Goal: Task Accomplishment & Management: Complete application form

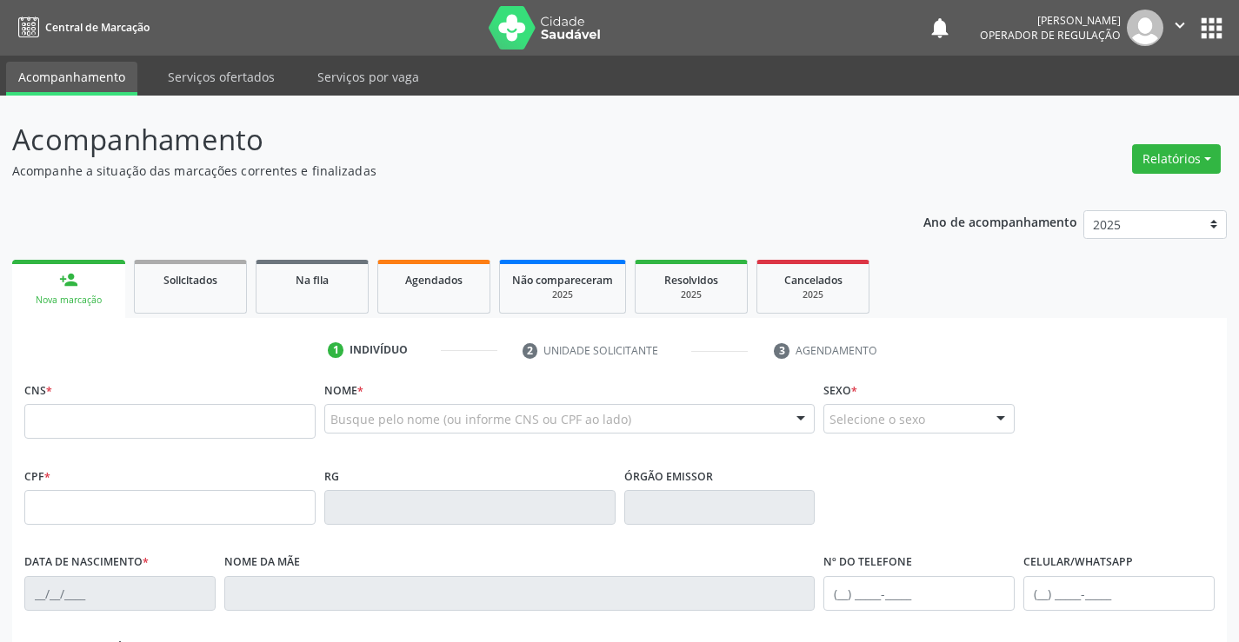
click at [63, 409] on input "text" at bounding box center [169, 421] width 291 height 35
type input "702 0003 0985 4483"
type input "1593373562"
type input "[DATE]"
type input "[PHONE_NUMBER]"
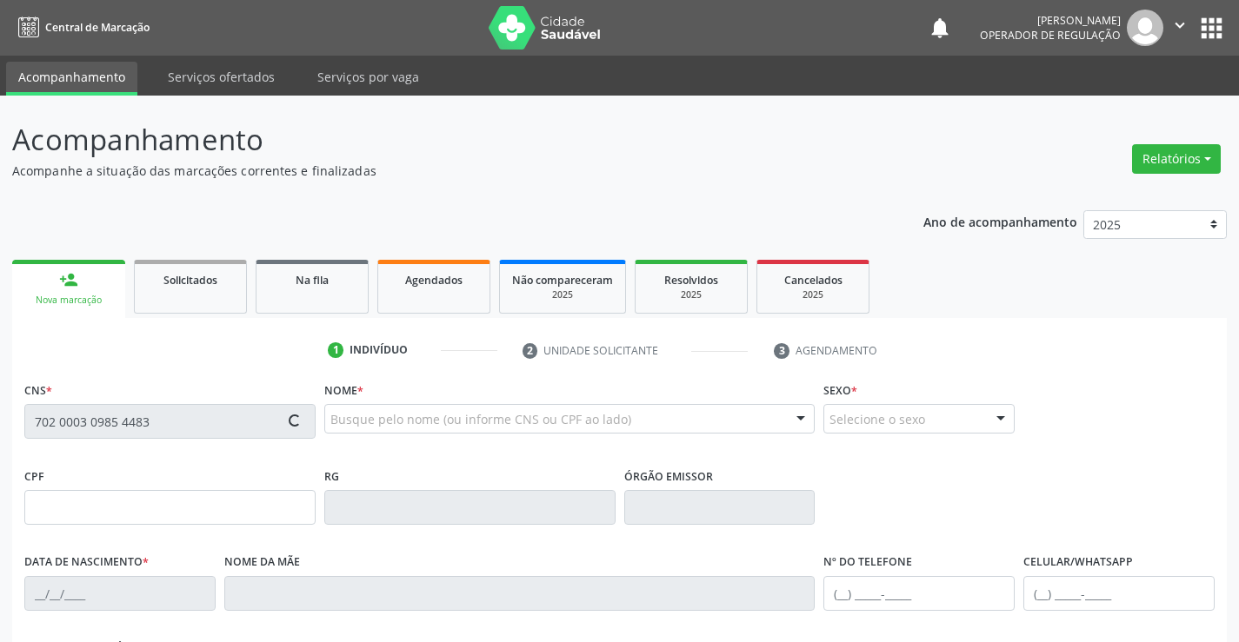
type input "S/N"
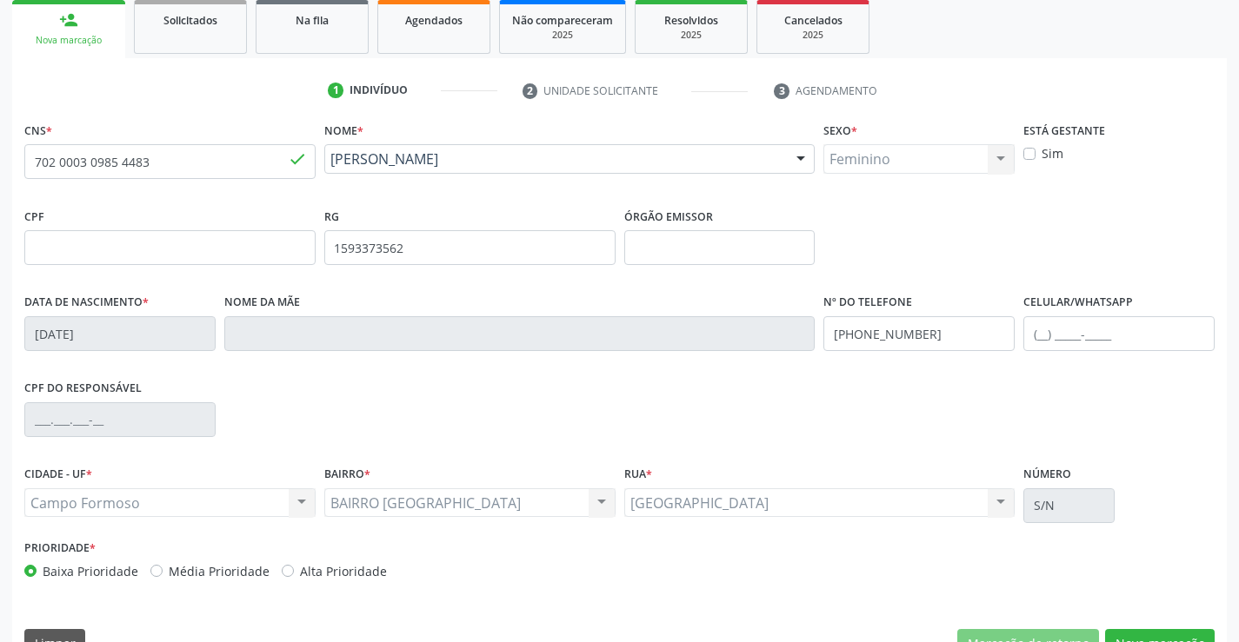
scroll to position [300, 0]
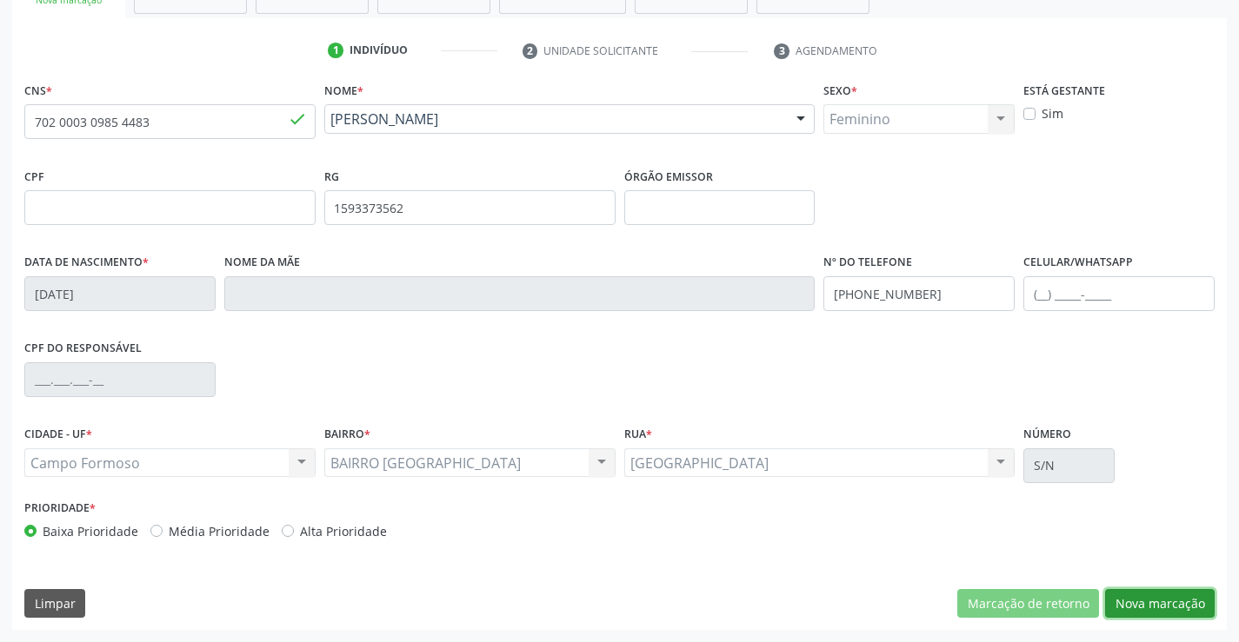
click at [1168, 601] on button "Nova marcação" at bounding box center [1160, 604] width 110 height 30
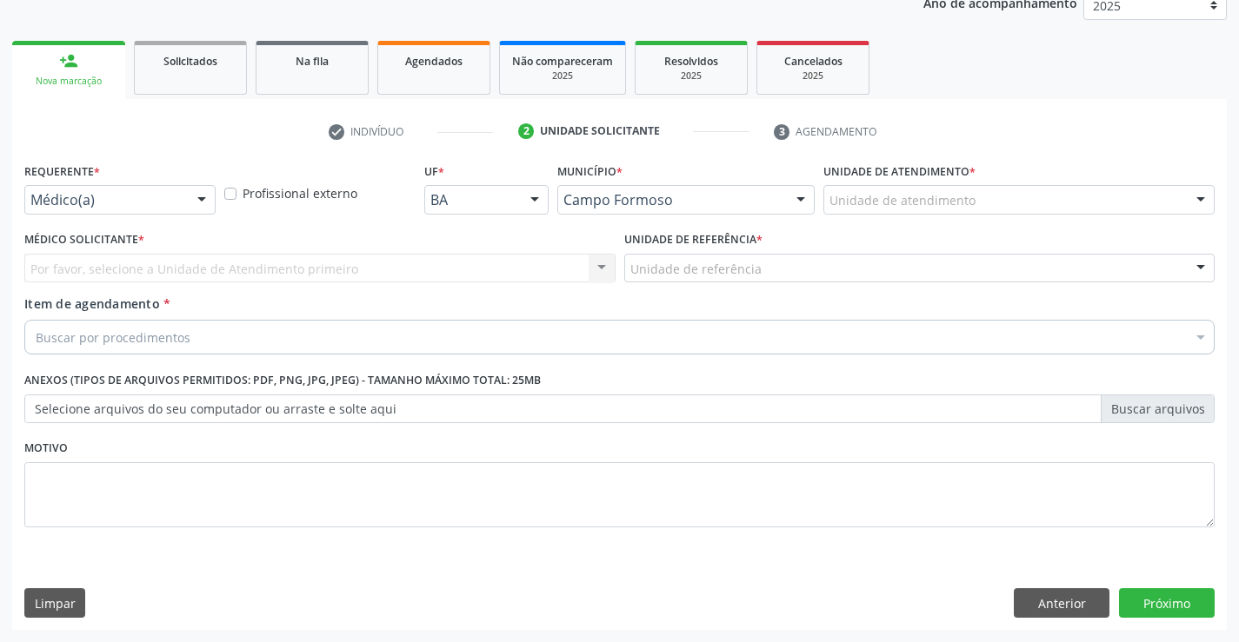
scroll to position [219, 0]
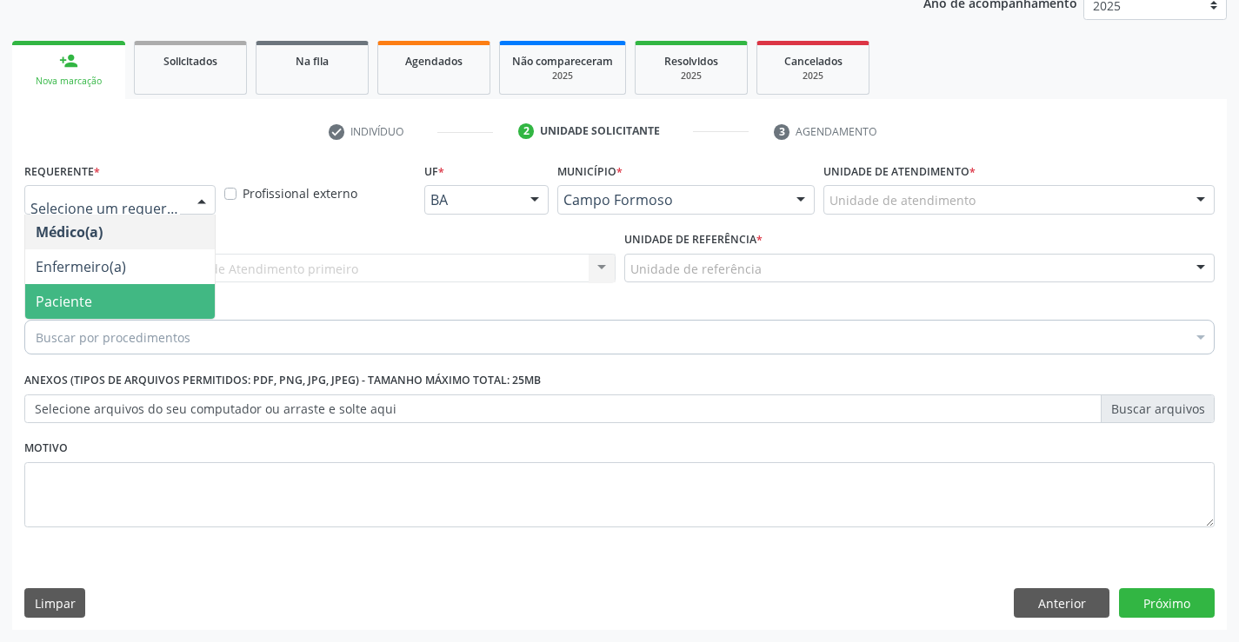
click at [76, 307] on span "Paciente" at bounding box center [64, 301] width 56 height 19
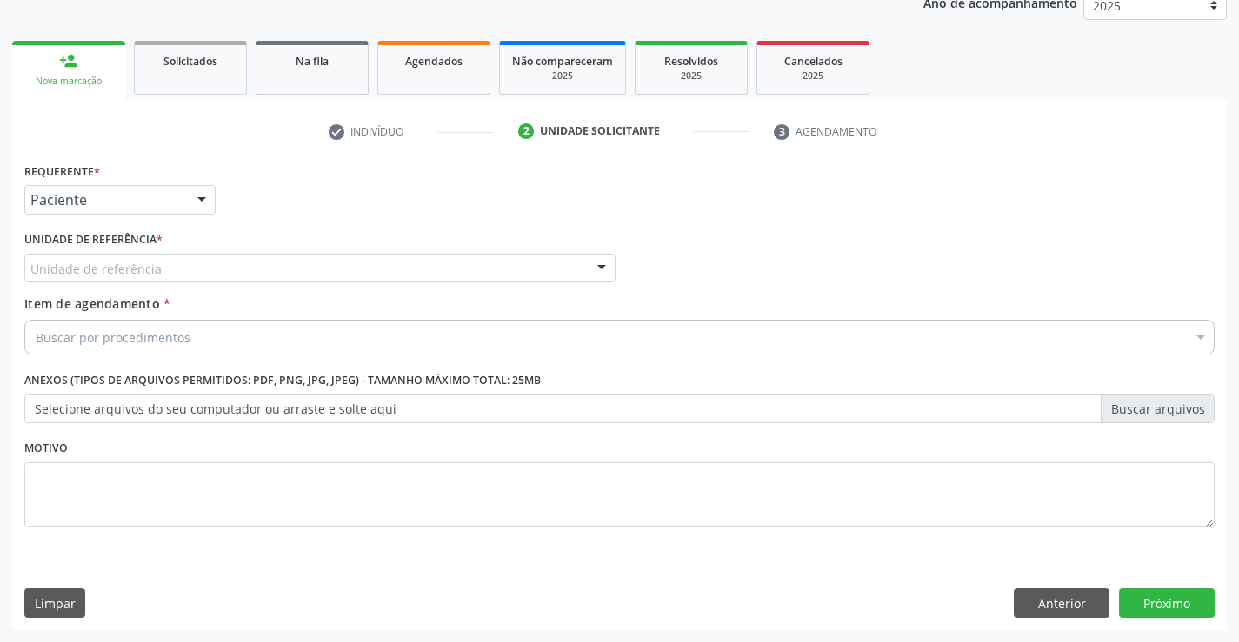
click at [271, 267] on div "Unidade de referência" at bounding box center [319, 269] width 591 height 30
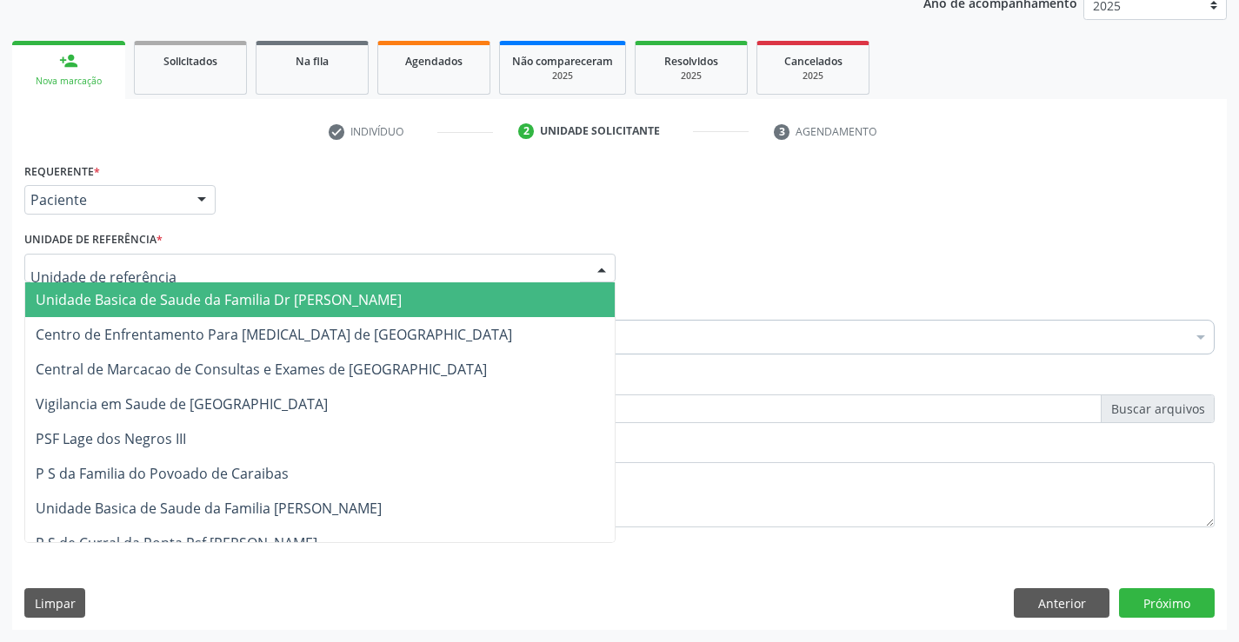
click at [149, 306] on span "Unidade Basica de Saude da Familia Dr [PERSON_NAME]" at bounding box center [219, 299] width 366 height 19
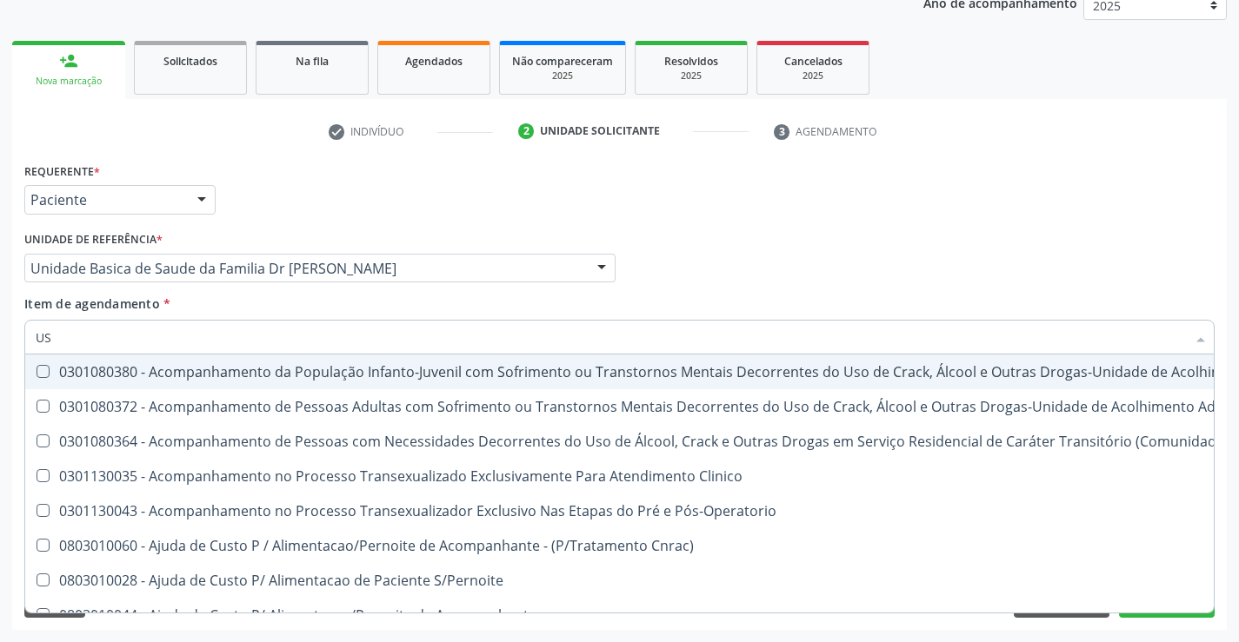
type input "USG"
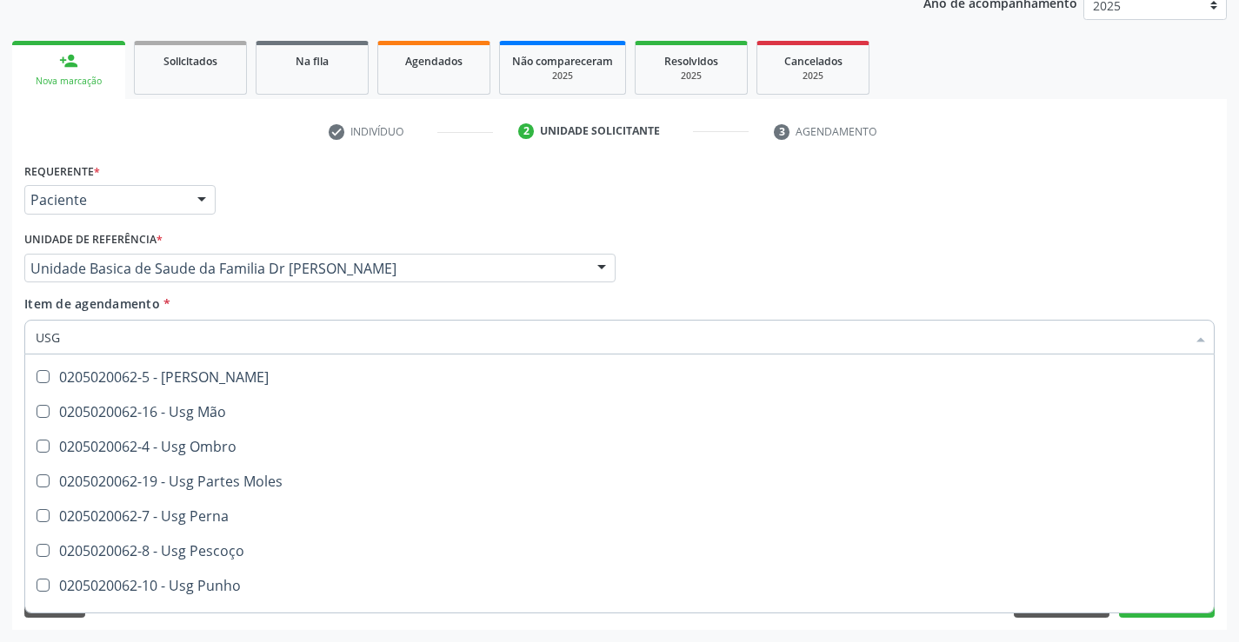
scroll to position [261, 0]
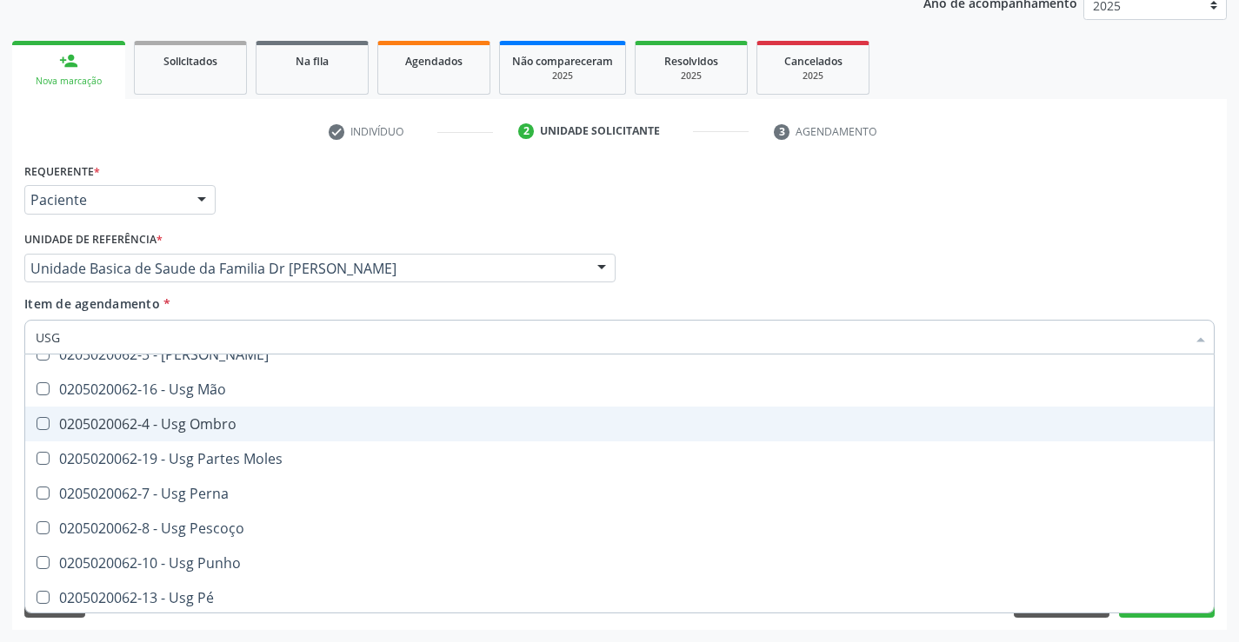
click at [183, 428] on div "0205020062-4 - Usg Ombro" at bounding box center [619, 424] width 1167 height 14
checkbox Ombro "true"
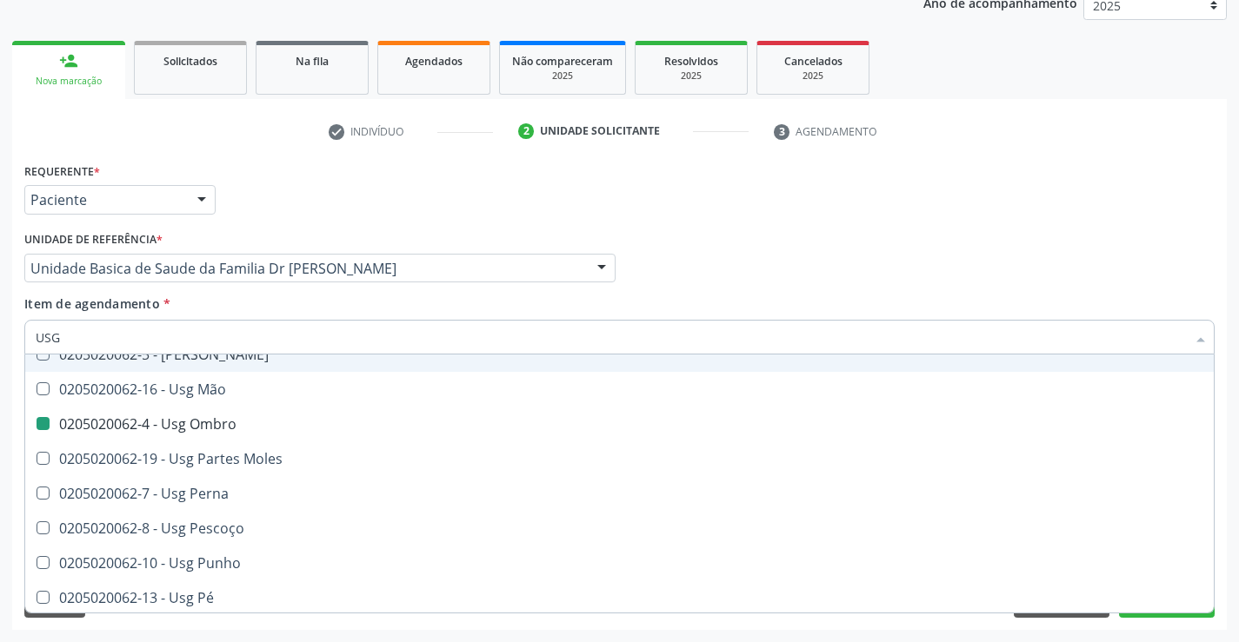
click at [212, 303] on div "Item de agendamento * USG Desfazer seleção 0205020062-14 - Usg Axila 0205020062…" at bounding box center [619, 322] width 1190 height 55
checkbox Braço "true"
checkbox Ombro "false"
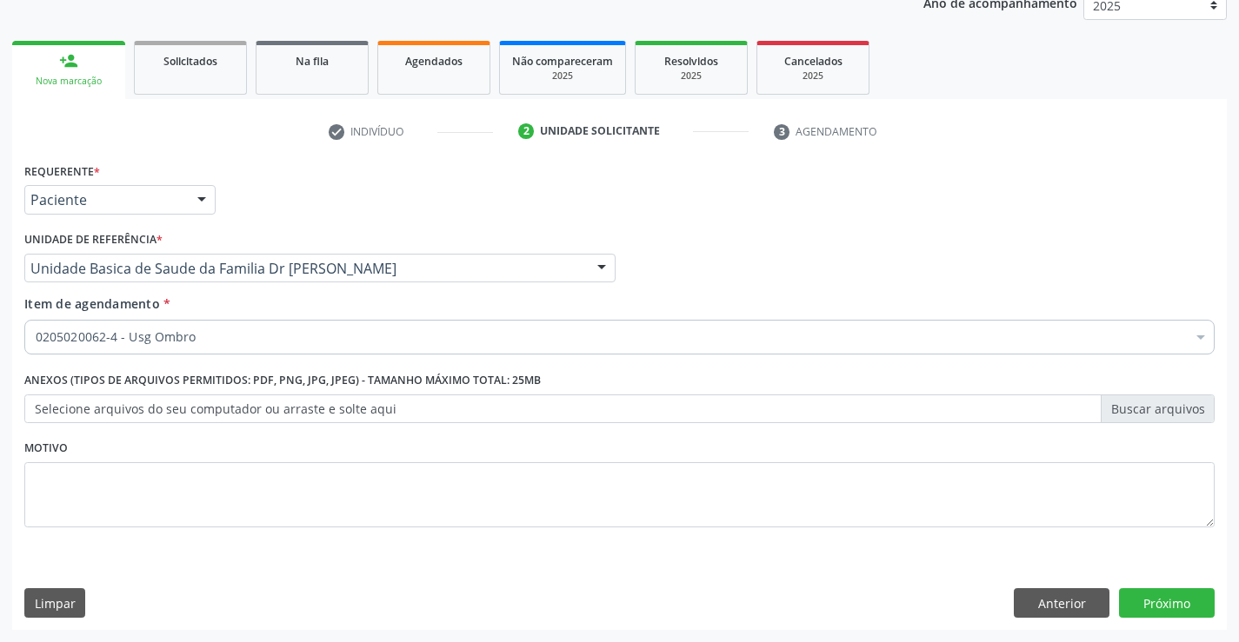
scroll to position [0, 0]
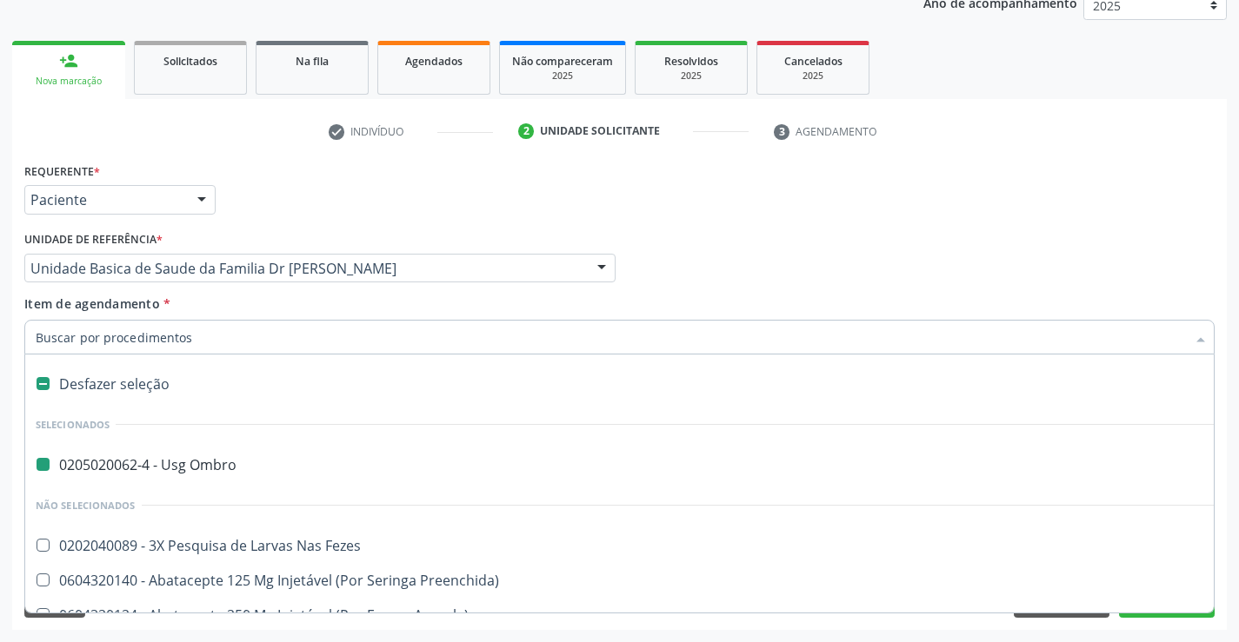
type input "E"
checkbox Ombro "false"
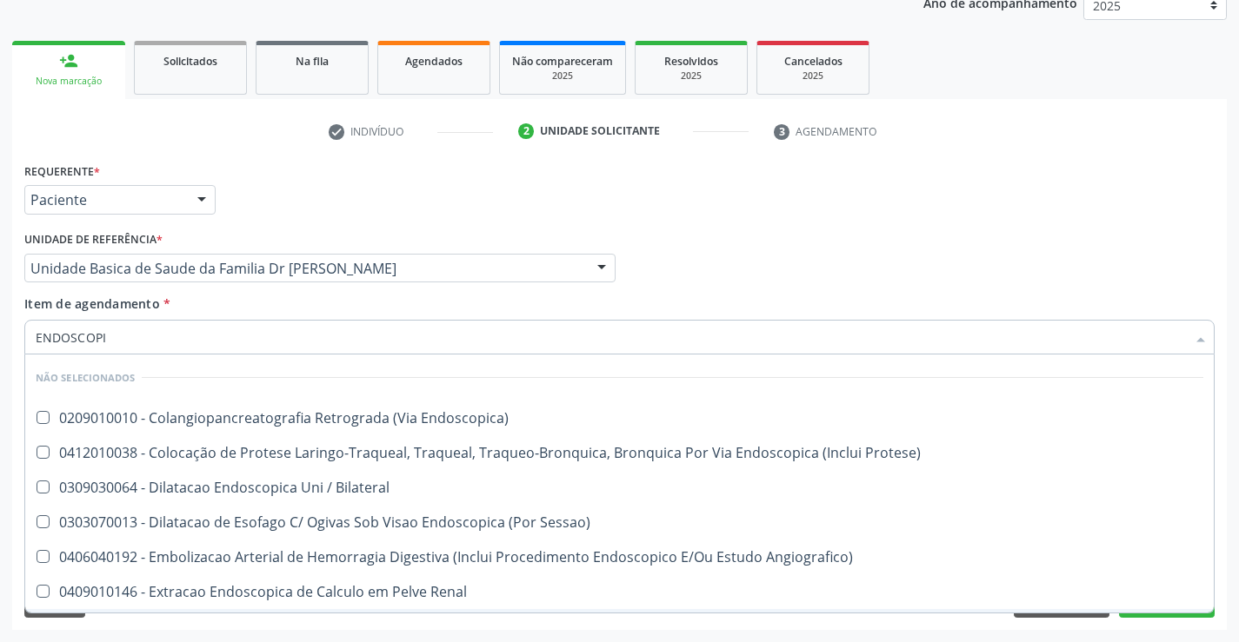
type input "ENDOSCOPIA"
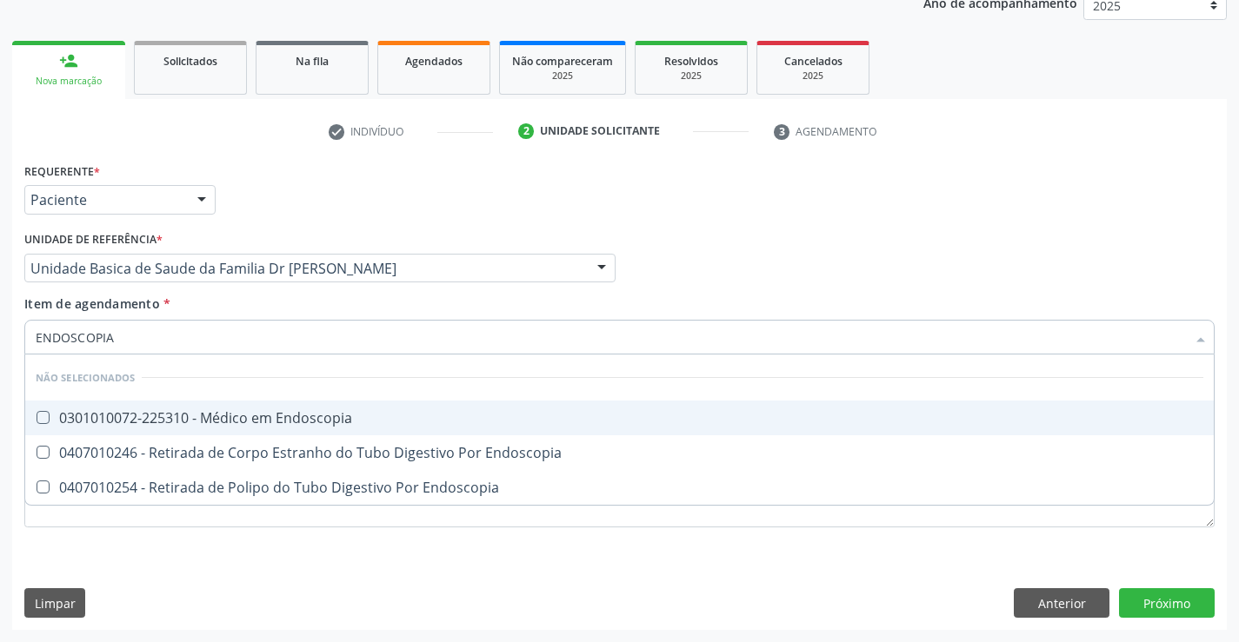
click at [218, 421] on div "0301010072-225310 - Médico em Endoscopia" at bounding box center [619, 418] width 1167 height 14
checkbox Endoscopia "true"
click at [768, 289] on div "Médico Solicitante Por favor, selecione a Unidade de Atendimento primeiro Nenhu…" at bounding box center [619, 261] width 1199 height 68
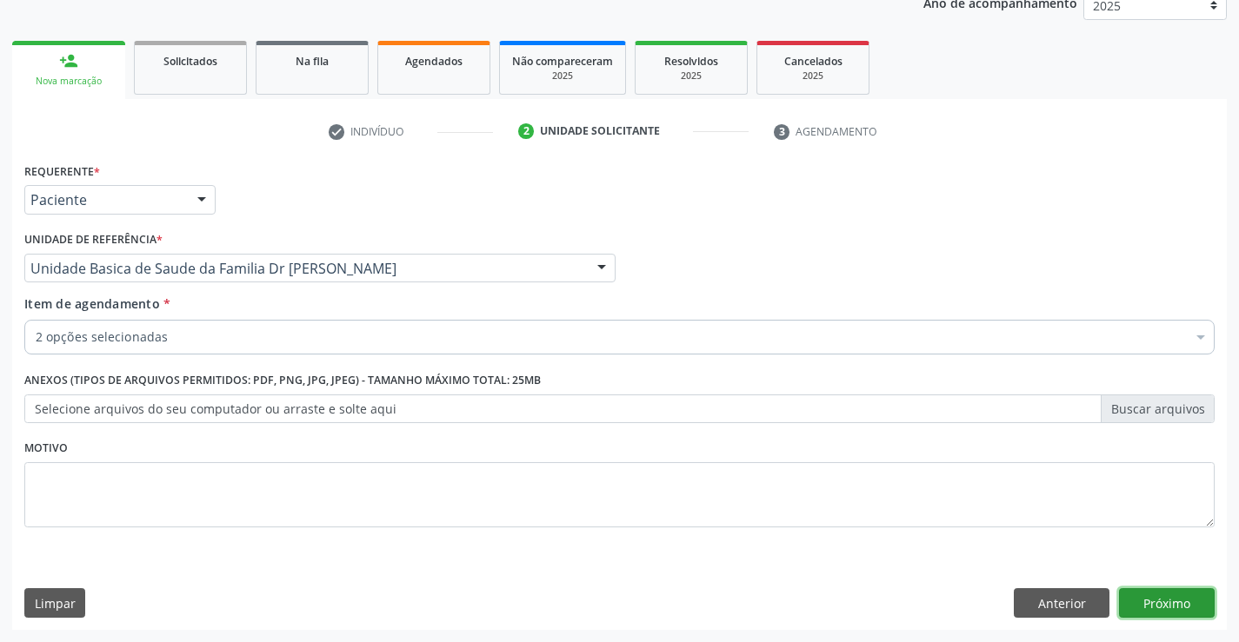
click at [1183, 595] on button "Próximo" at bounding box center [1167, 603] width 96 height 30
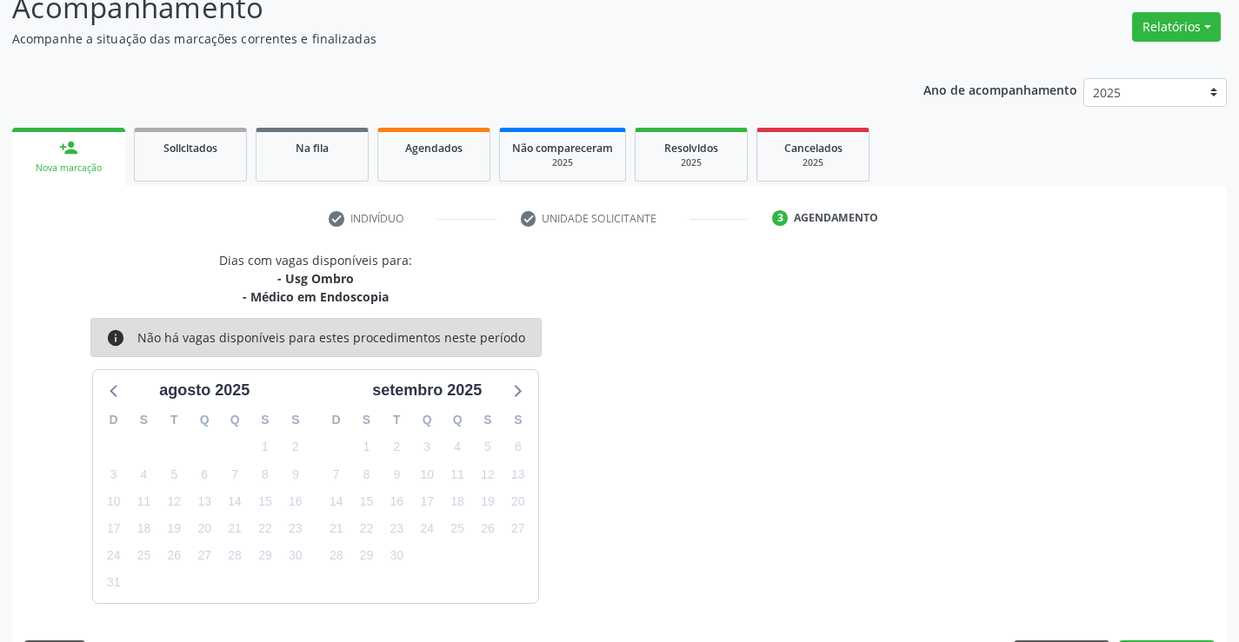
scroll to position [183, 0]
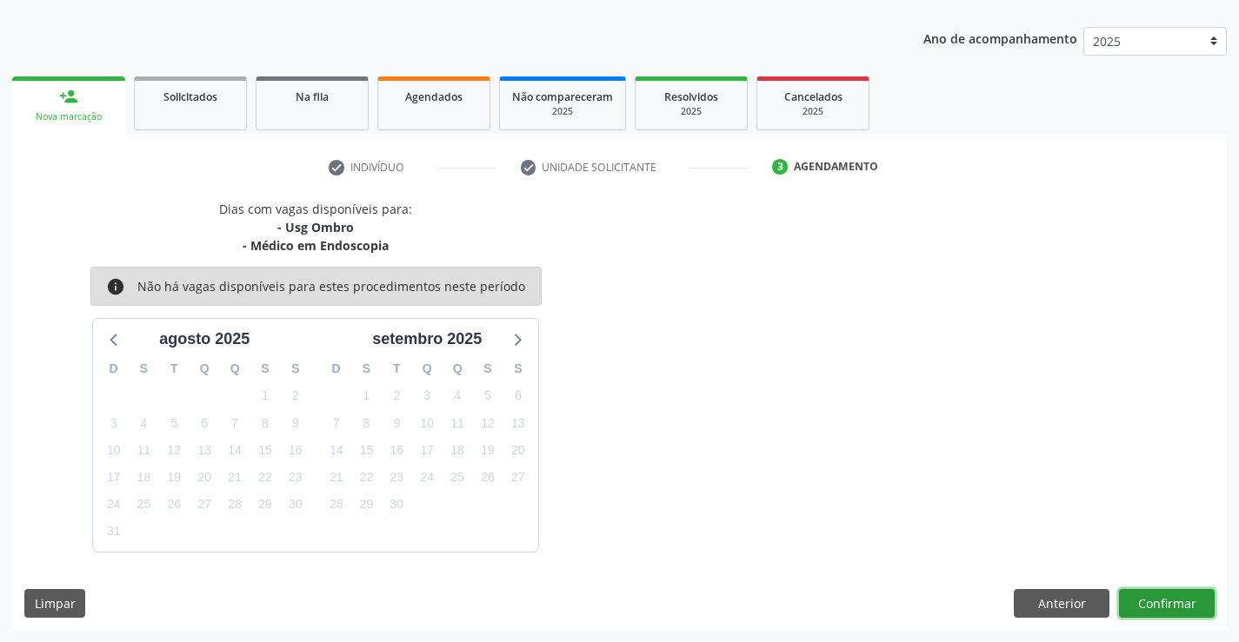
click at [1157, 601] on button "Confirmar" at bounding box center [1167, 604] width 96 height 30
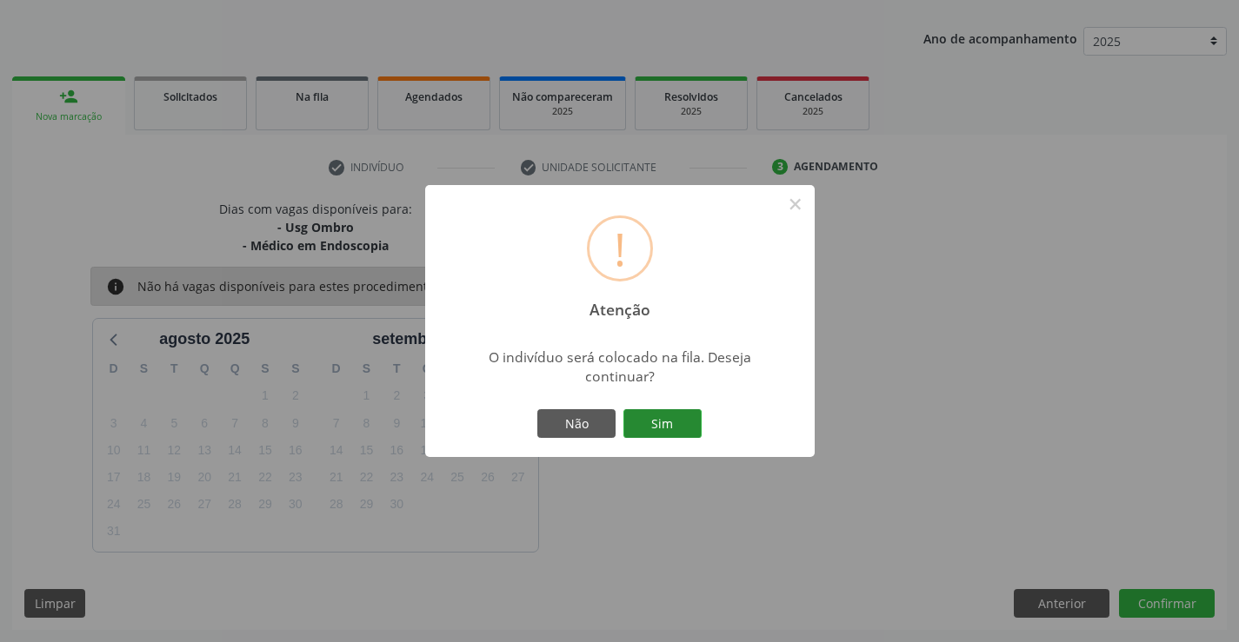
click at [671, 415] on button "Sim" at bounding box center [662, 424] width 78 height 30
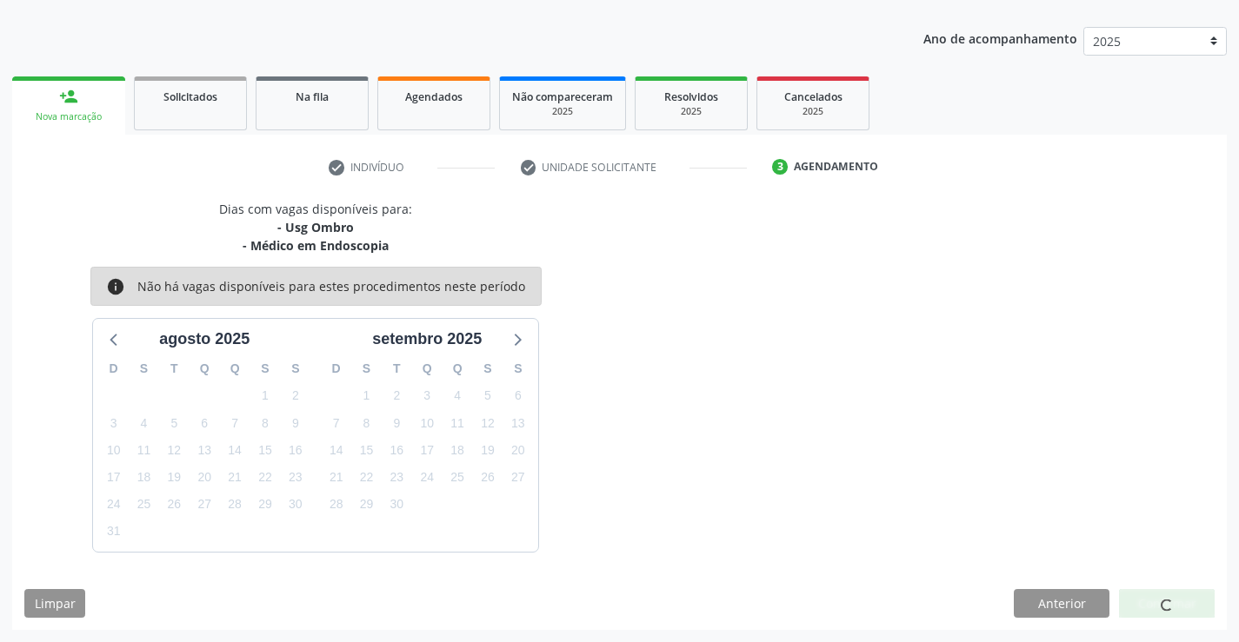
scroll to position [0, 0]
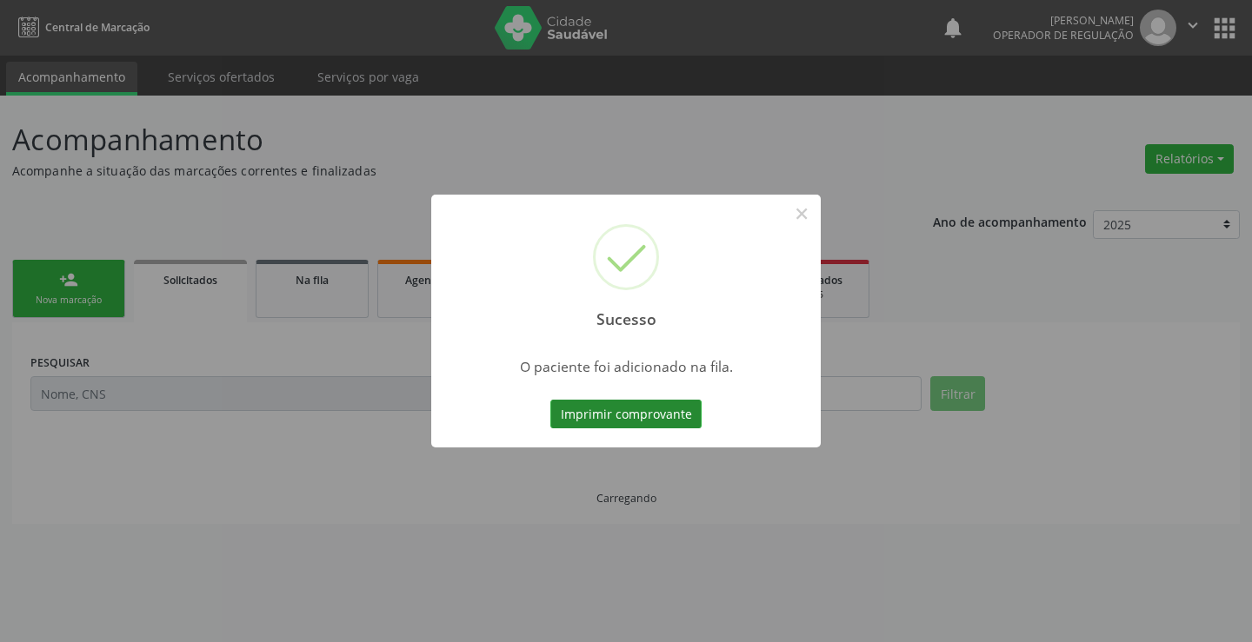
click at [648, 414] on button "Imprimir comprovante" at bounding box center [625, 415] width 151 height 30
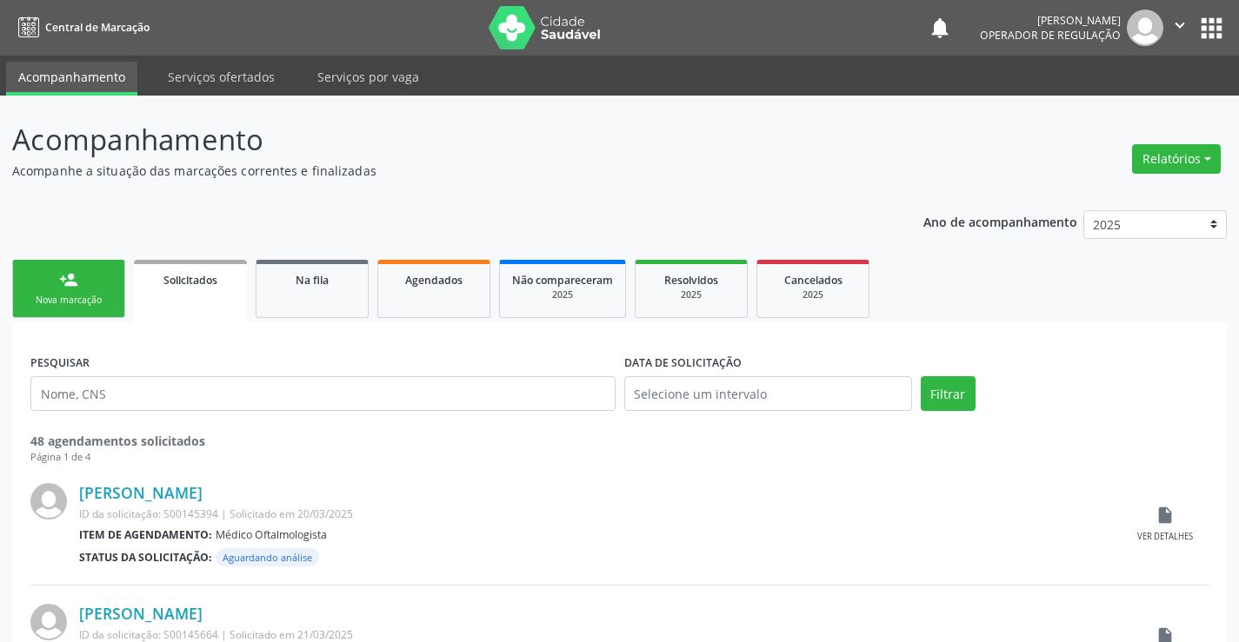
click at [90, 307] on div "Nova marcação" at bounding box center [68, 300] width 87 height 13
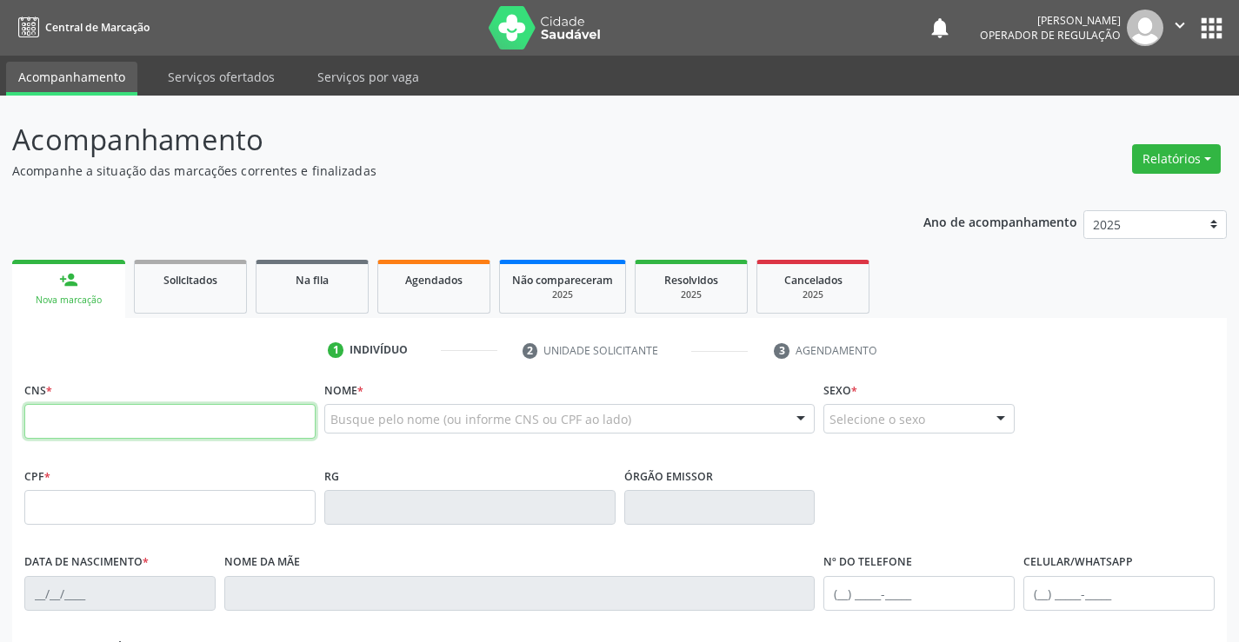
click at [96, 415] on input "text" at bounding box center [169, 421] width 291 height 35
type input "0"
click at [305, 299] on link "Na fila" at bounding box center [312, 287] width 113 height 54
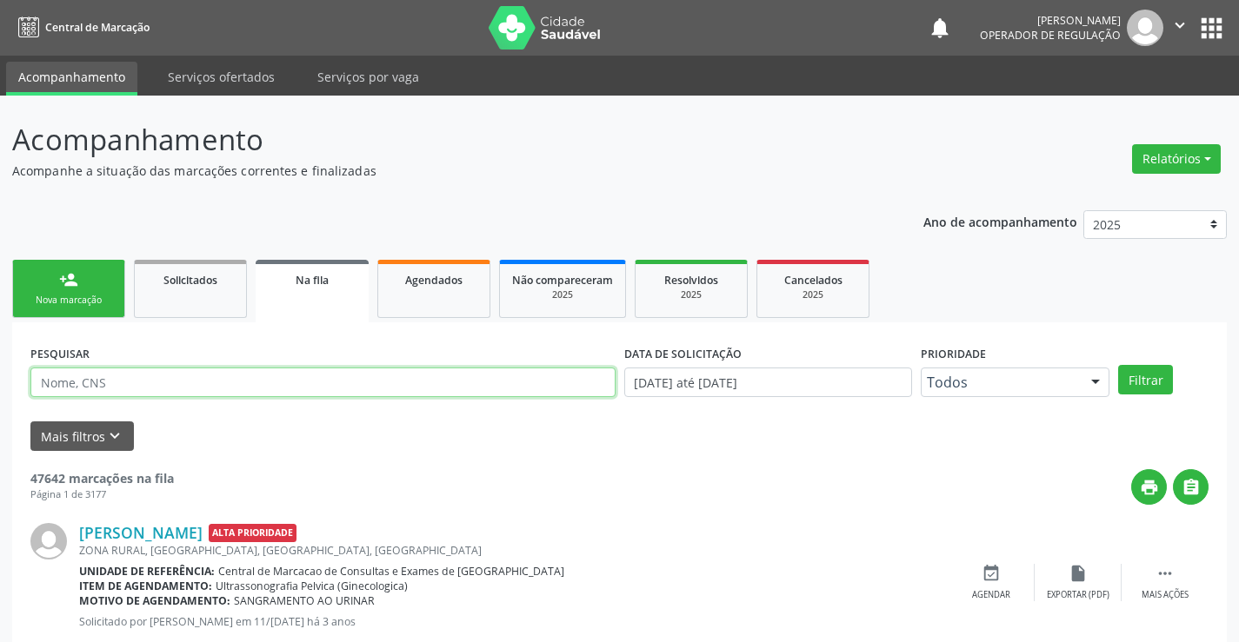
click at [89, 378] on input "text" at bounding box center [322, 383] width 585 height 30
type input "701800245777879"
click at [1128, 389] on button "Filtrar" at bounding box center [1145, 380] width 55 height 30
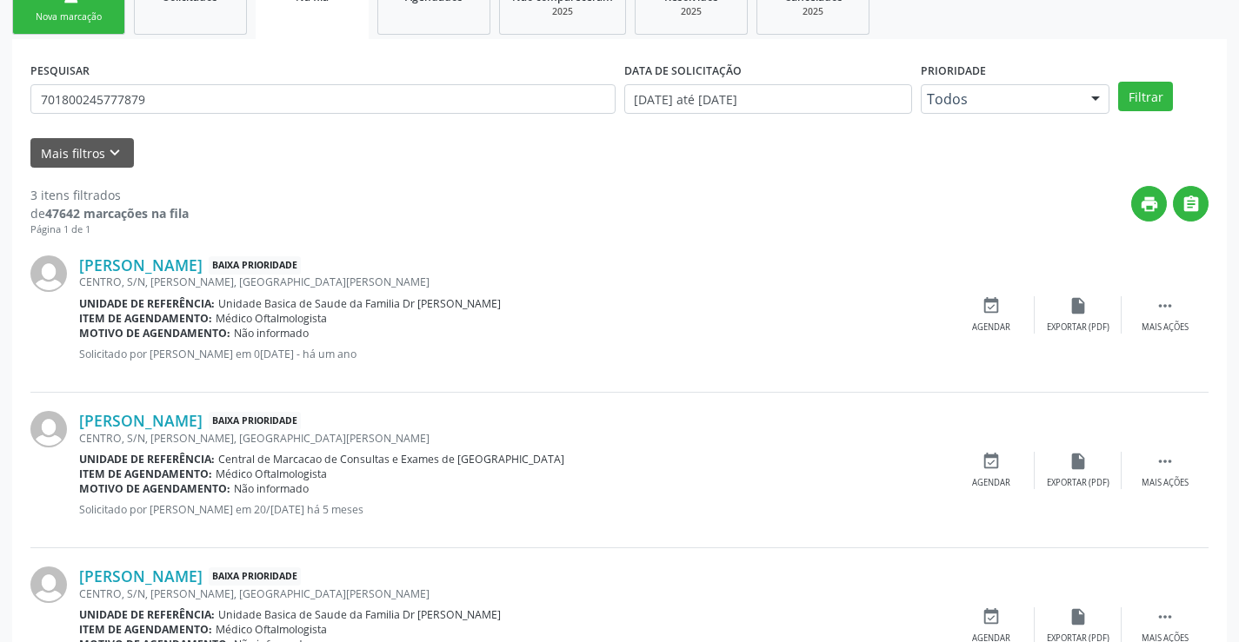
scroll to position [115, 0]
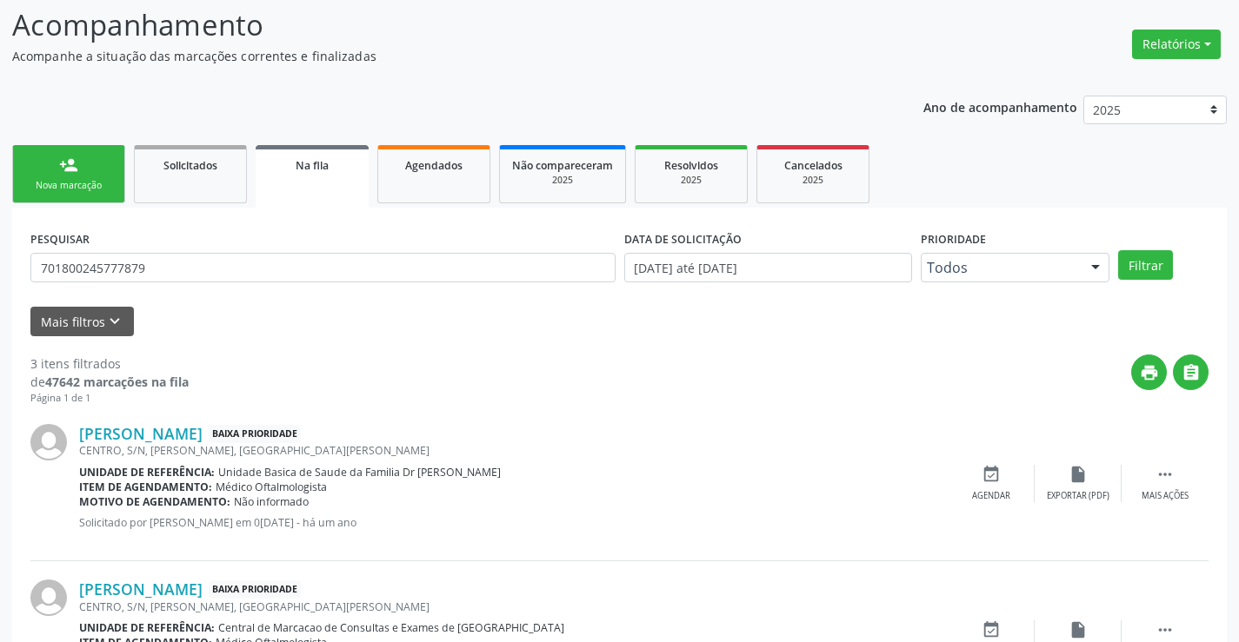
click at [78, 166] on link "person_add Nova marcação" at bounding box center [68, 174] width 113 height 58
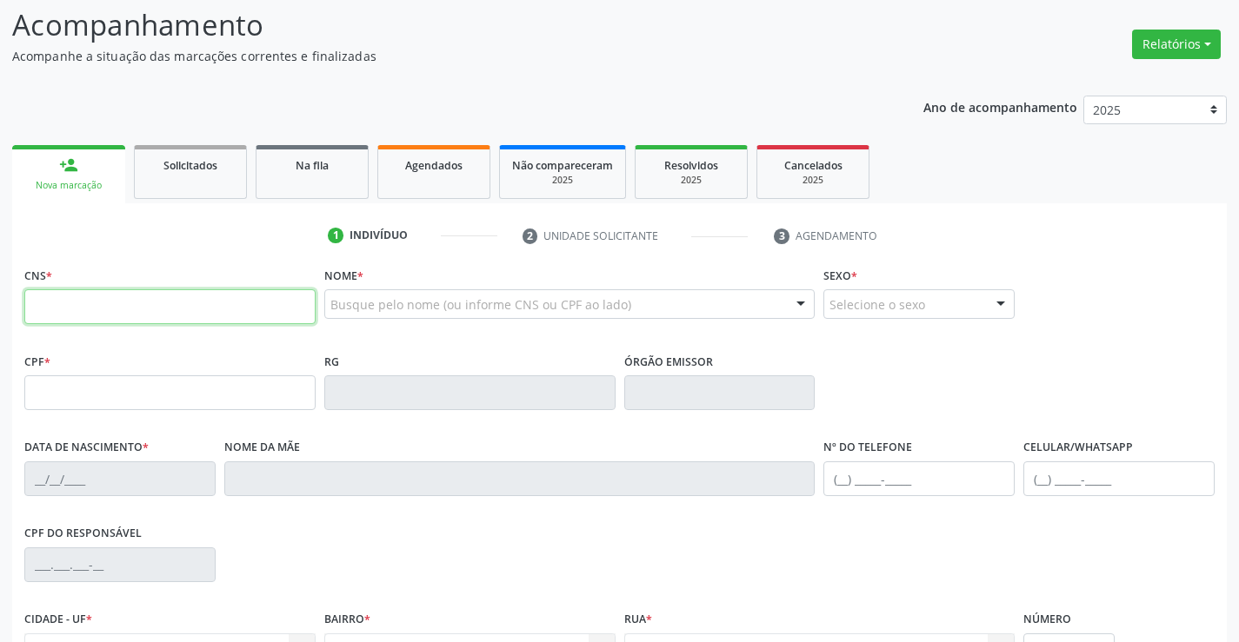
click at [147, 315] on input "text" at bounding box center [169, 306] width 291 height 35
type input "702 0003 0985 4483"
type input "1593373562"
type input "[DATE]"
type input "[PHONE_NUMBER]"
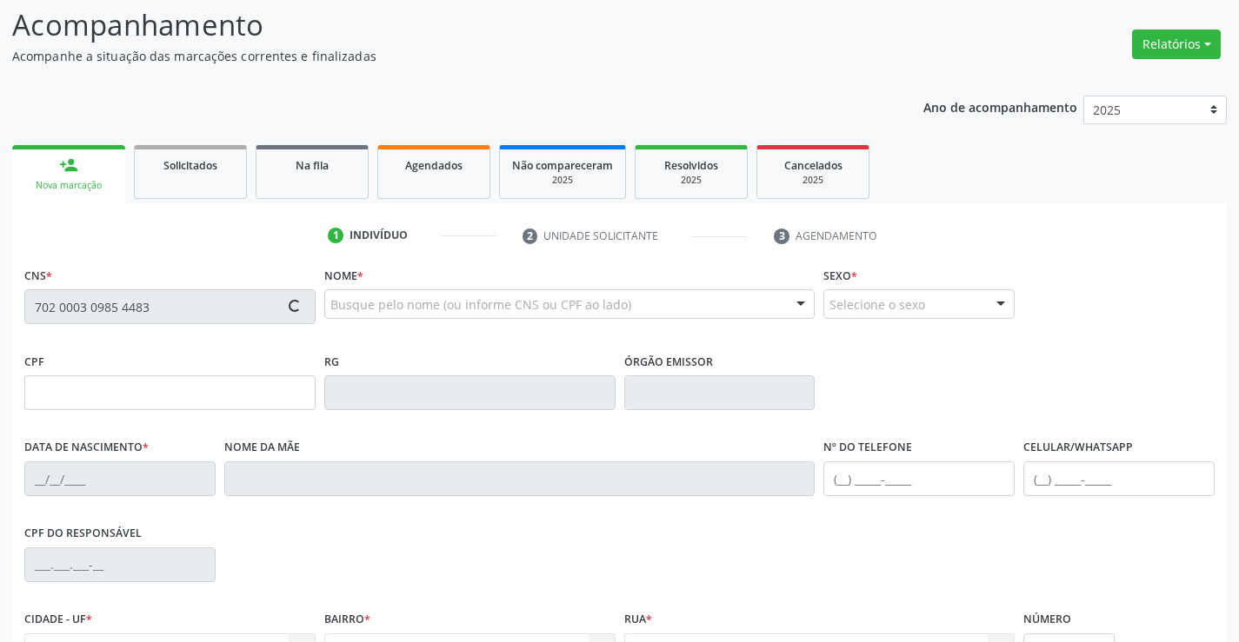
type input "[PHONE_NUMBER]"
type input "234.329.185-34"
type input "S/N"
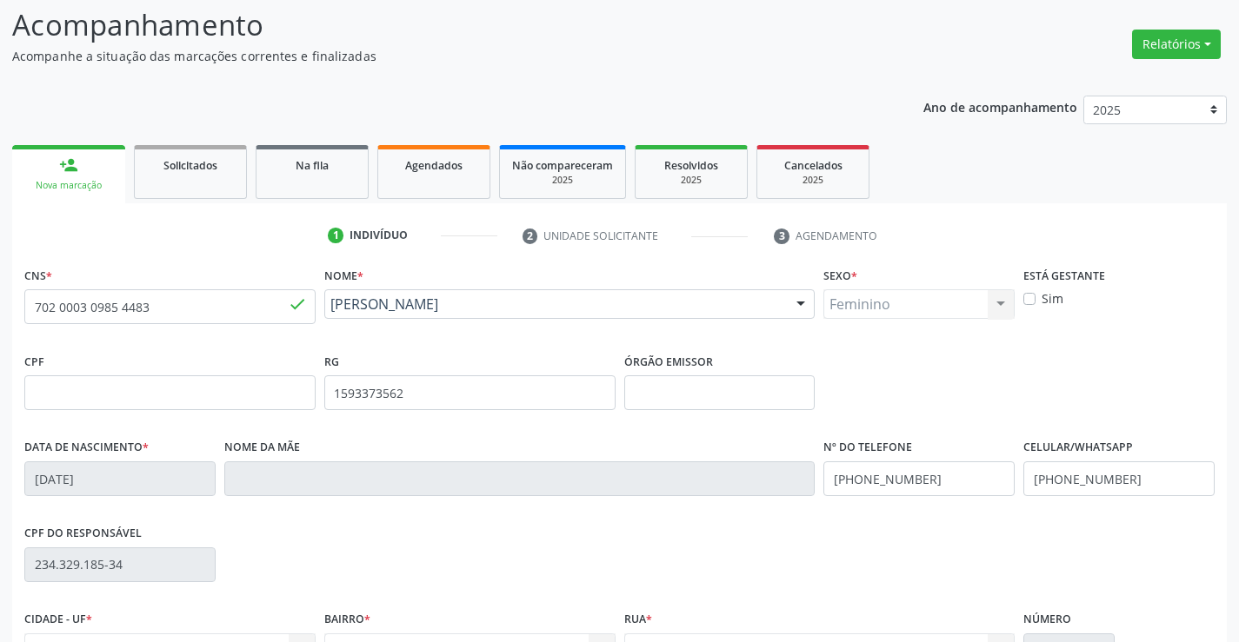
scroll to position [300, 0]
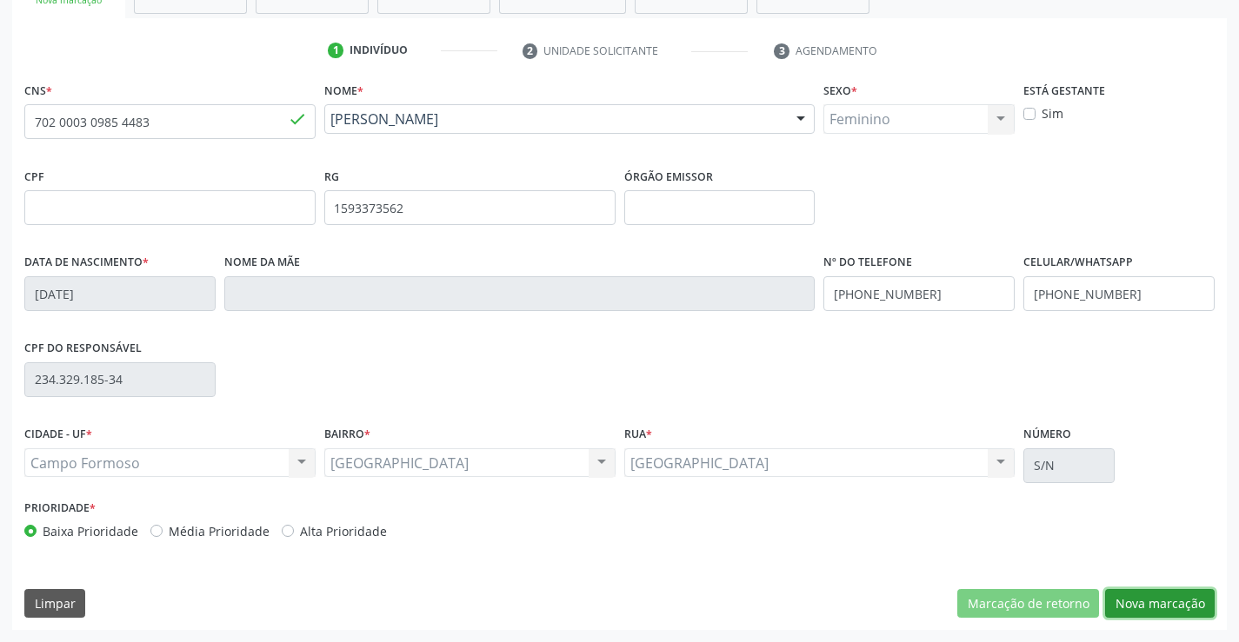
click at [1185, 612] on button "Nova marcação" at bounding box center [1160, 604] width 110 height 30
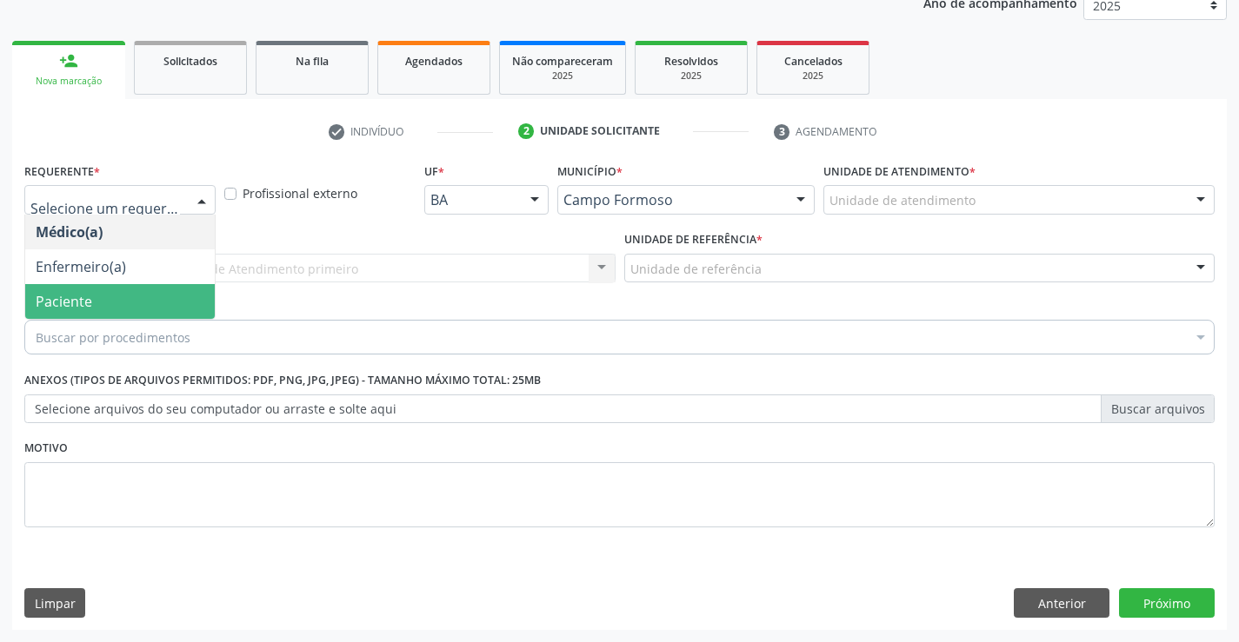
click at [81, 306] on span "Paciente" at bounding box center [64, 301] width 56 height 19
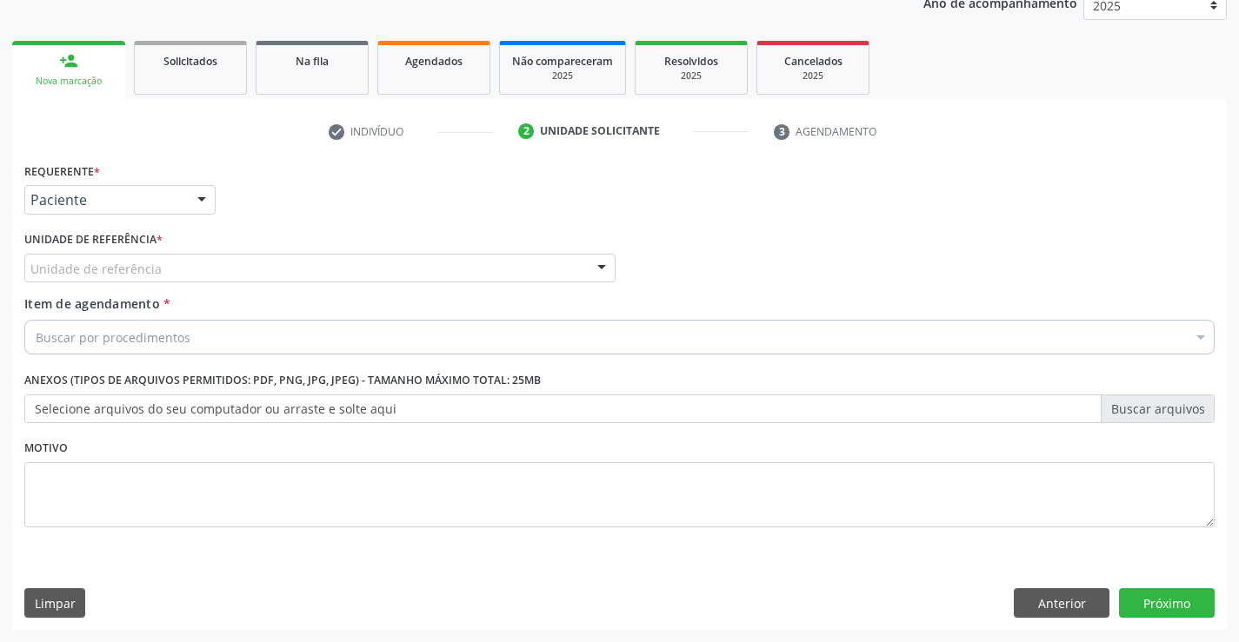
click at [601, 263] on div at bounding box center [601, 270] width 26 height 30
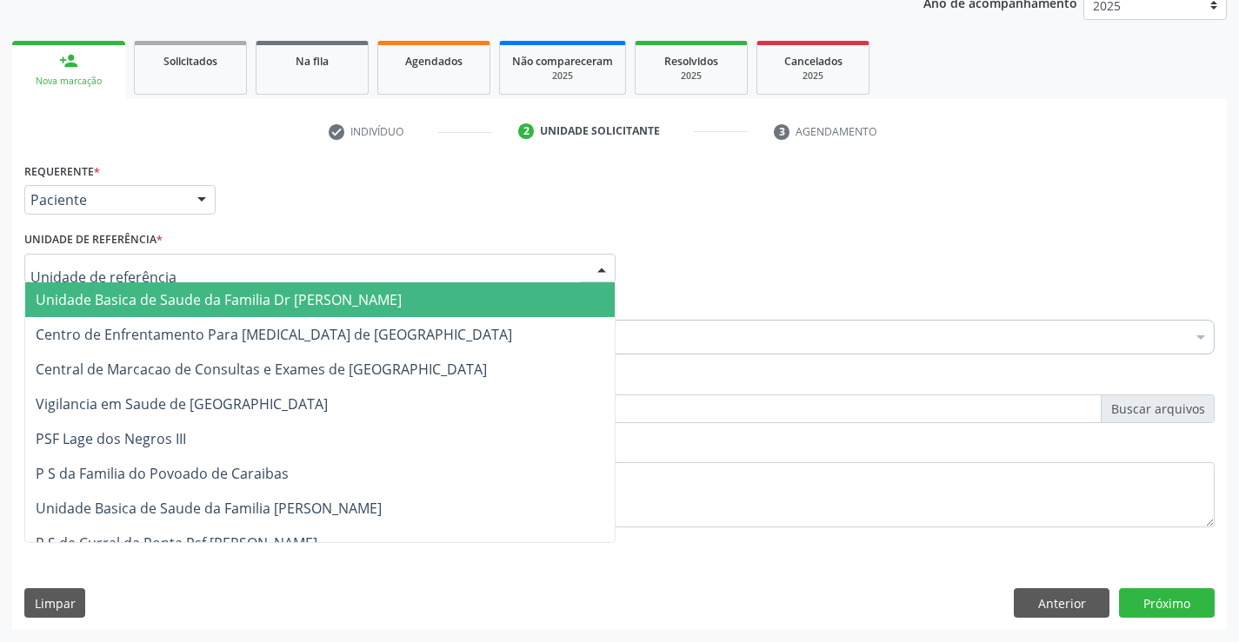
click at [213, 305] on span "Unidade Basica de Saude da Familia Dr [PERSON_NAME]" at bounding box center [219, 299] width 366 height 19
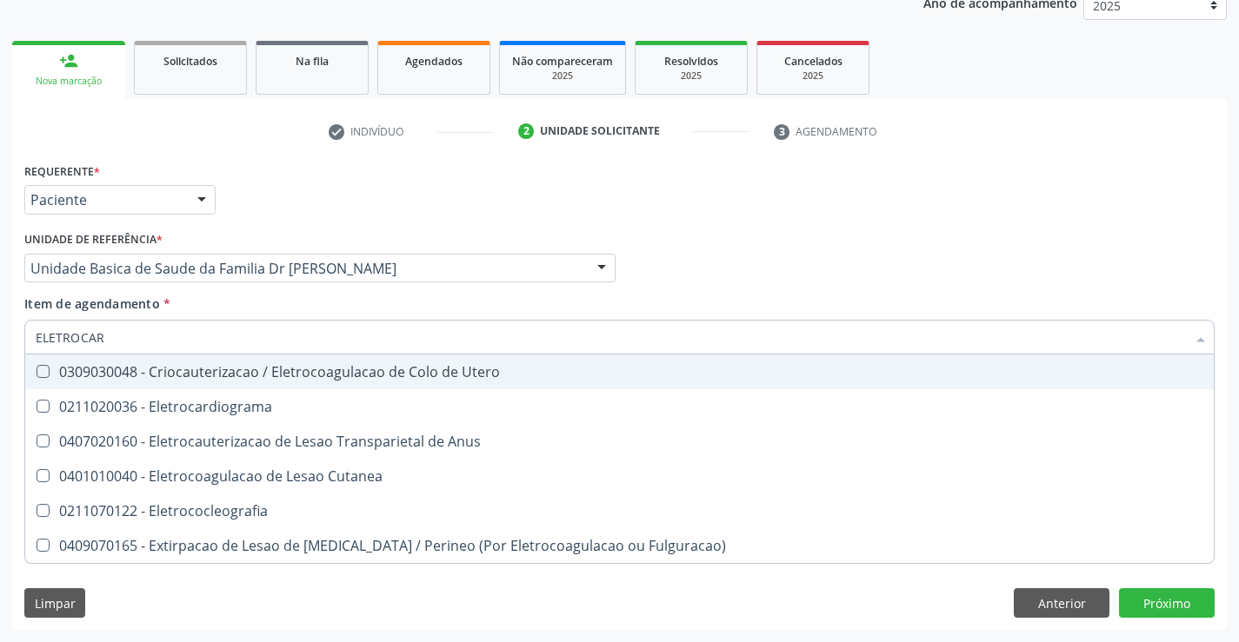
type input "ELETROCARD"
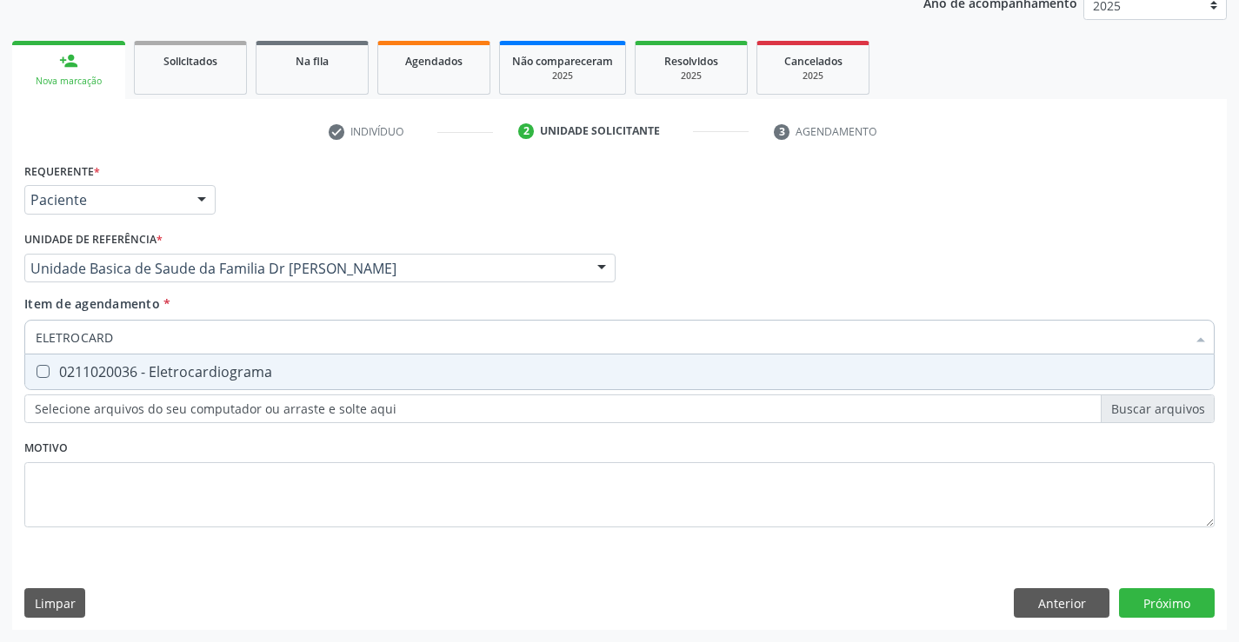
click at [204, 365] on div "0211020036 - Eletrocardiograma" at bounding box center [619, 372] width 1167 height 14
checkbox Eletrocardiograma "true"
click at [712, 476] on div "Requerente * Paciente Médico(a) Enfermeiro(a) Paciente Nenhum resultado encontr…" at bounding box center [619, 355] width 1190 height 394
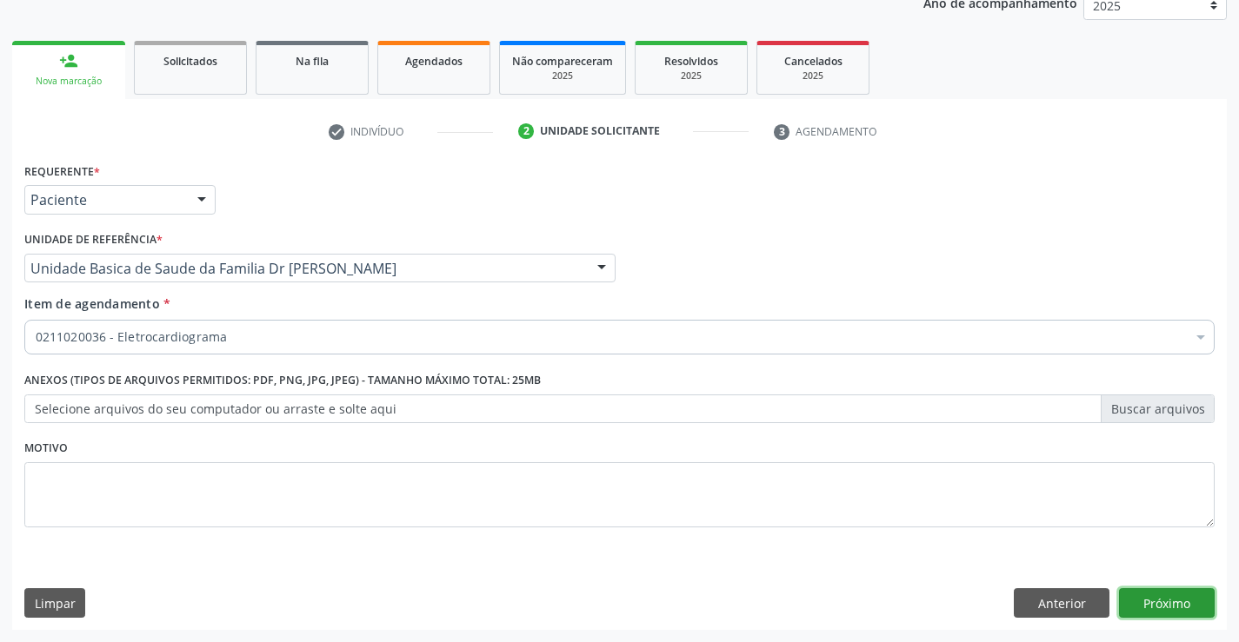
click at [1174, 590] on button "Próximo" at bounding box center [1167, 603] width 96 height 30
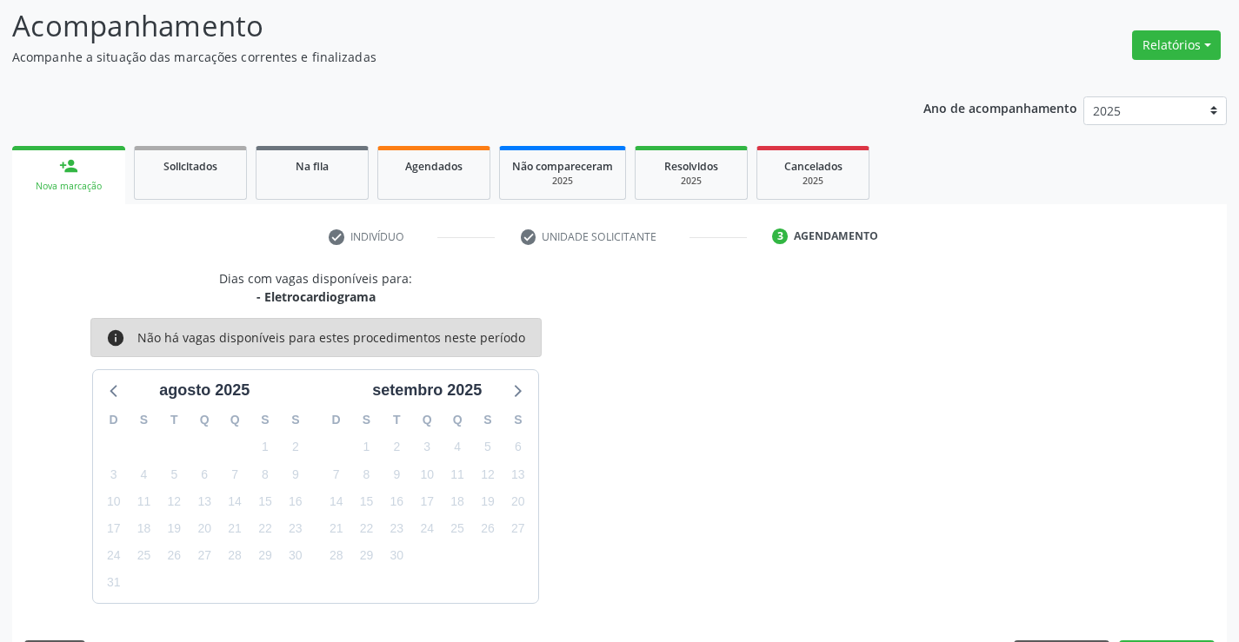
scroll to position [165, 0]
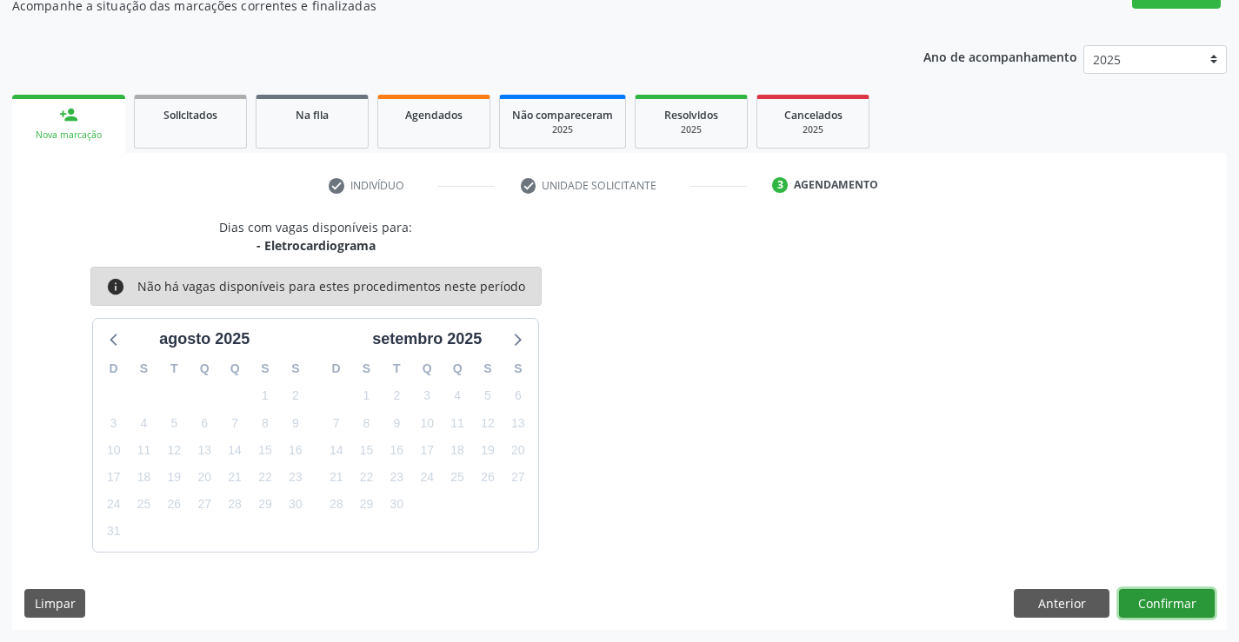
click at [1172, 597] on button "Confirmar" at bounding box center [1167, 604] width 96 height 30
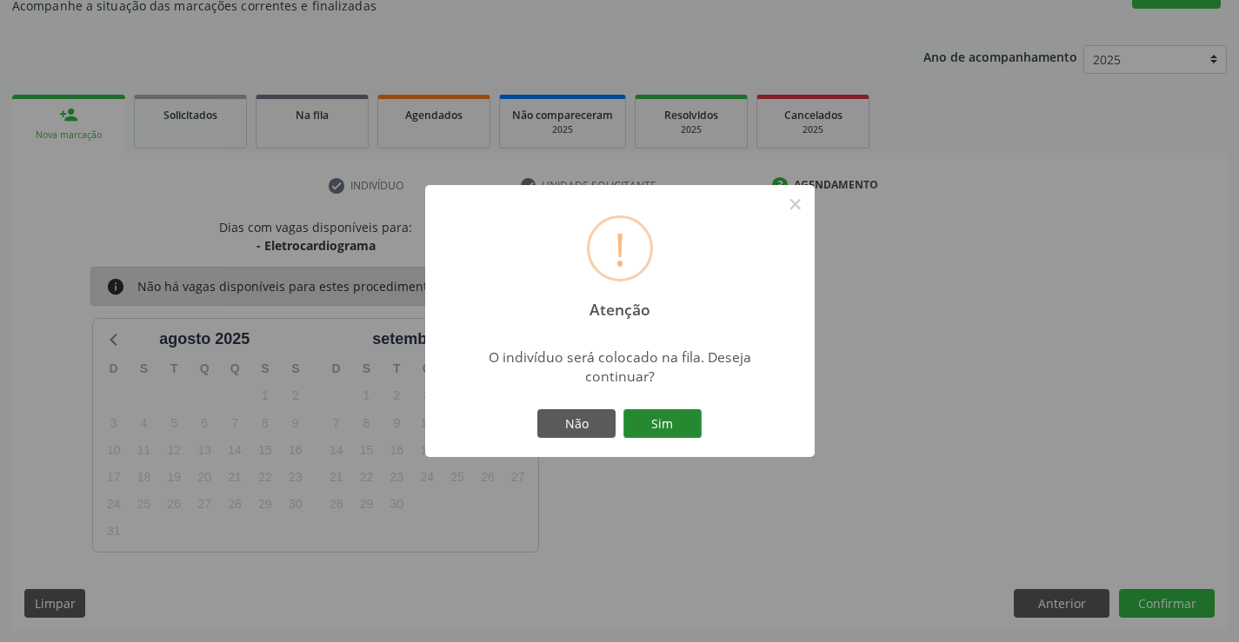
click at [647, 428] on button "Sim" at bounding box center [662, 424] width 78 height 30
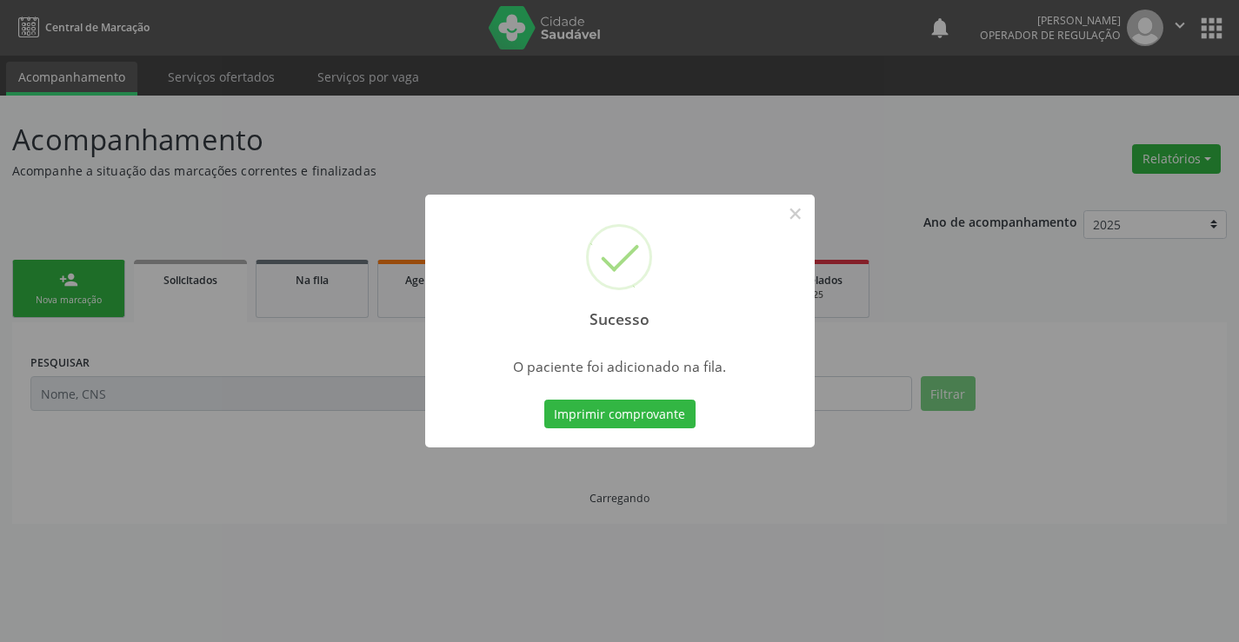
scroll to position [0, 0]
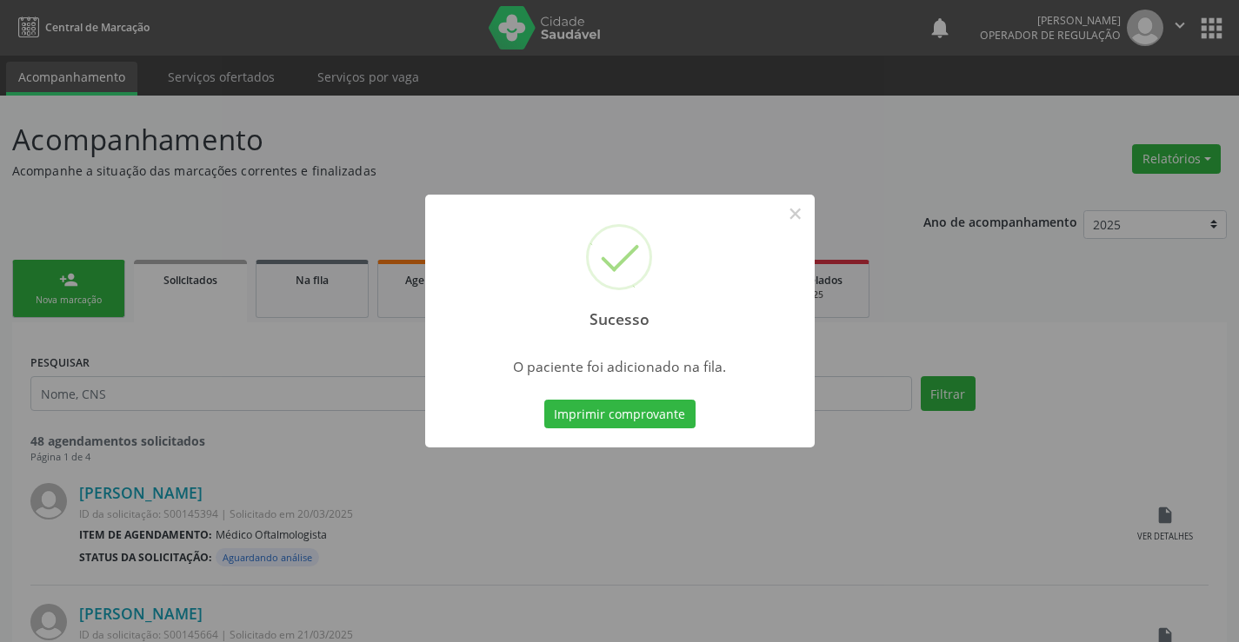
click at [623, 388] on div "Sucesso × O paciente foi adicionado na fila. Imprimir comprovante Cancel" at bounding box center [619, 322] width 389 height 254
click at [643, 415] on button "Imprimir comprovante" at bounding box center [619, 415] width 151 height 30
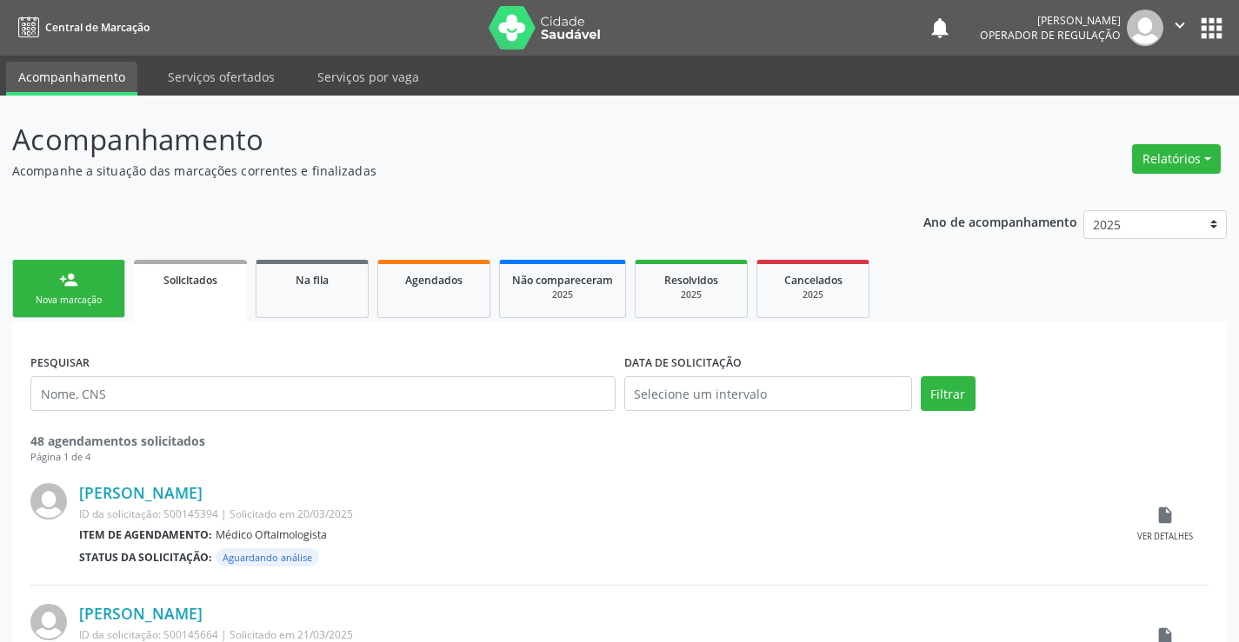
click at [60, 291] on link "person_add Nova marcação" at bounding box center [68, 289] width 113 height 58
click at [59, 289] on link "person_add Nova marcação" at bounding box center [68, 289] width 113 height 58
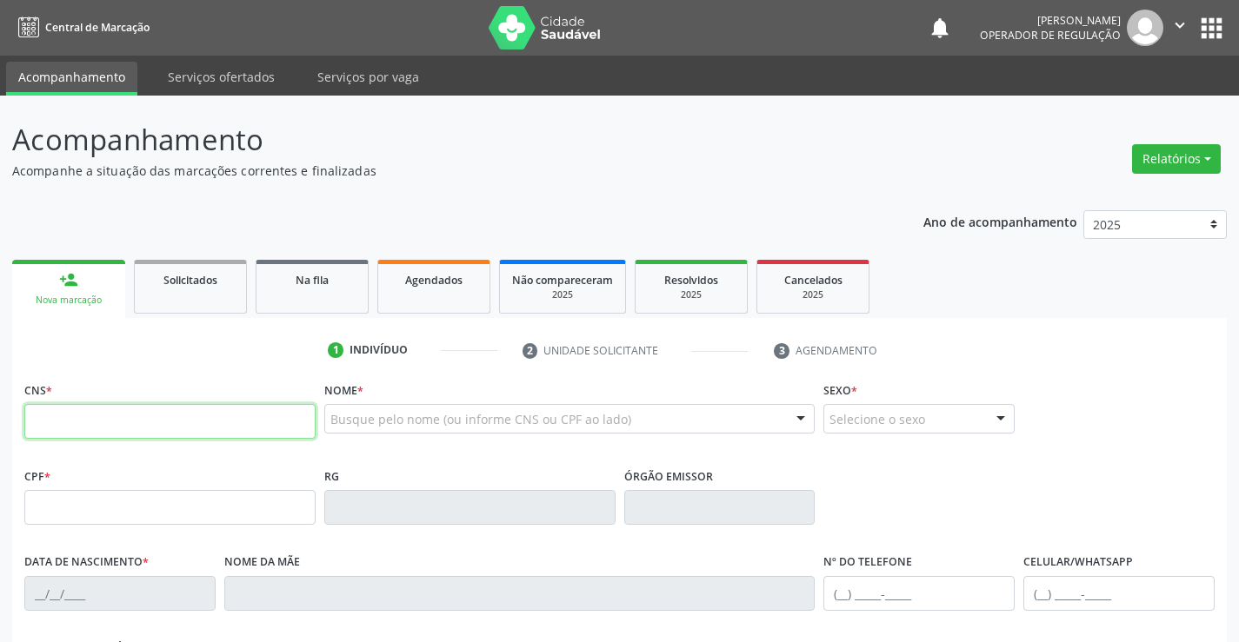
click at [149, 420] on input "text" at bounding box center [169, 421] width 291 height 35
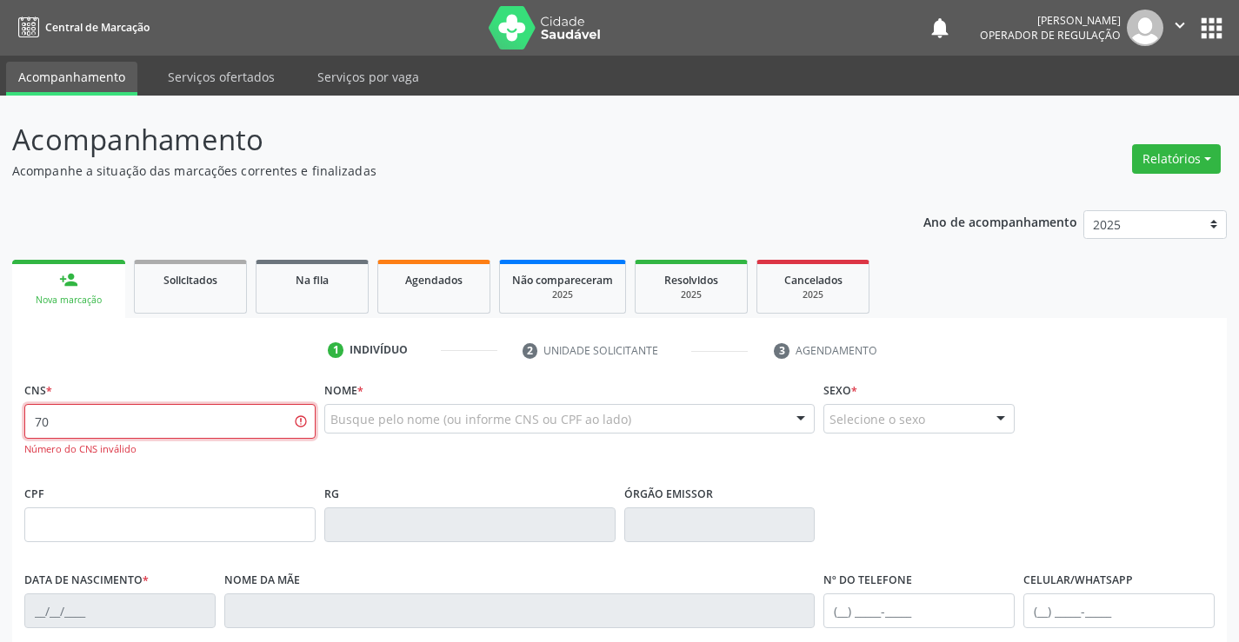
type input "7"
type input "700 7059 0481 9178"
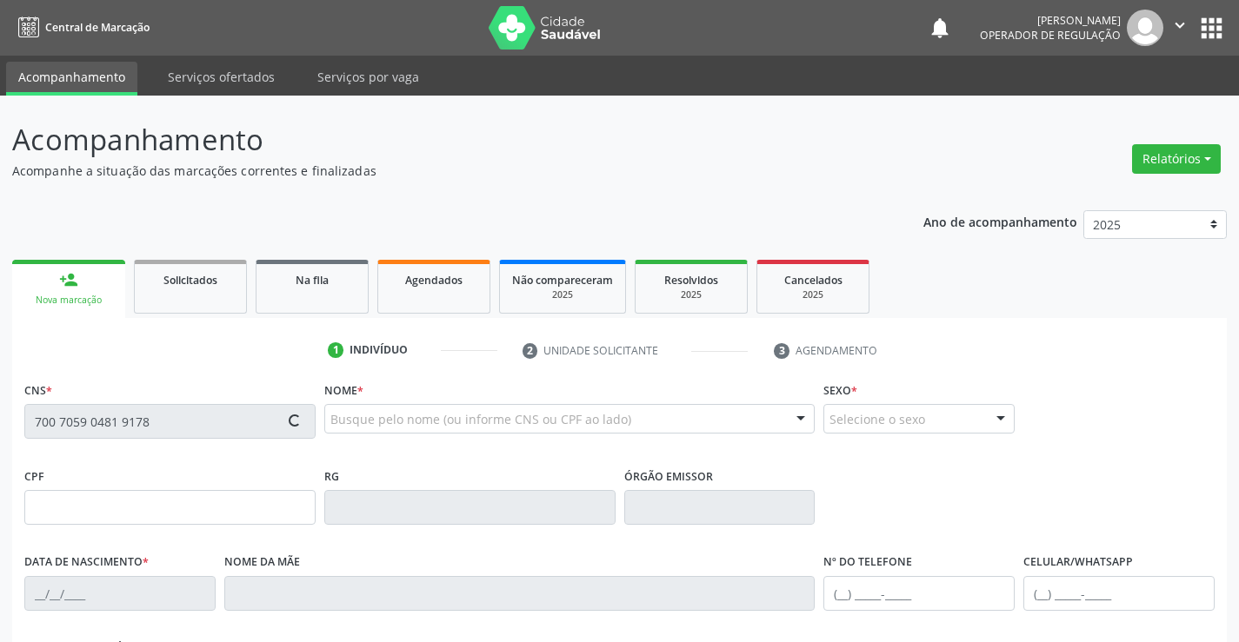
type input "0587296151"
type input "02/[DATE]"
type input "[PHONE_NUMBER]"
type input "619.283.485-72"
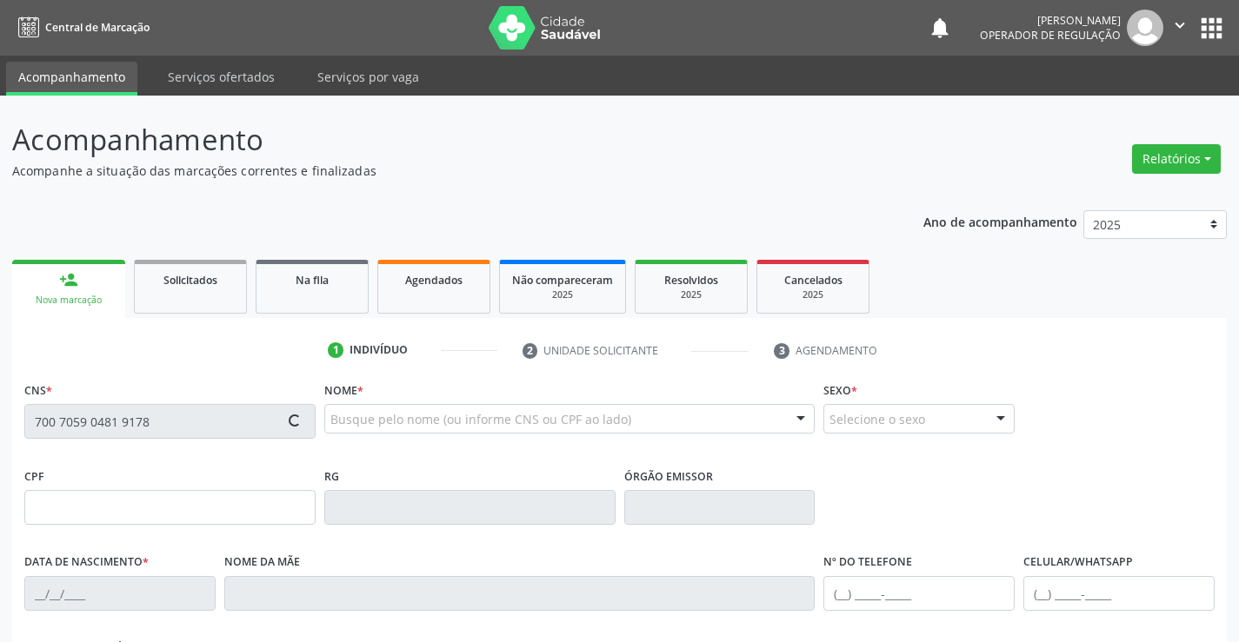
type input "sn"
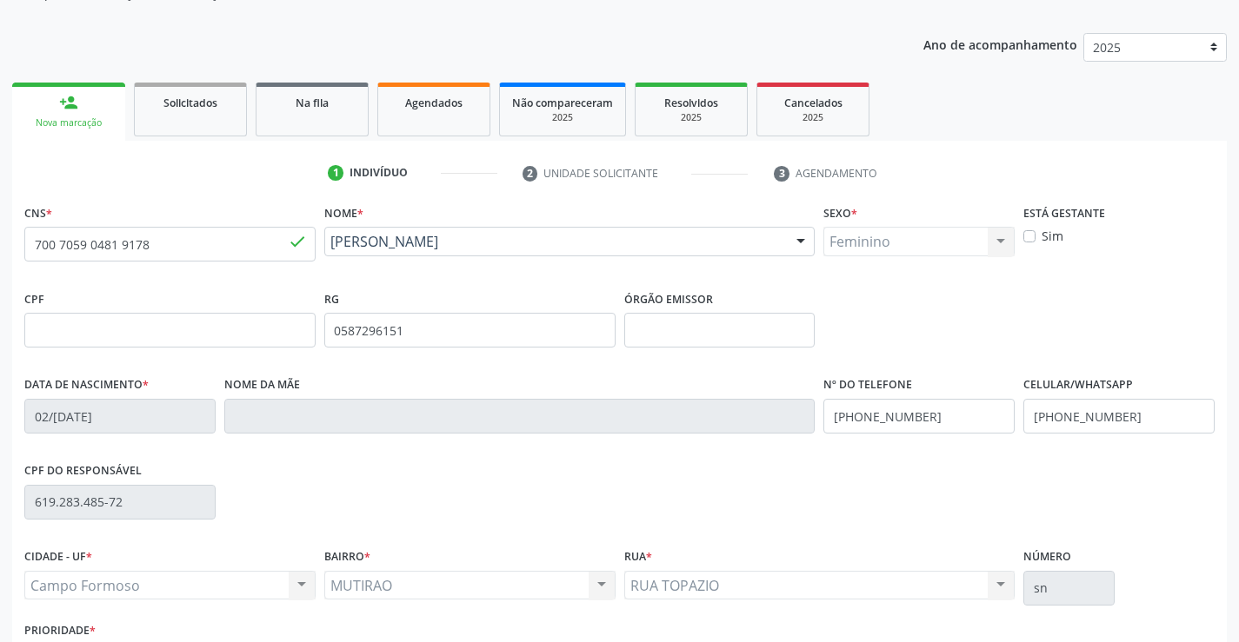
scroll to position [300, 0]
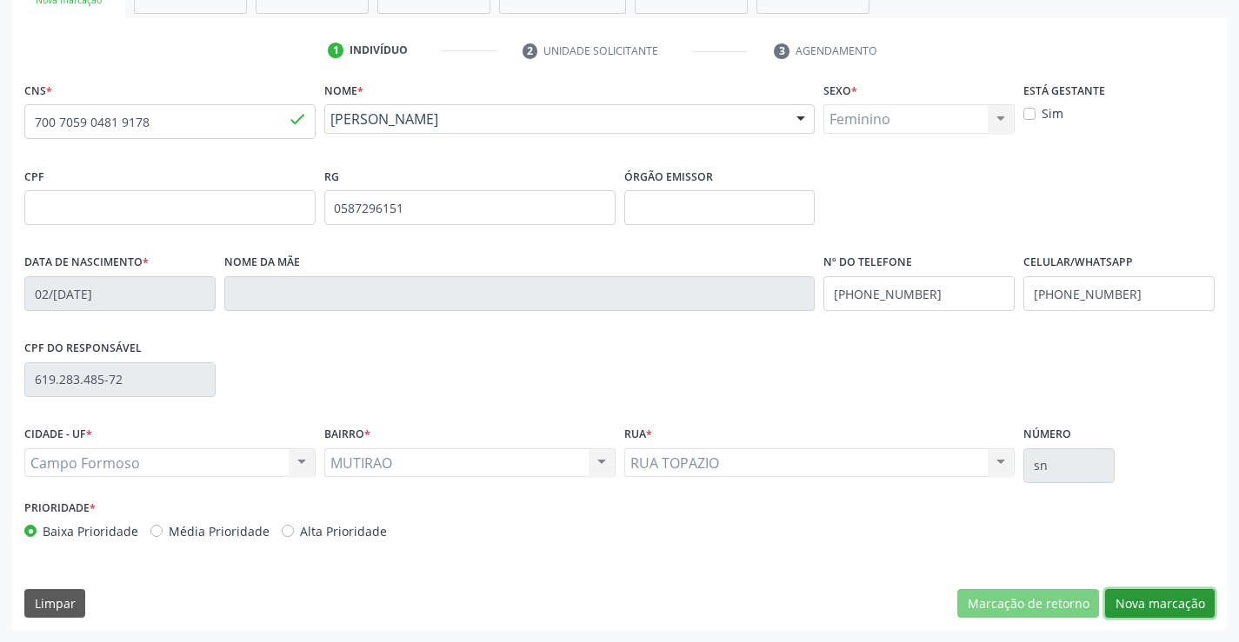
click at [1155, 595] on button "Nova marcação" at bounding box center [1160, 604] width 110 height 30
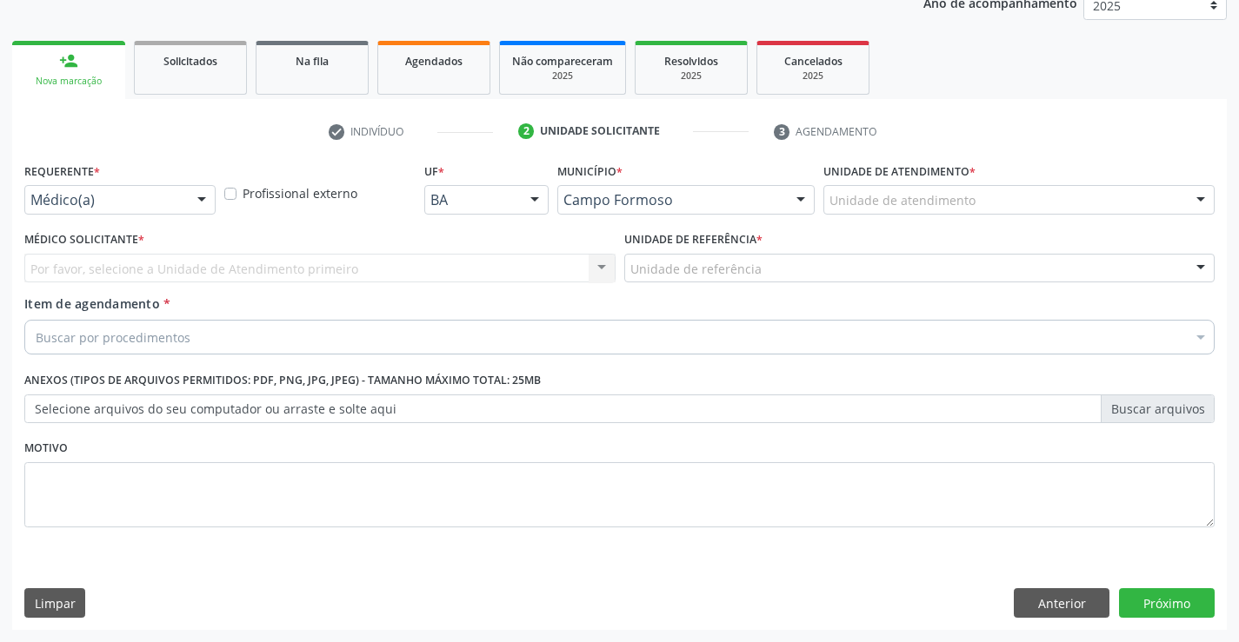
click at [180, 196] on div "Médico(a)" at bounding box center [119, 200] width 191 height 30
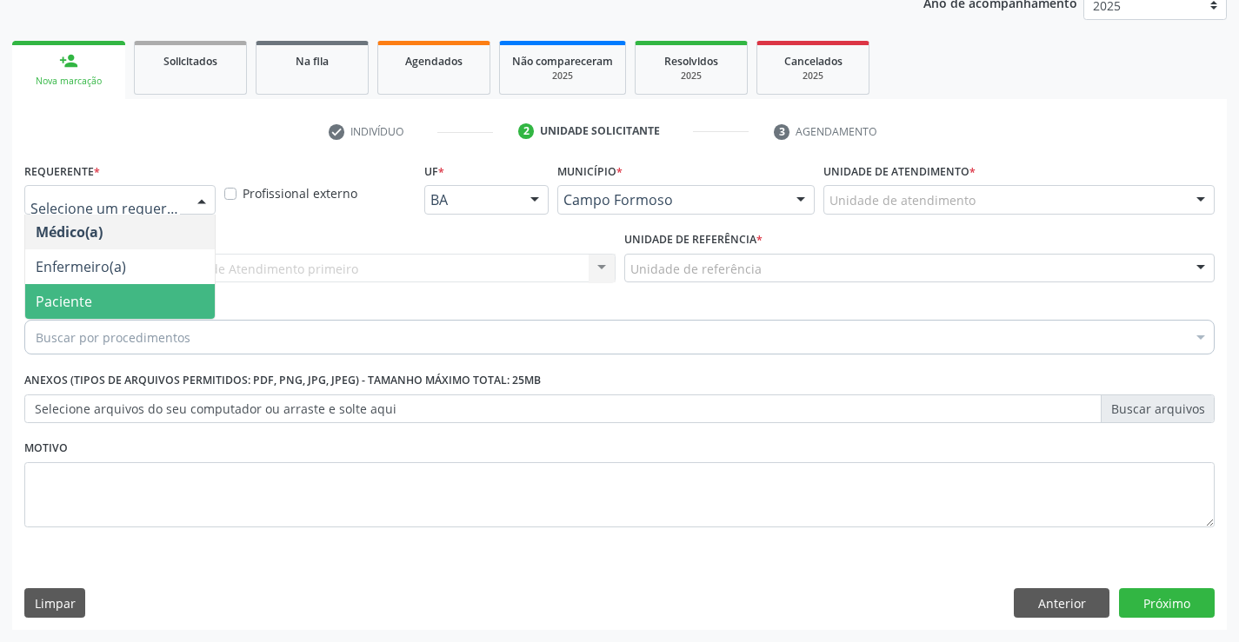
click at [76, 299] on span "Paciente" at bounding box center [64, 301] width 56 height 19
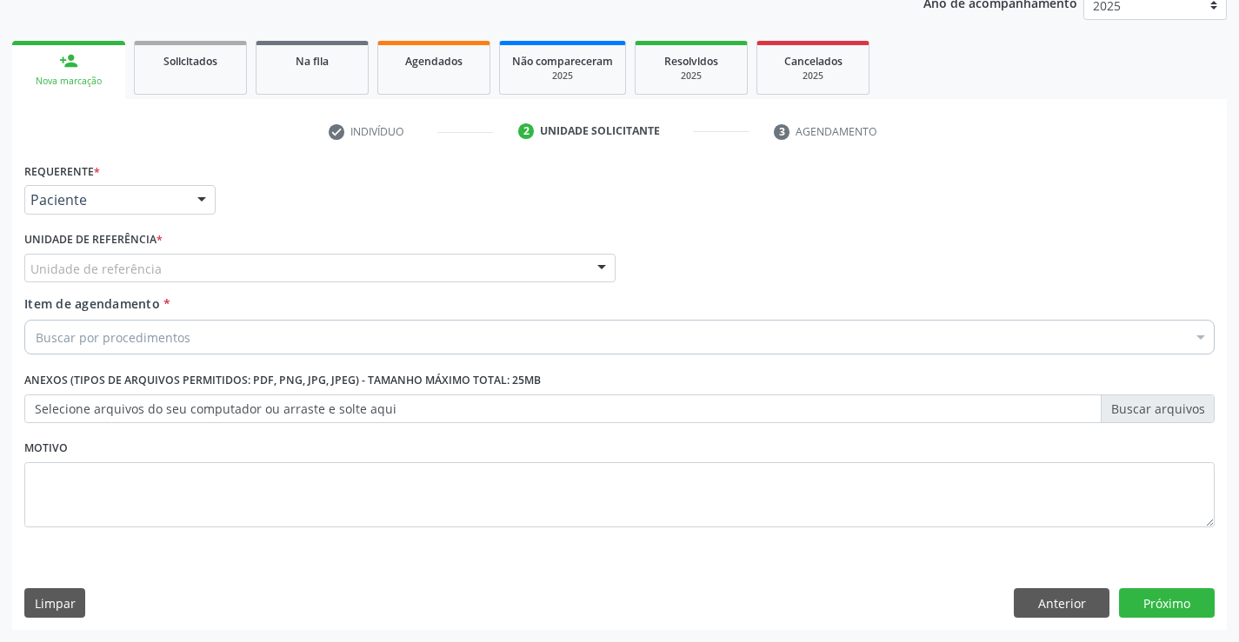
click at [599, 262] on div at bounding box center [601, 270] width 26 height 30
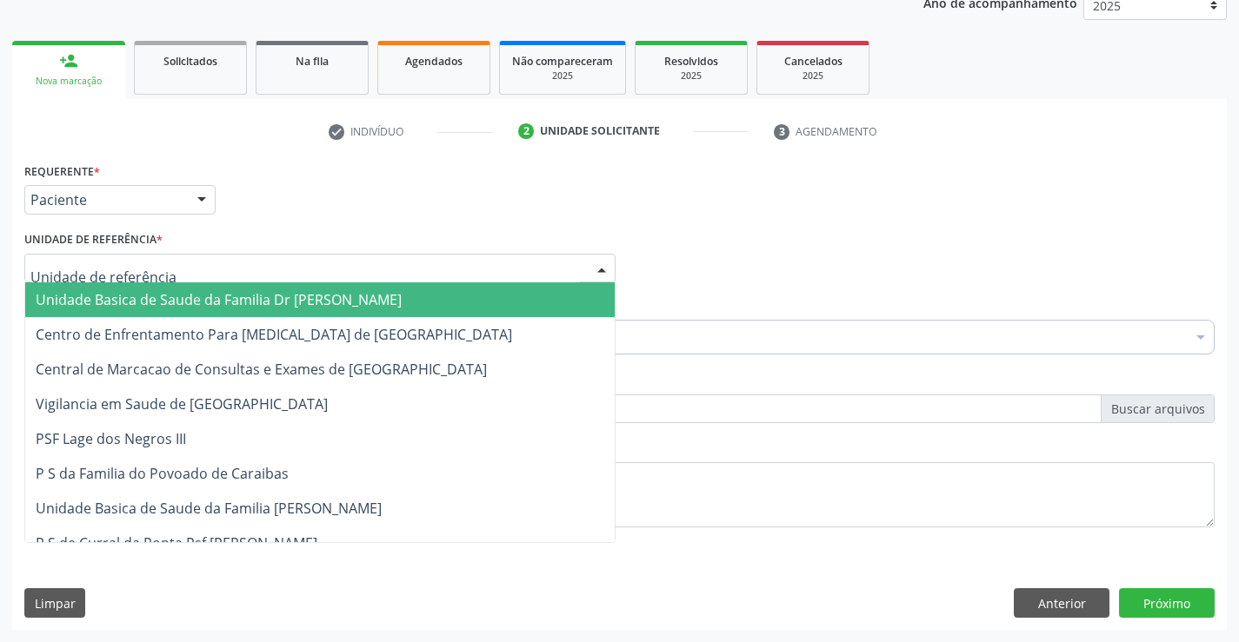
click at [189, 305] on span "Unidade Basica de Saude da Familia Dr [PERSON_NAME]" at bounding box center [219, 299] width 366 height 19
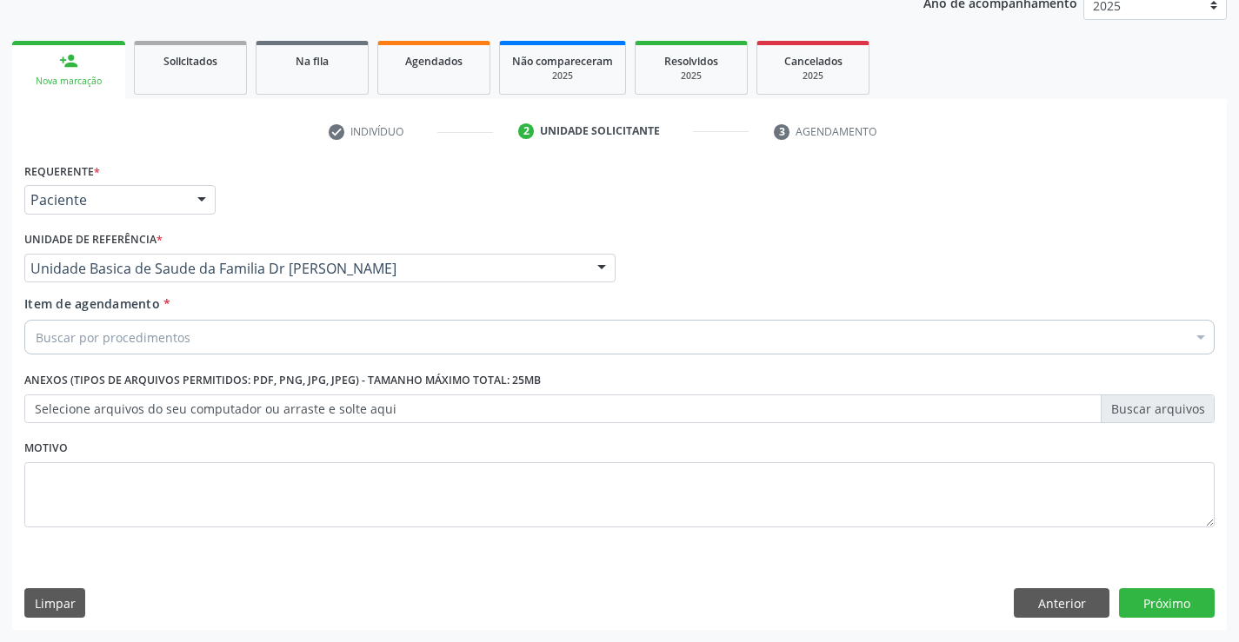
click at [129, 352] on div "Buscar por procedimentos" at bounding box center [619, 337] width 1190 height 35
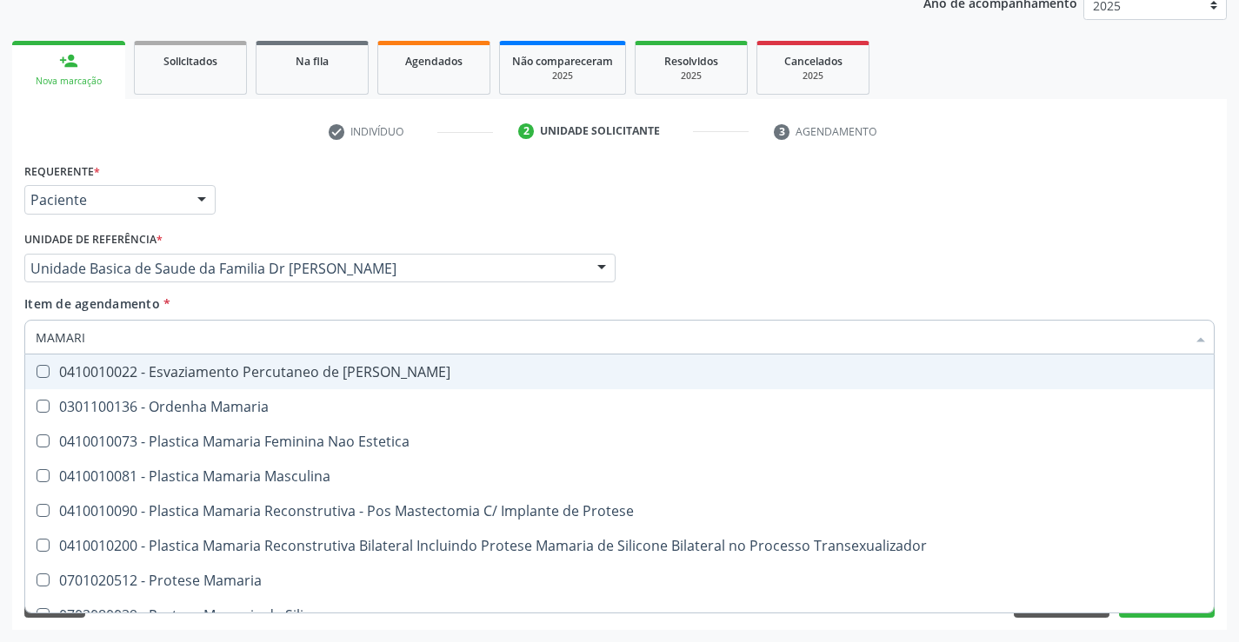
type input "MAMARIA"
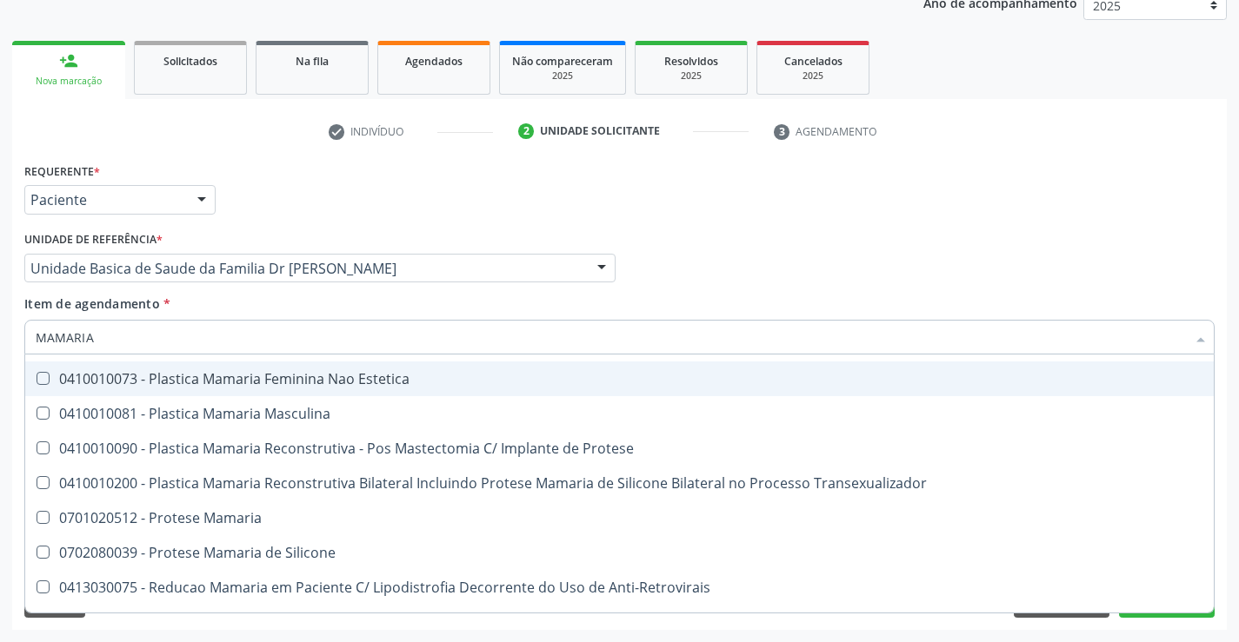
scroll to position [55, 0]
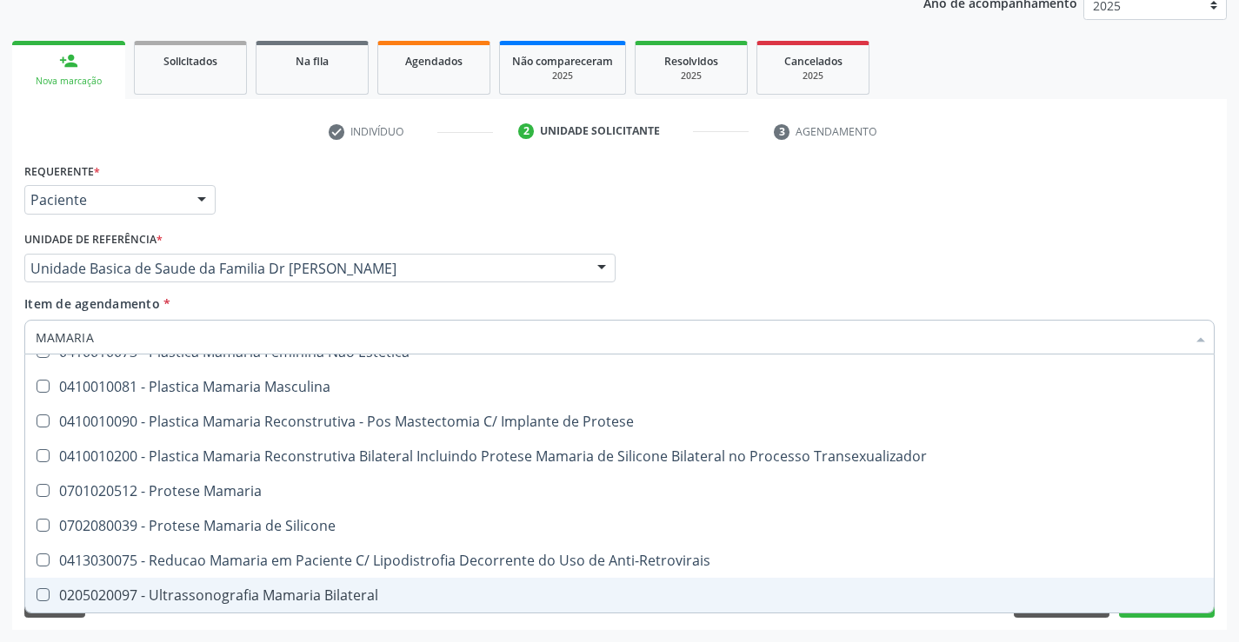
click at [212, 595] on div "0205020097 - Ultrassonografia Mamaria Bilateral" at bounding box center [619, 595] width 1167 height 14
checkbox Bilateral "true"
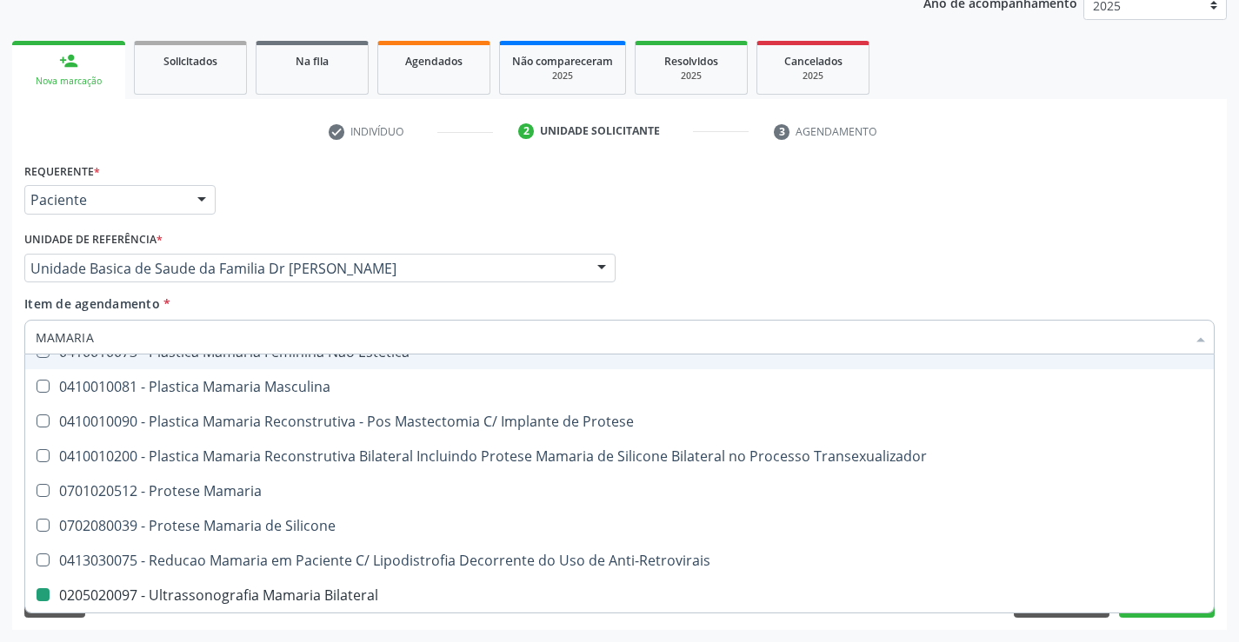
click at [962, 264] on div "Médico Solicitante Por favor, selecione a Unidade de Atendimento primeiro Nenhu…" at bounding box center [619, 261] width 1199 height 68
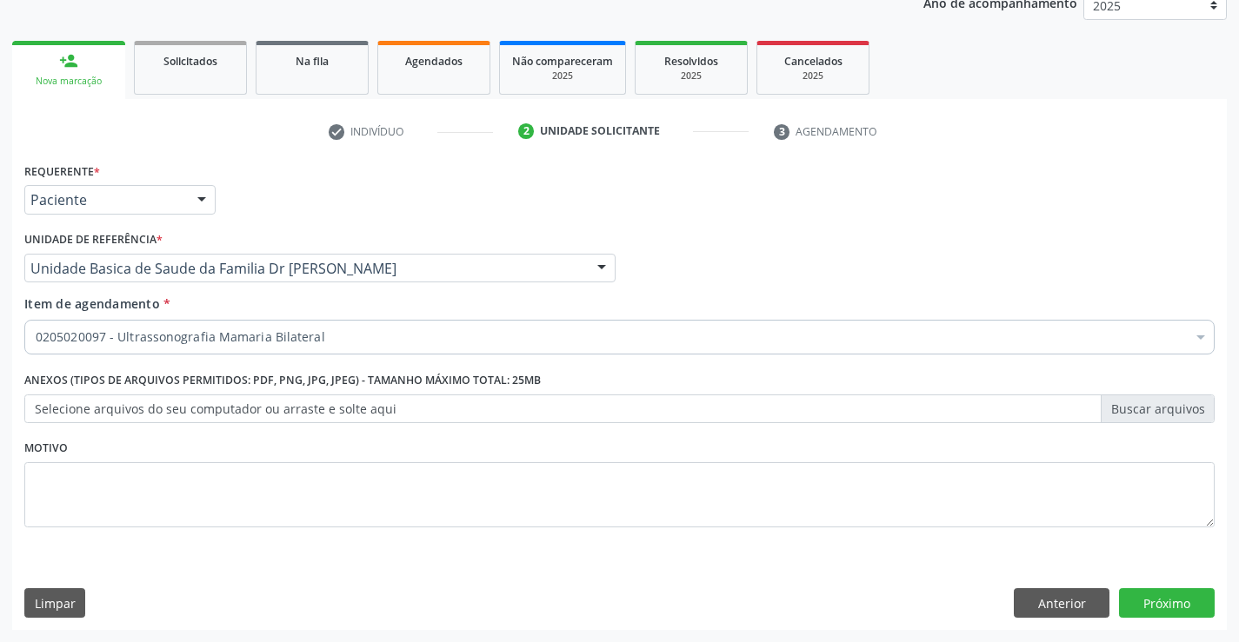
scroll to position [0, 0]
click at [1164, 594] on button "Próximo" at bounding box center [1167, 603] width 96 height 30
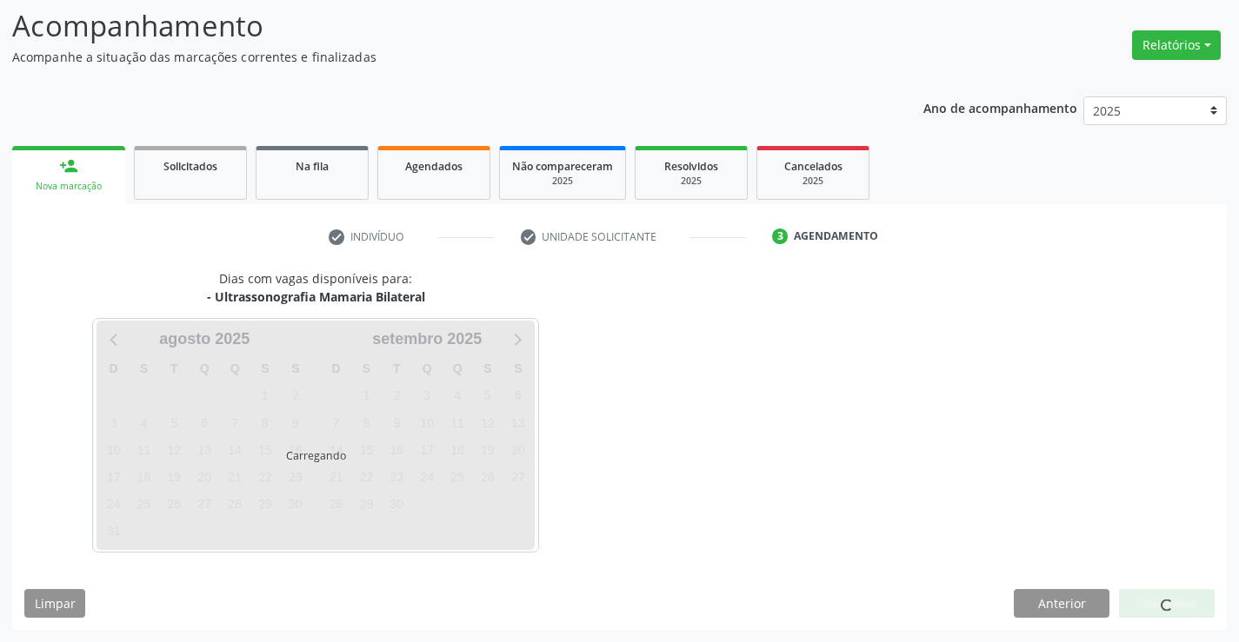
scroll to position [114, 0]
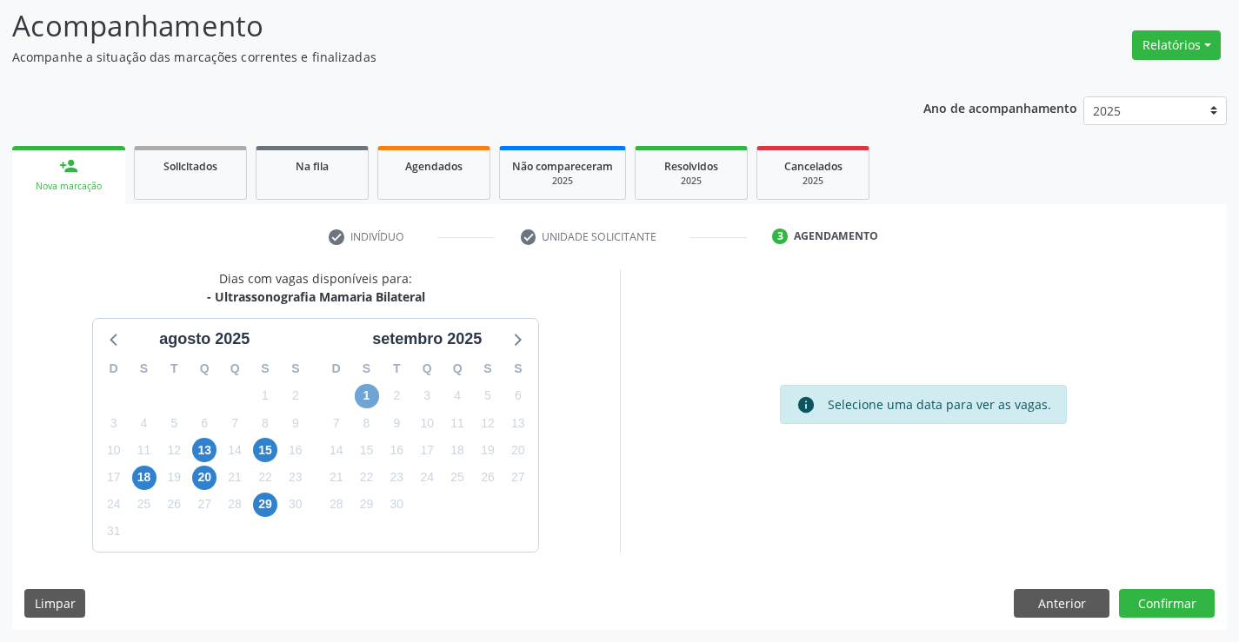
click at [370, 395] on span "1" at bounding box center [367, 396] width 24 height 24
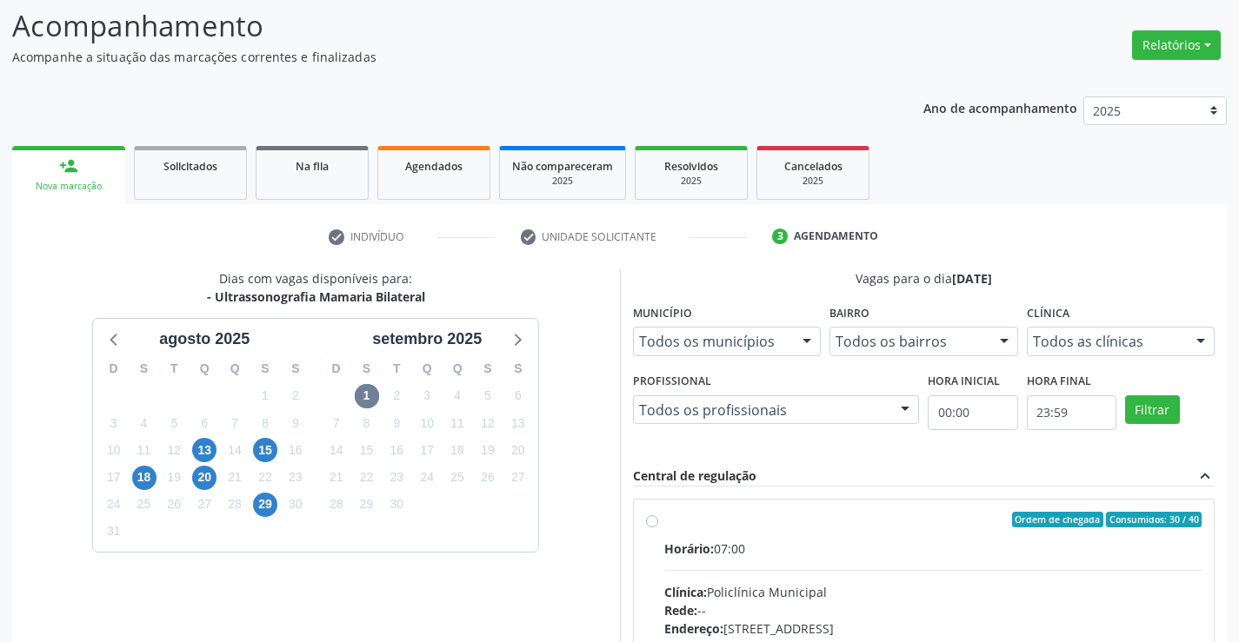
click at [674, 528] on label "Ordem de chegada Consumidos: 30 / 40 Horário: 07:00 Clínica: Policlínica Munici…" at bounding box center [933, 645] width 538 height 267
click at [658, 528] on input "Ordem de chegada Consumidos: 30 / 40 Horário: 07:00 Clínica: Policlínica Munici…" at bounding box center [652, 520] width 12 height 16
radio input "true"
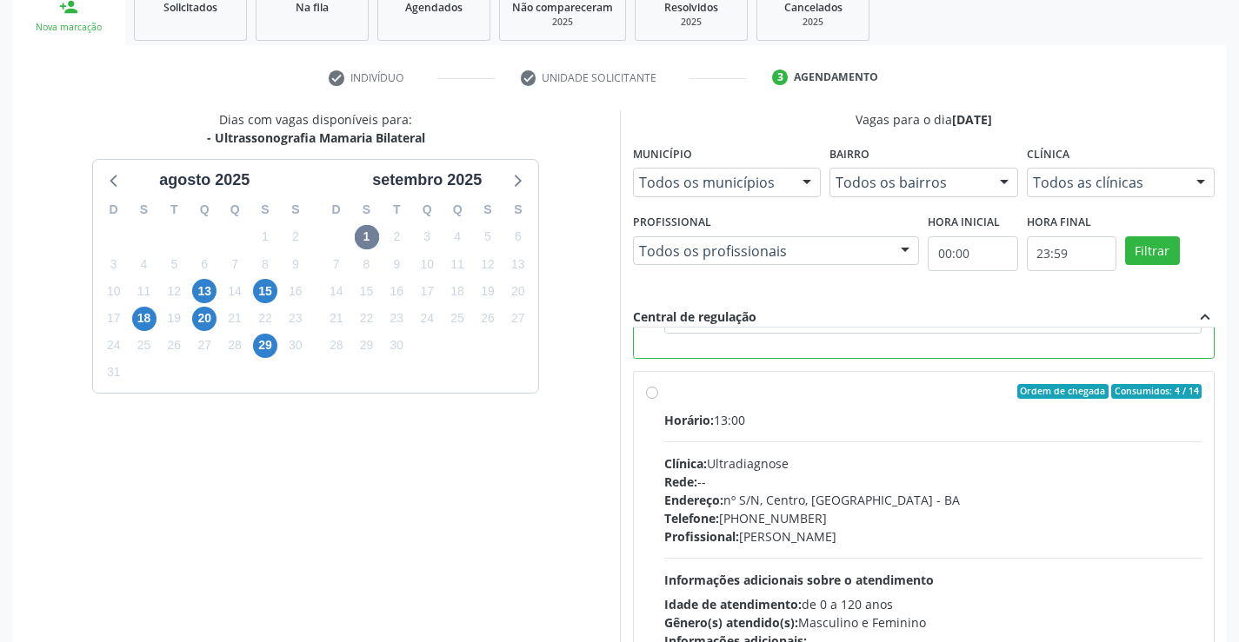
scroll to position [396, 0]
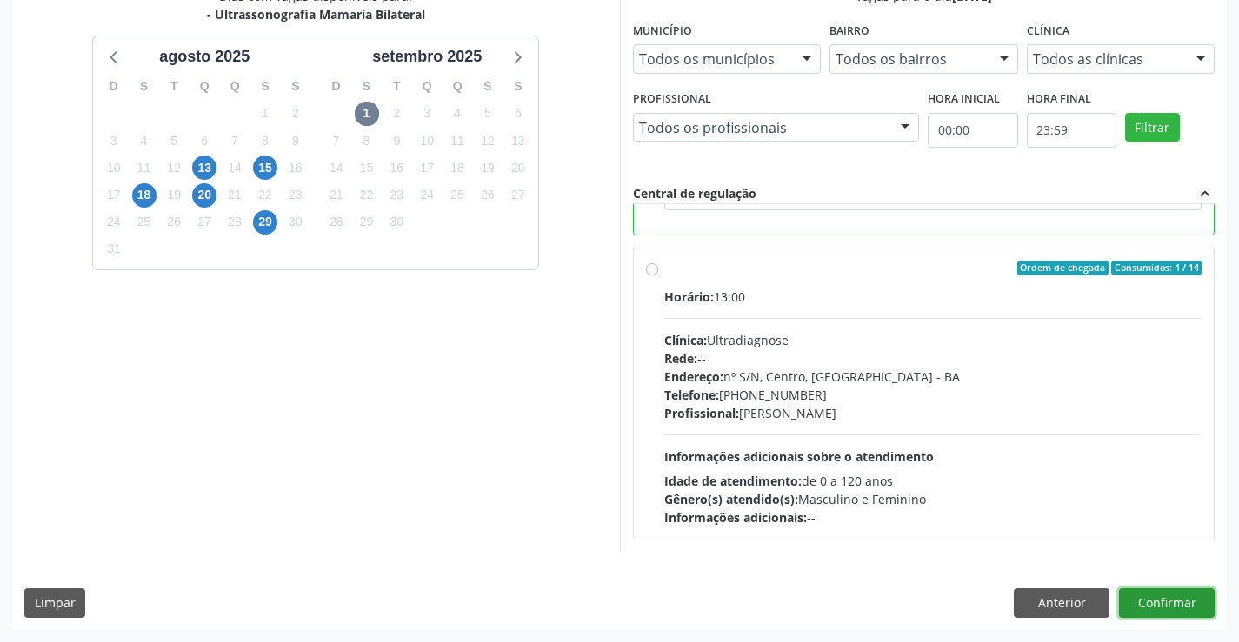
click at [1159, 600] on button "Confirmar" at bounding box center [1167, 603] width 96 height 30
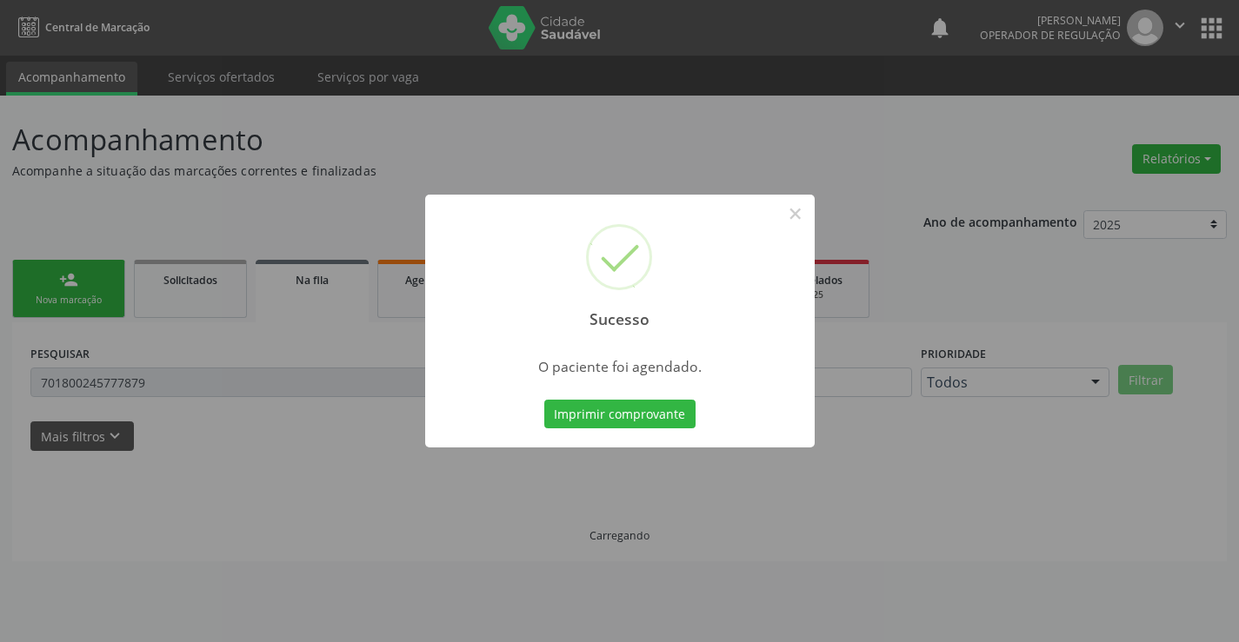
scroll to position [0, 0]
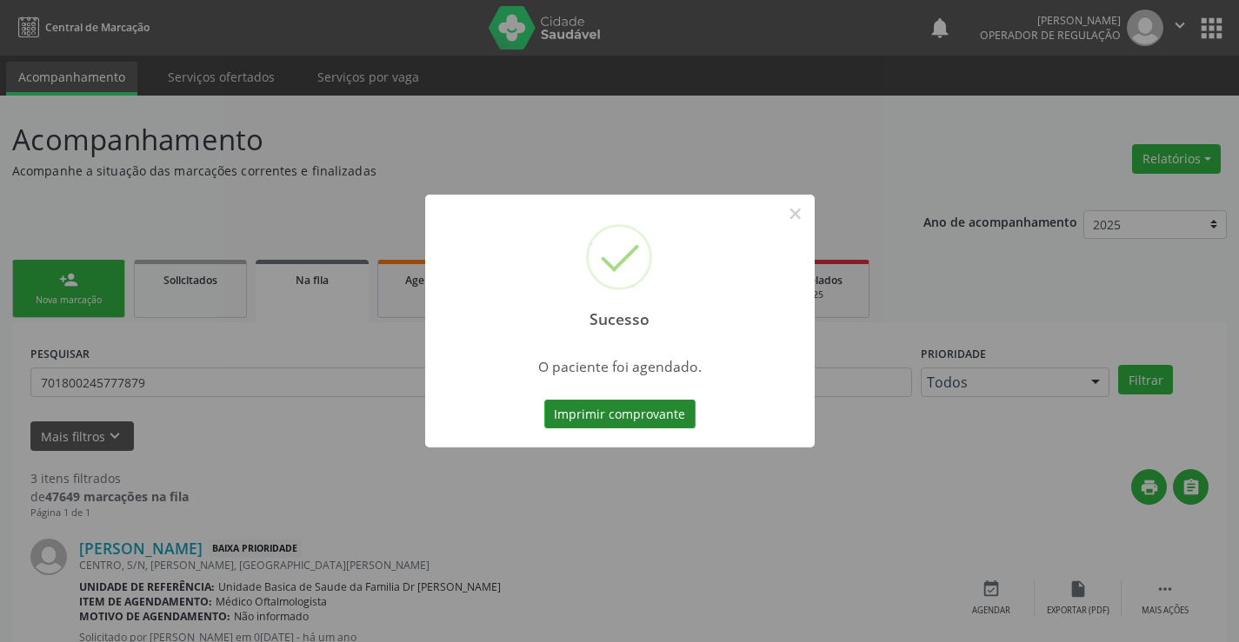
click at [620, 410] on button "Imprimir comprovante" at bounding box center [619, 415] width 151 height 30
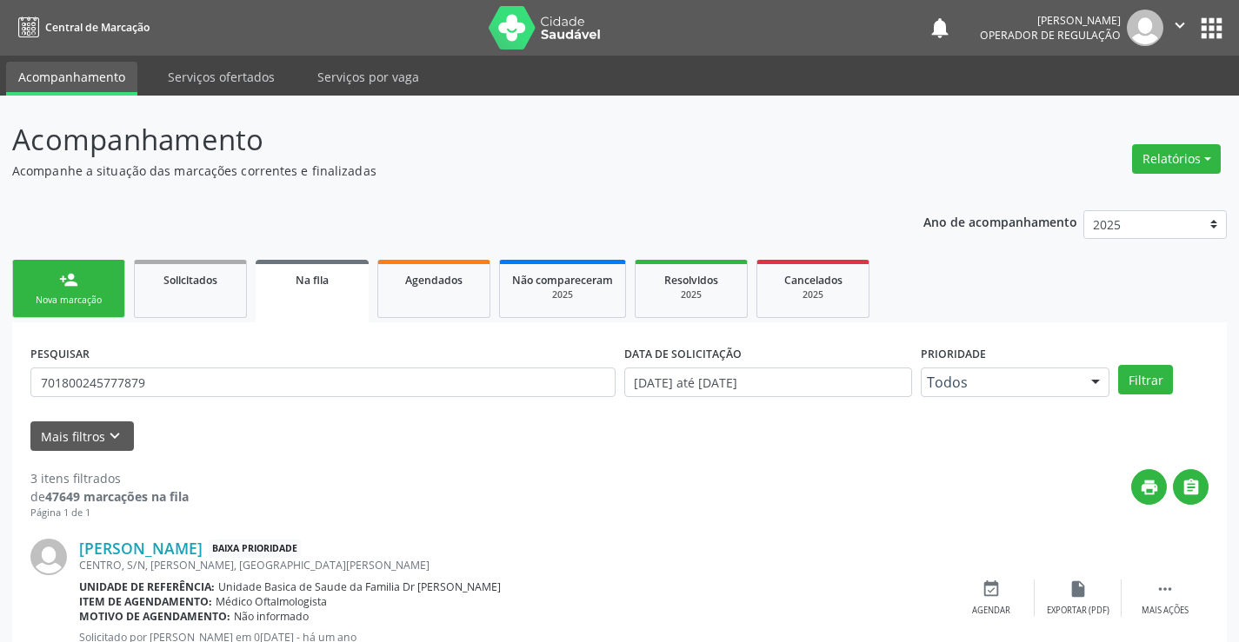
click at [57, 276] on link "person_add Nova marcação" at bounding box center [68, 289] width 113 height 58
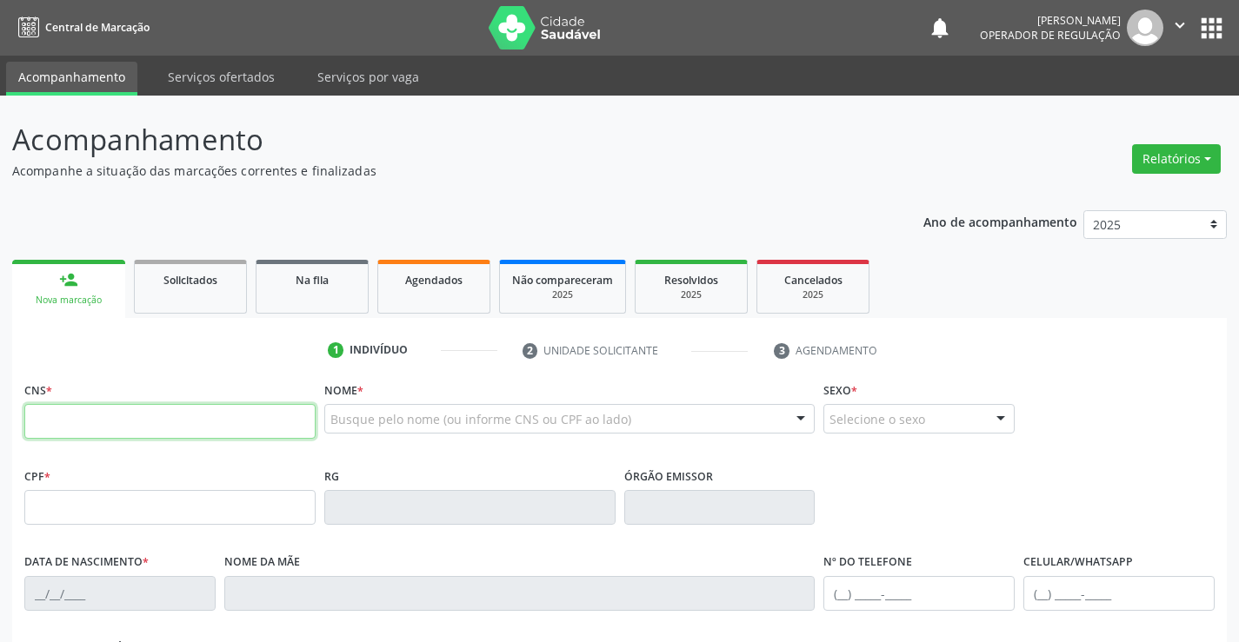
paste input "700 7059 0481 9178"
type input "700 7059 0481 9178"
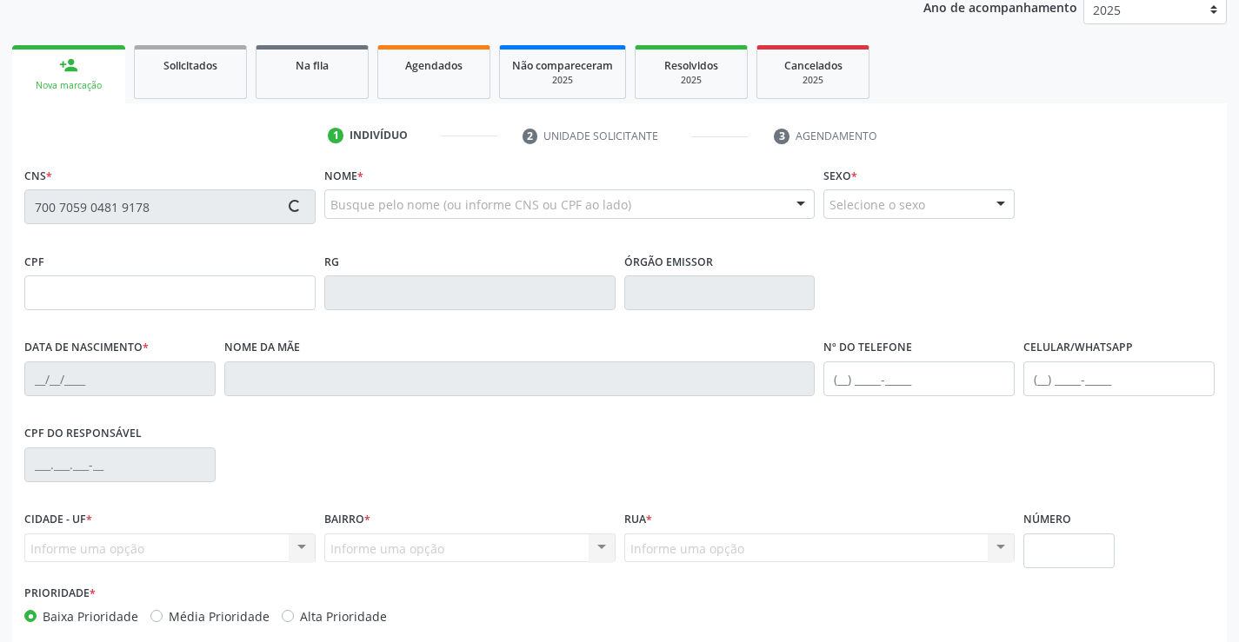
scroll to position [300, 0]
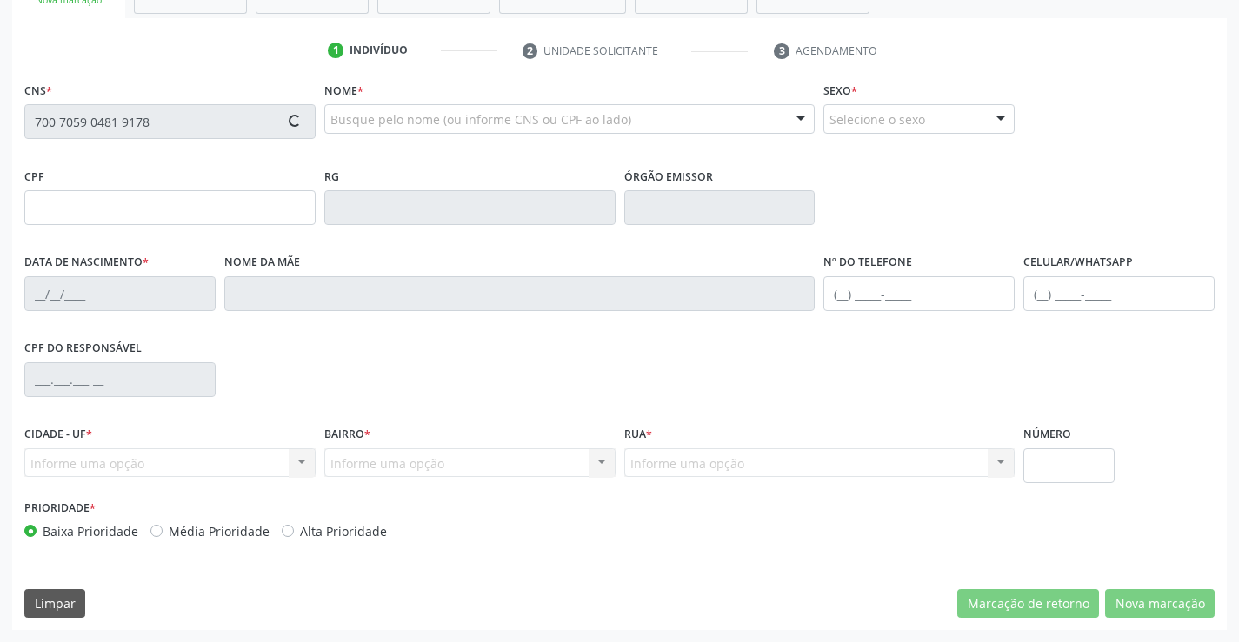
type input "0587296151"
type input "02/[DATE]"
type input "[PHONE_NUMBER]"
type input "619.283.485-72"
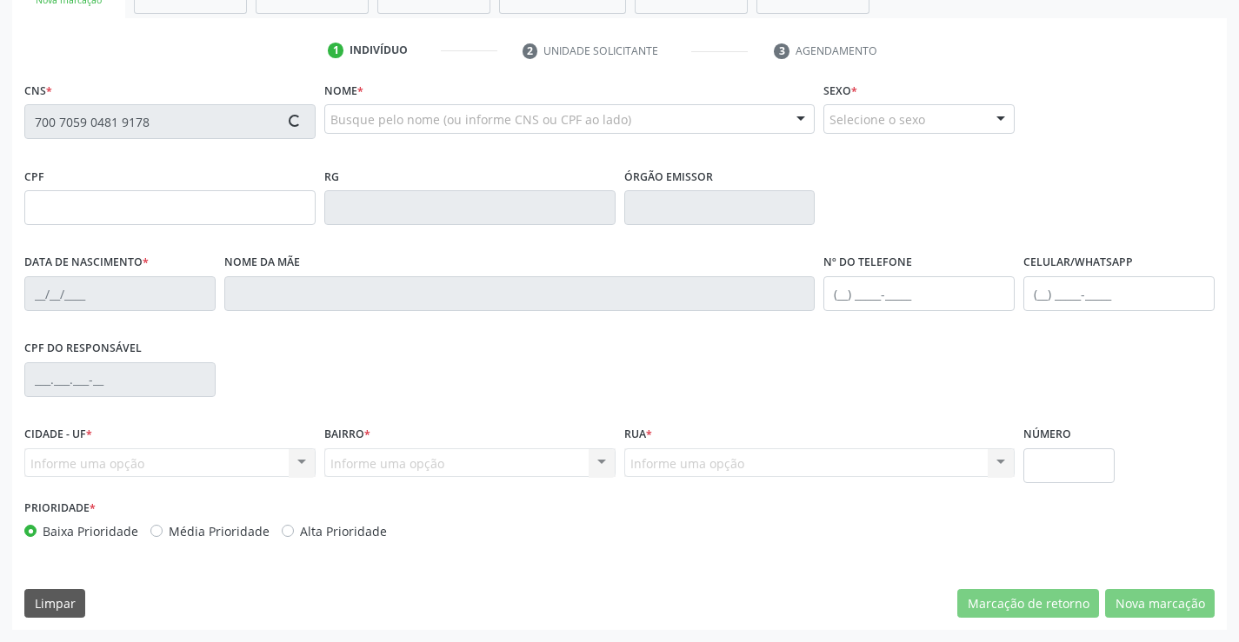
type input "sn"
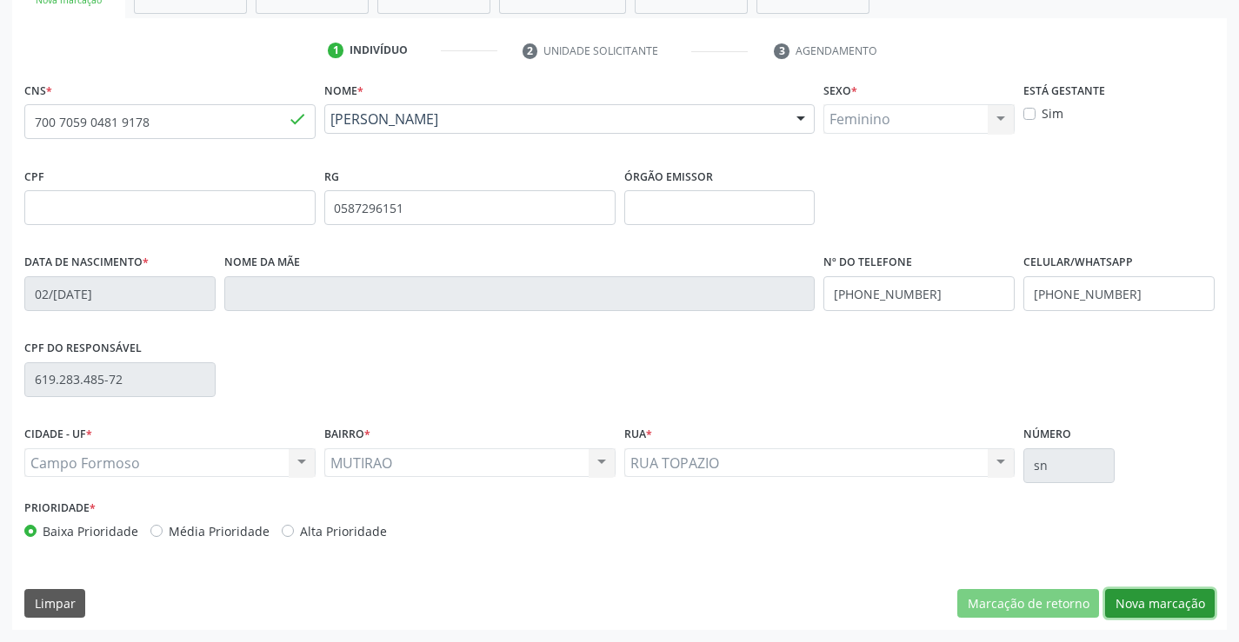
click at [1152, 597] on button "Nova marcação" at bounding box center [1160, 604] width 110 height 30
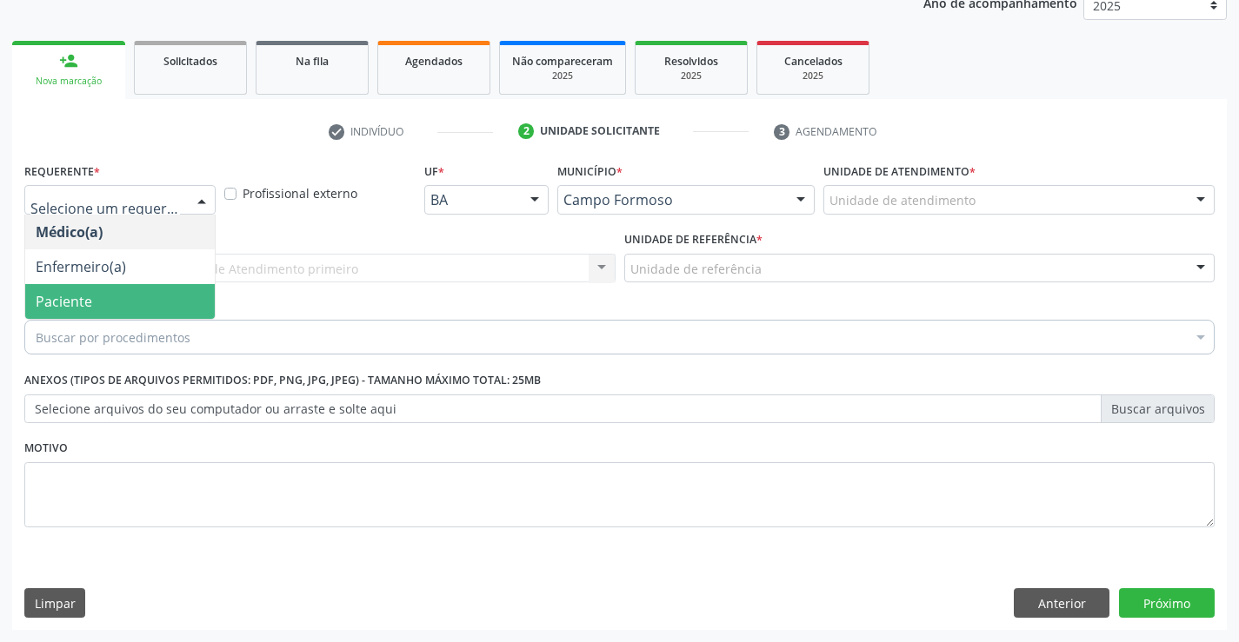
click at [120, 289] on span "Paciente" at bounding box center [119, 301] width 189 height 35
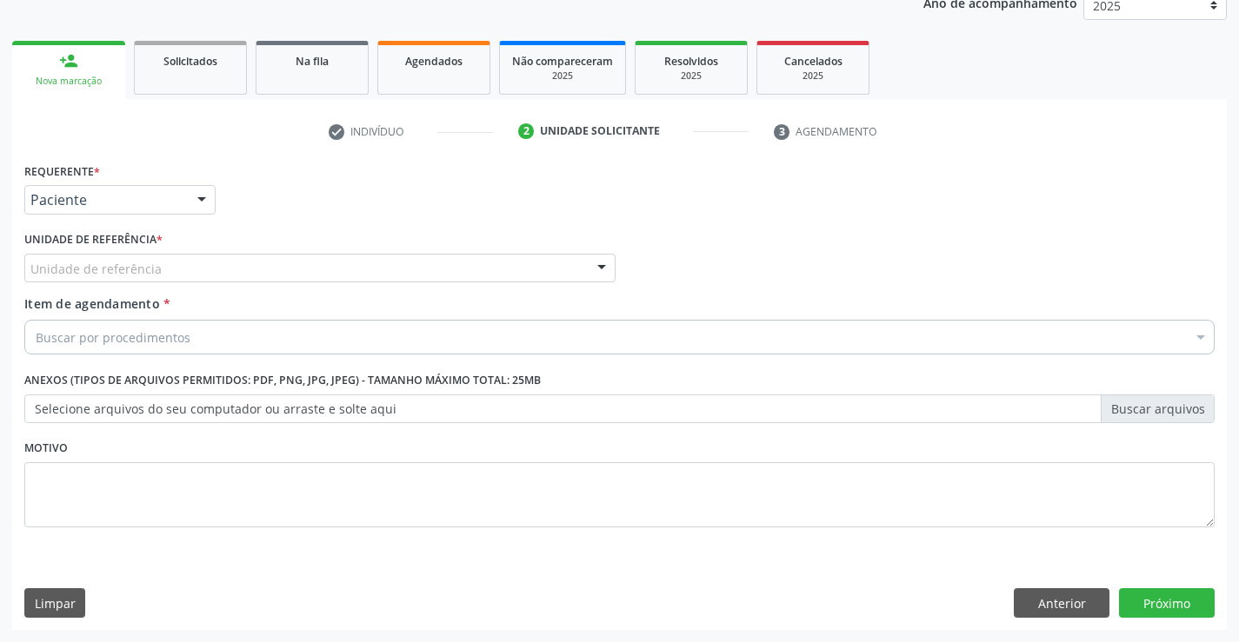
click at [242, 267] on div "Unidade de referência" at bounding box center [319, 269] width 591 height 30
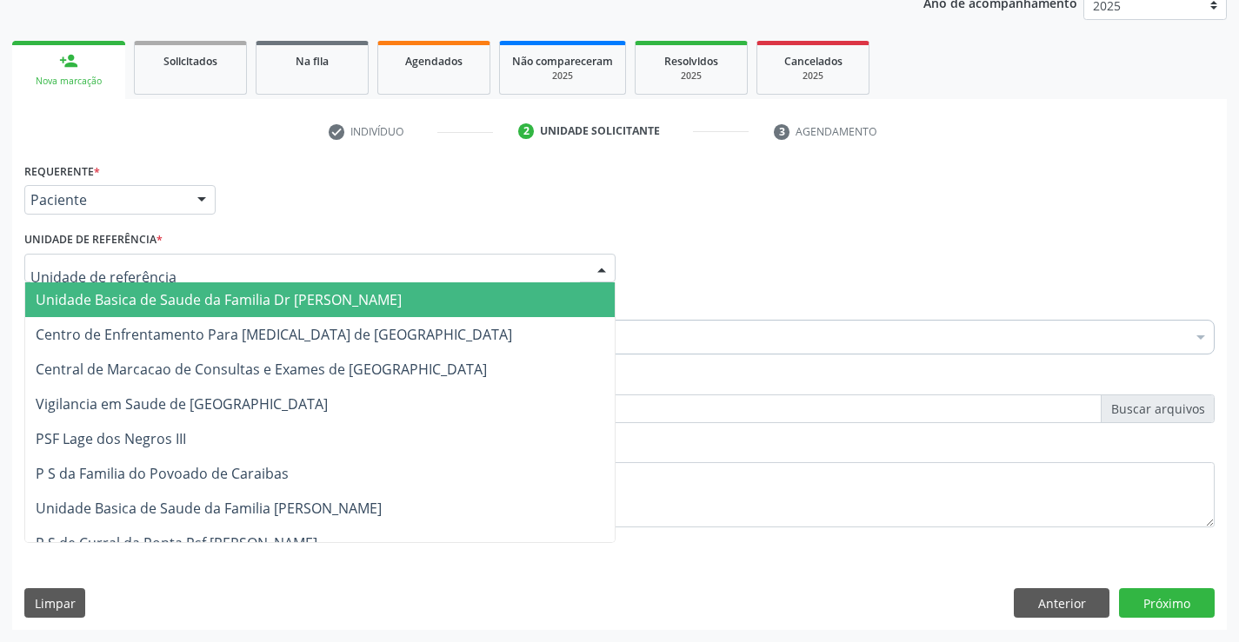
click at [163, 299] on span "Unidade Basica de Saude da Familia Dr [PERSON_NAME]" at bounding box center [219, 299] width 366 height 19
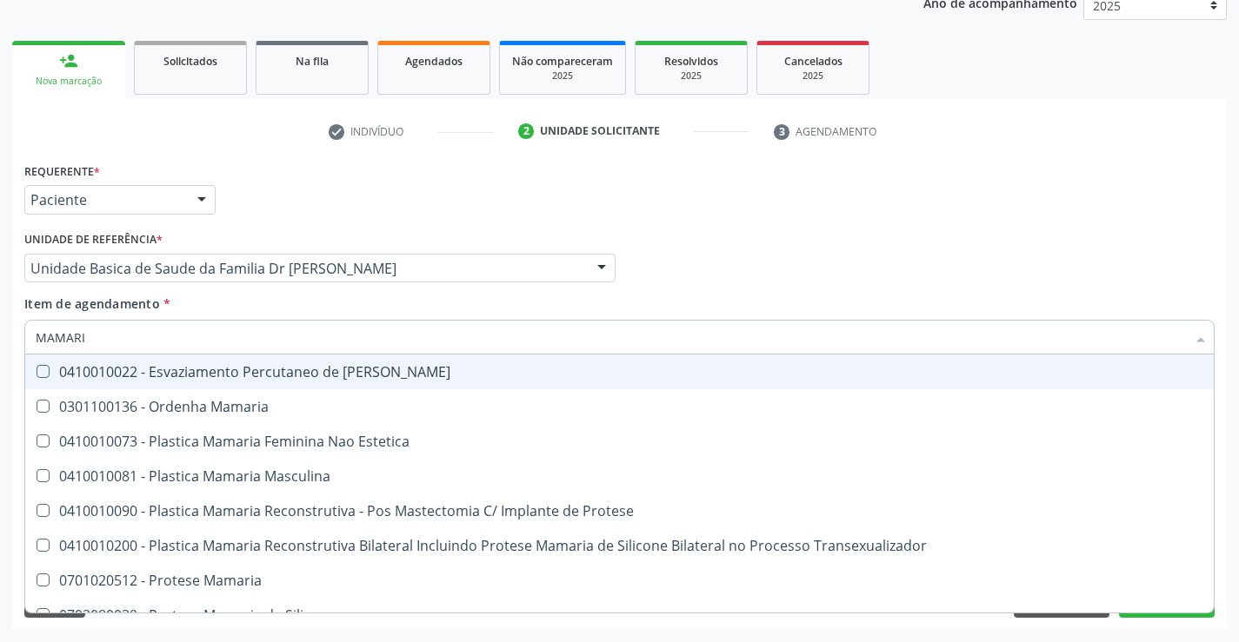
type input "MAMARIA"
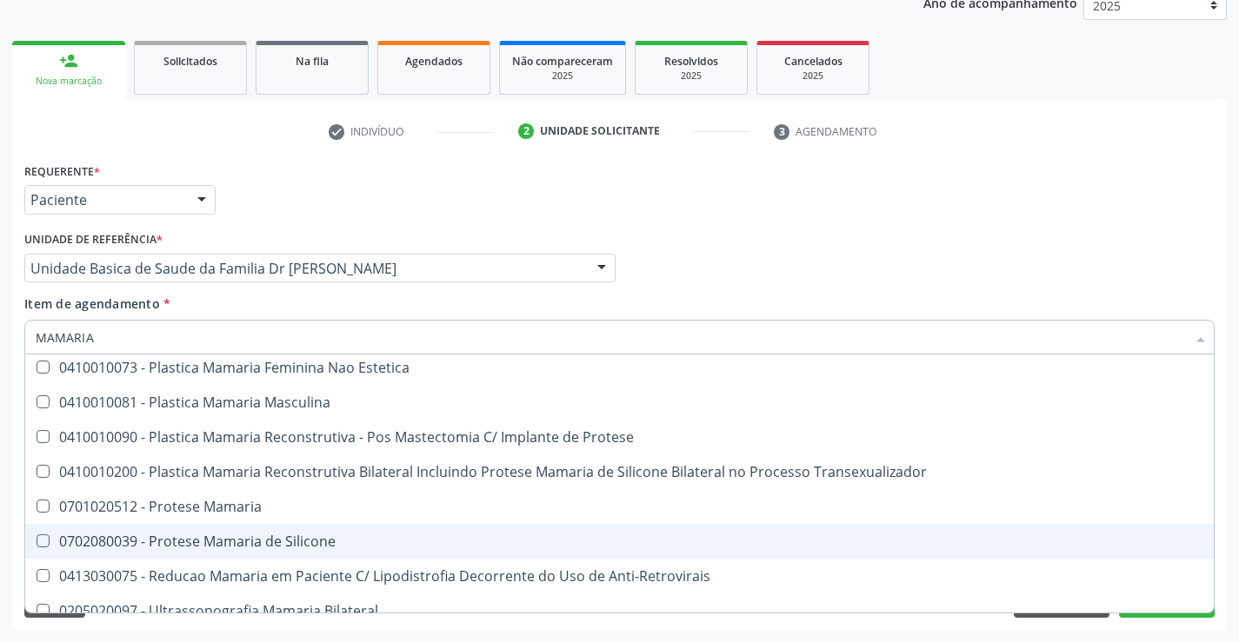
scroll to position [55, 0]
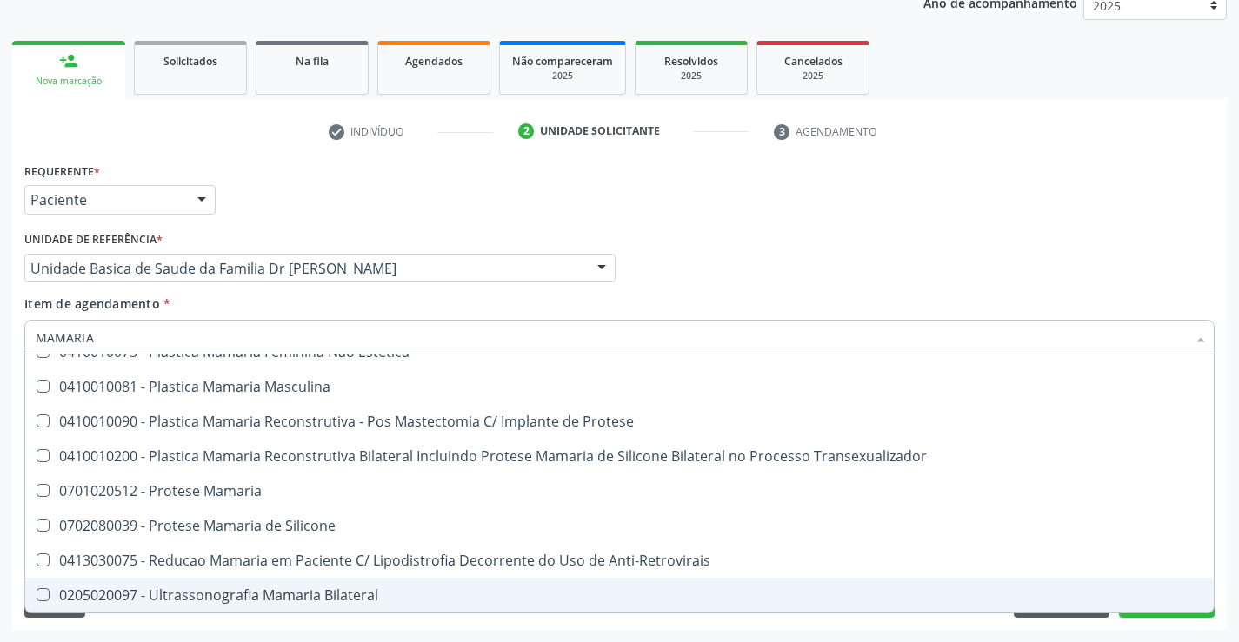
click at [287, 593] on div "0205020097 - Ultrassonografia Mamaria Bilateral" at bounding box center [619, 595] width 1167 height 14
checkbox Bilateral "true"
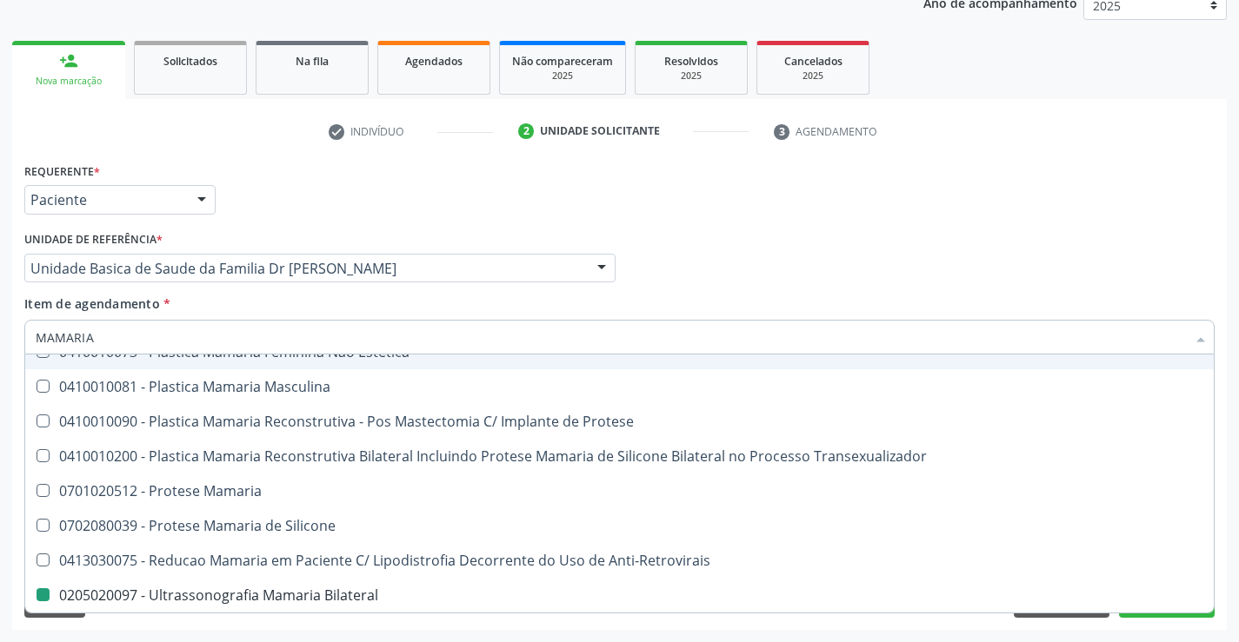
click at [752, 293] on div "Médico Solicitante Por favor, selecione a Unidade de Atendimento primeiro Nenhu…" at bounding box center [619, 261] width 1199 height 68
checkbox Estetica "true"
checkbox Bilateral "false"
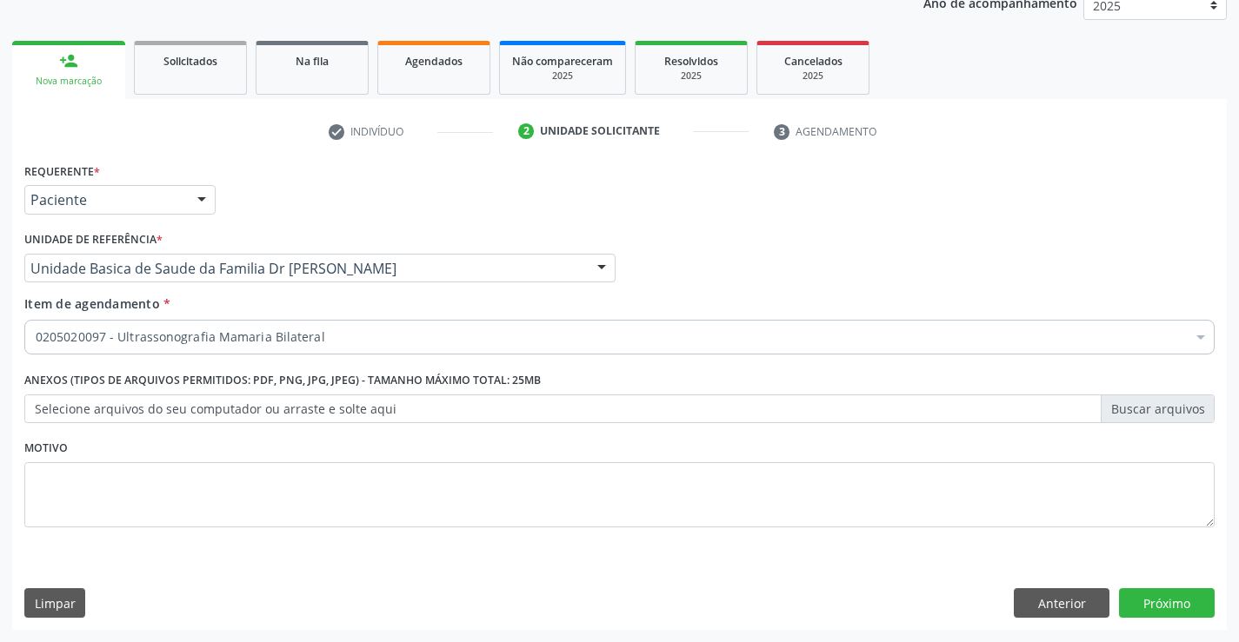
scroll to position [0, 0]
click at [1163, 595] on button "Próximo" at bounding box center [1167, 603] width 96 height 30
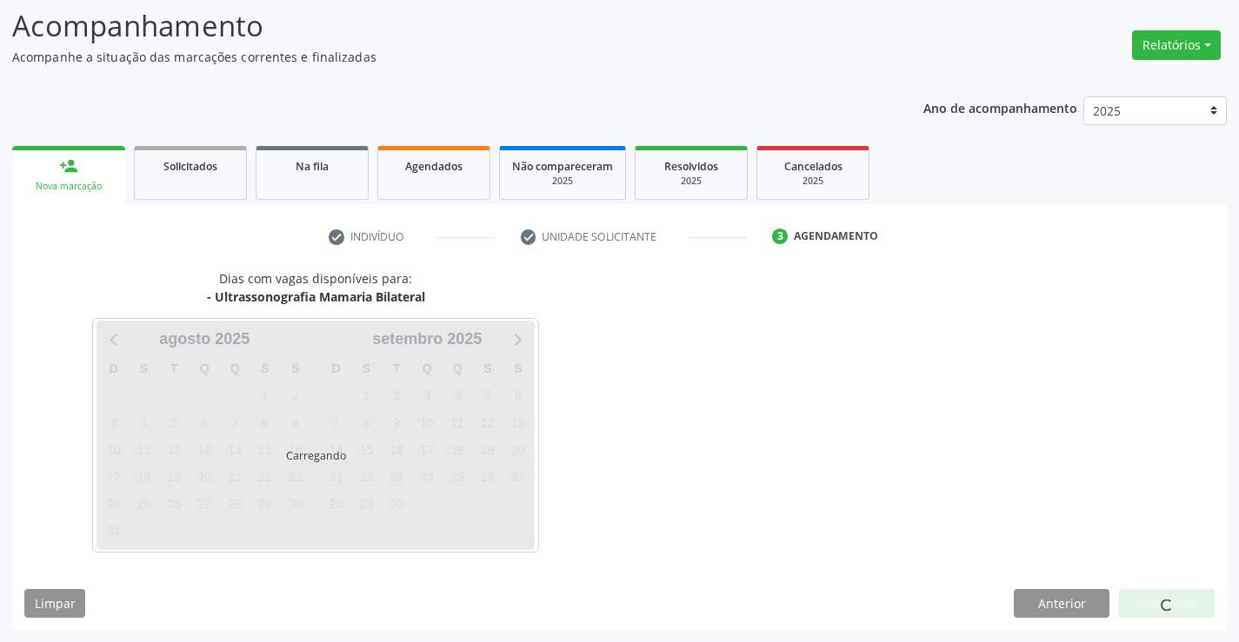
scroll to position [114, 0]
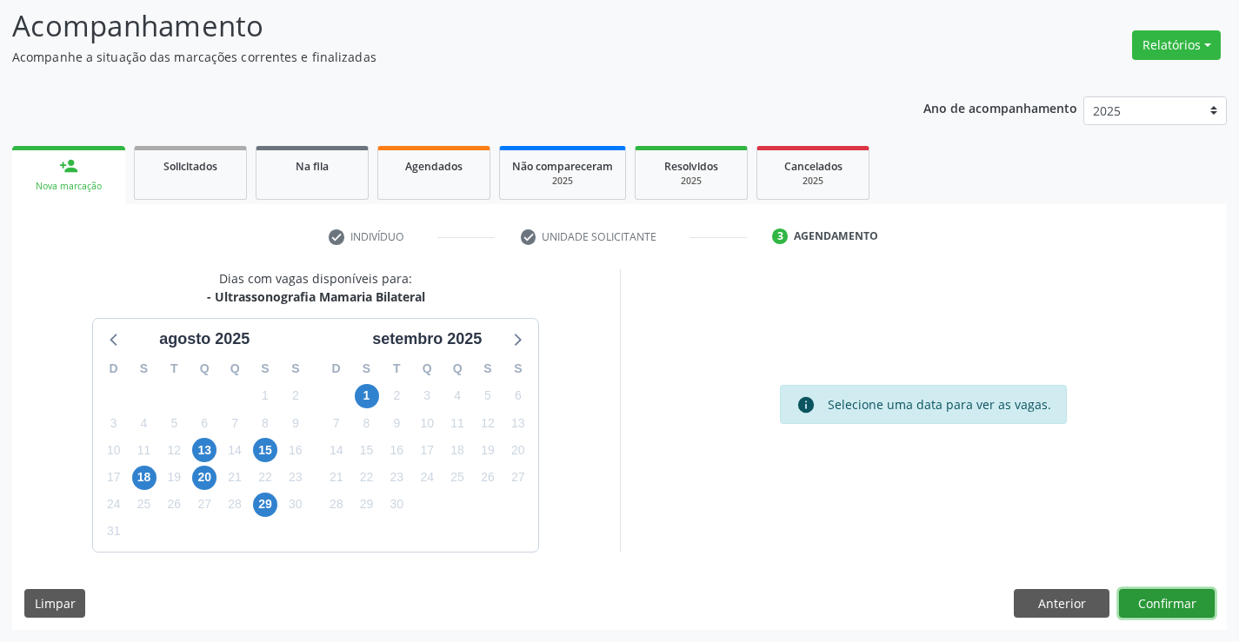
click at [1142, 608] on button "Confirmar" at bounding box center [1167, 604] width 96 height 30
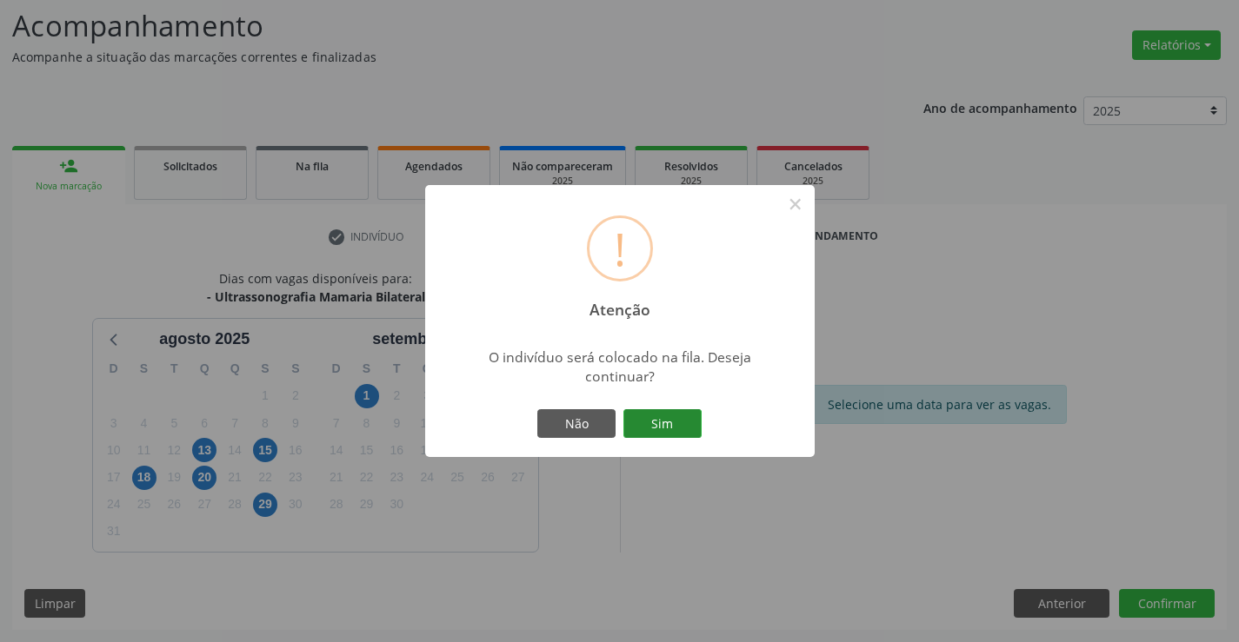
click at [649, 416] on button "Sim" at bounding box center [662, 424] width 78 height 30
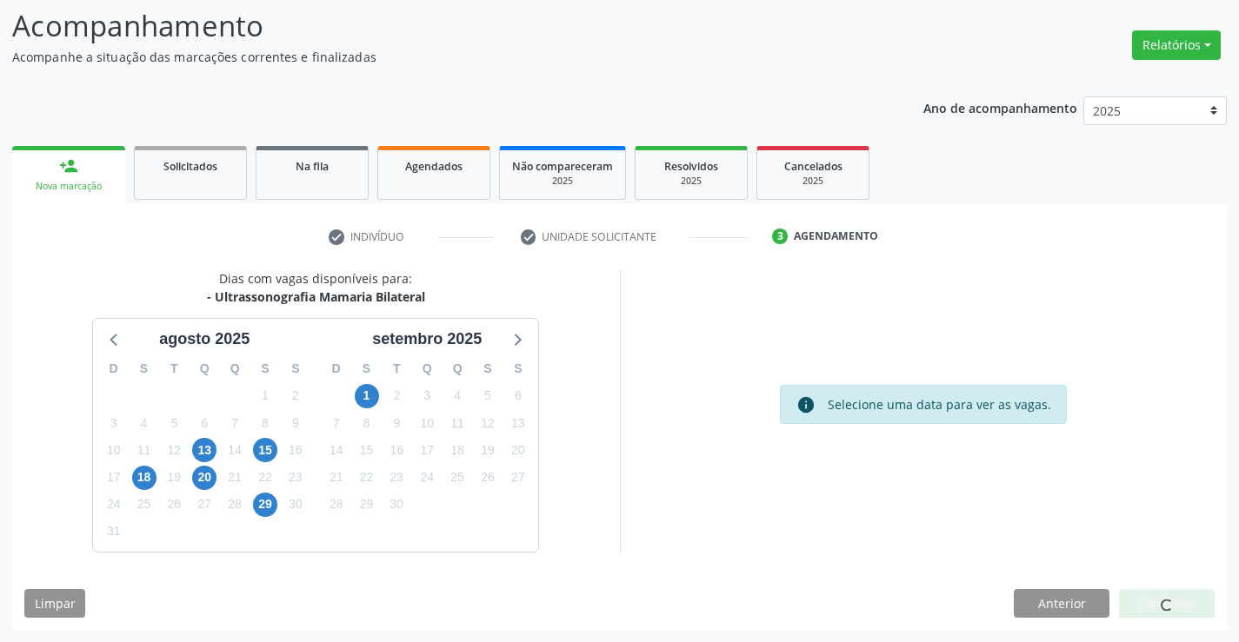
scroll to position [0, 0]
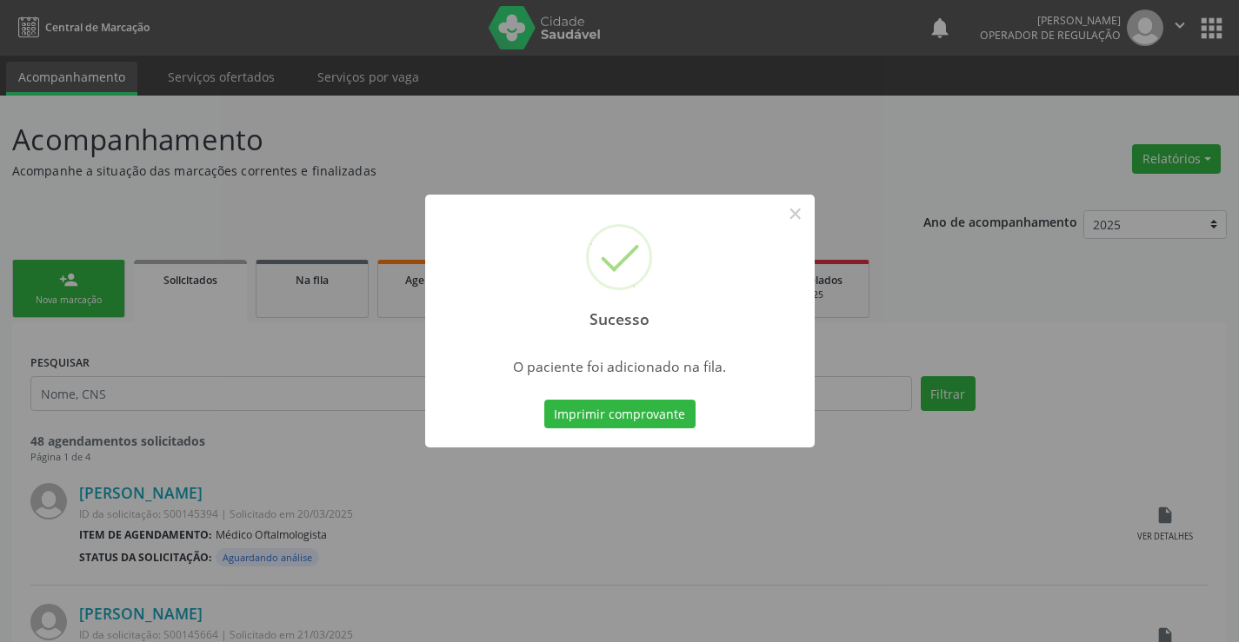
click at [634, 391] on div "Sucesso × O paciente foi adicionado na fila. Imprimir comprovante Cancel" at bounding box center [619, 322] width 389 height 254
click at [632, 401] on button "Imprimir comprovante" at bounding box center [619, 415] width 151 height 30
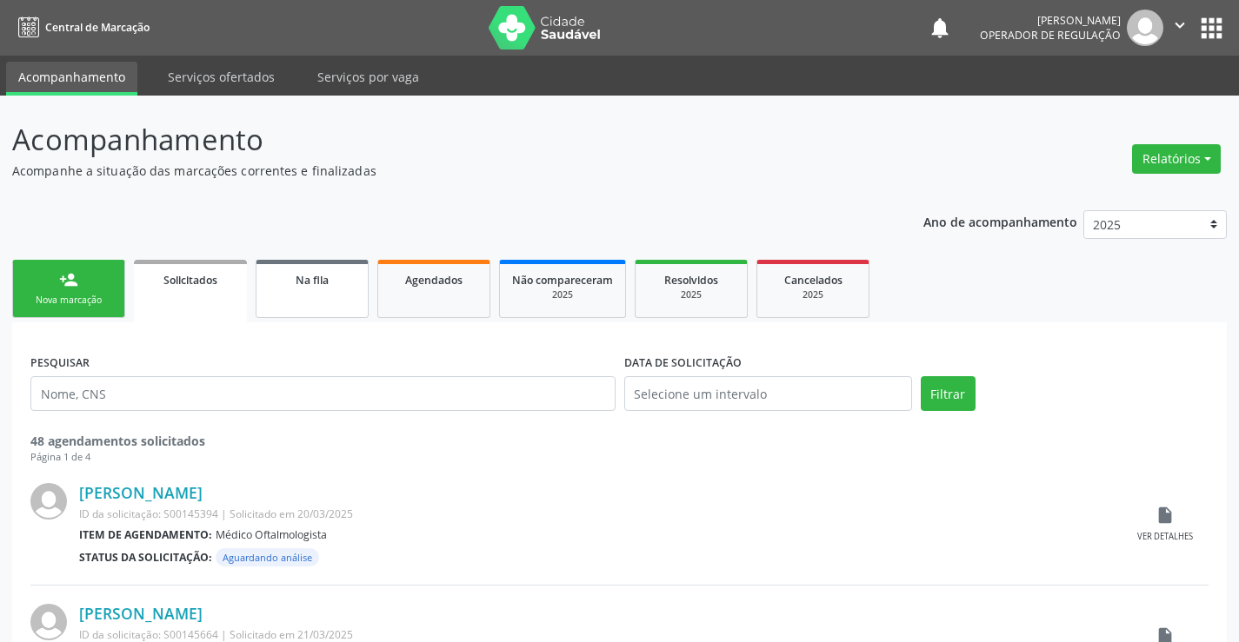
click at [329, 291] on link "Na fila" at bounding box center [312, 289] width 113 height 58
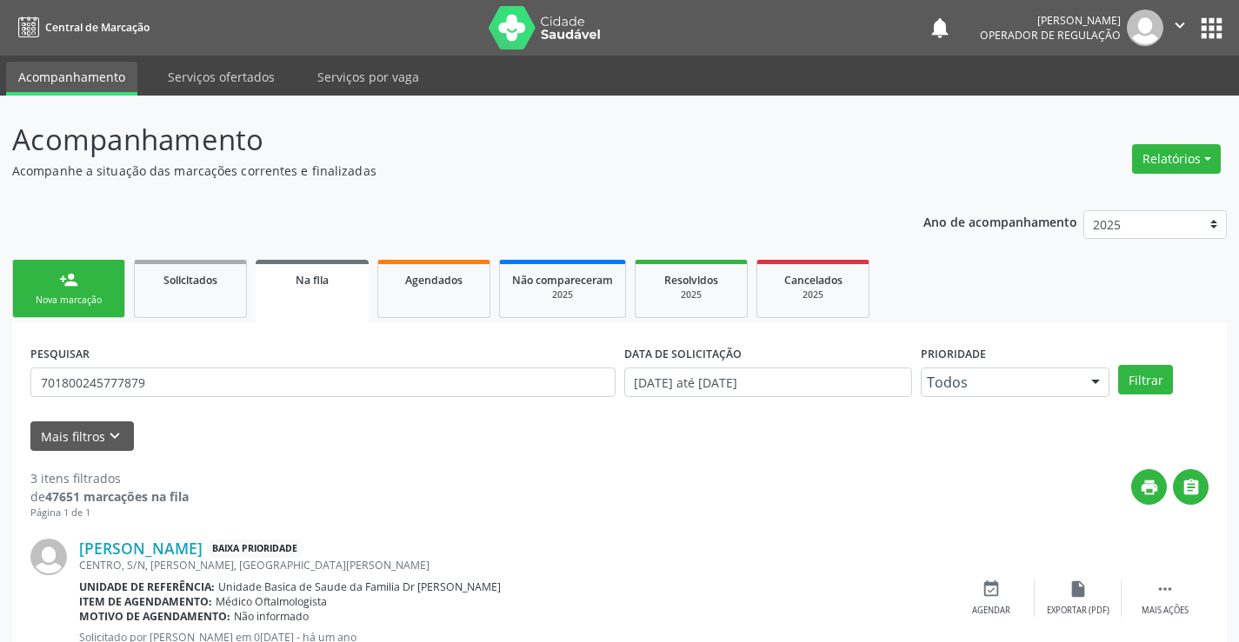
drag, startPoint x: 178, startPoint y: 387, endPoint x: 610, endPoint y: 186, distance: 476.4
click at [610, 186] on div "Acompanhamento Acompanhe a situação das marcações correntes e finalizadas Relat…" at bounding box center [619, 561] width 1214 height 887
click at [442, 296] on link "Agendados" at bounding box center [433, 289] width 113 height 58
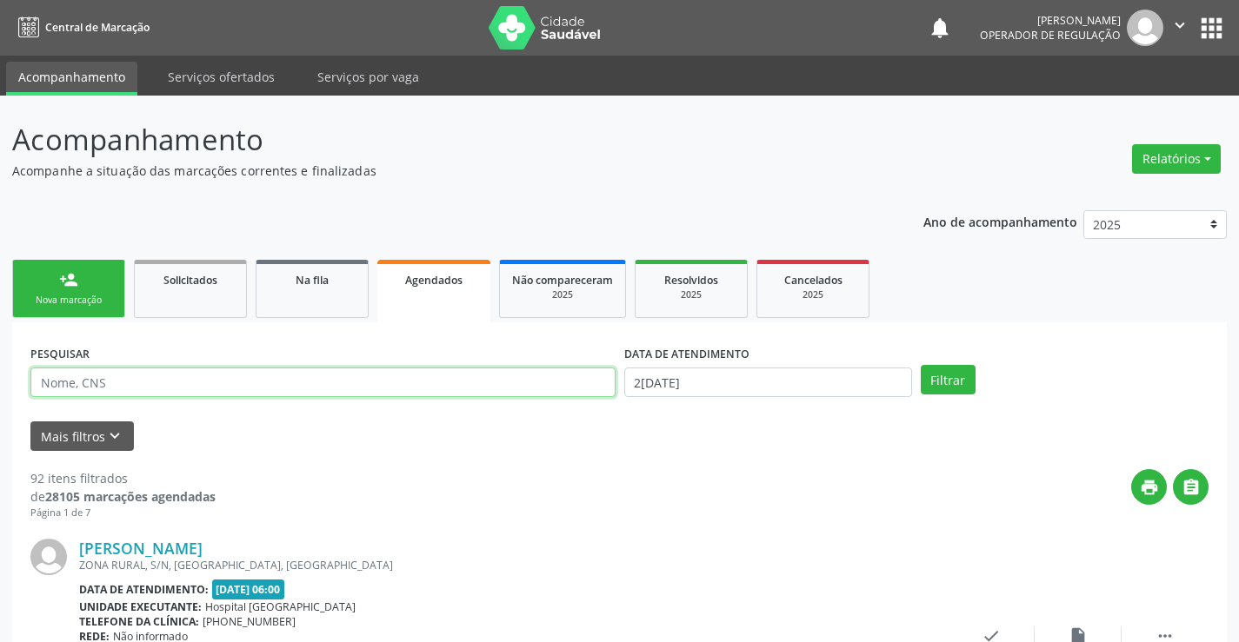
paste input "700 7059 0481 9178"
type input "700 7059 0481 9178"
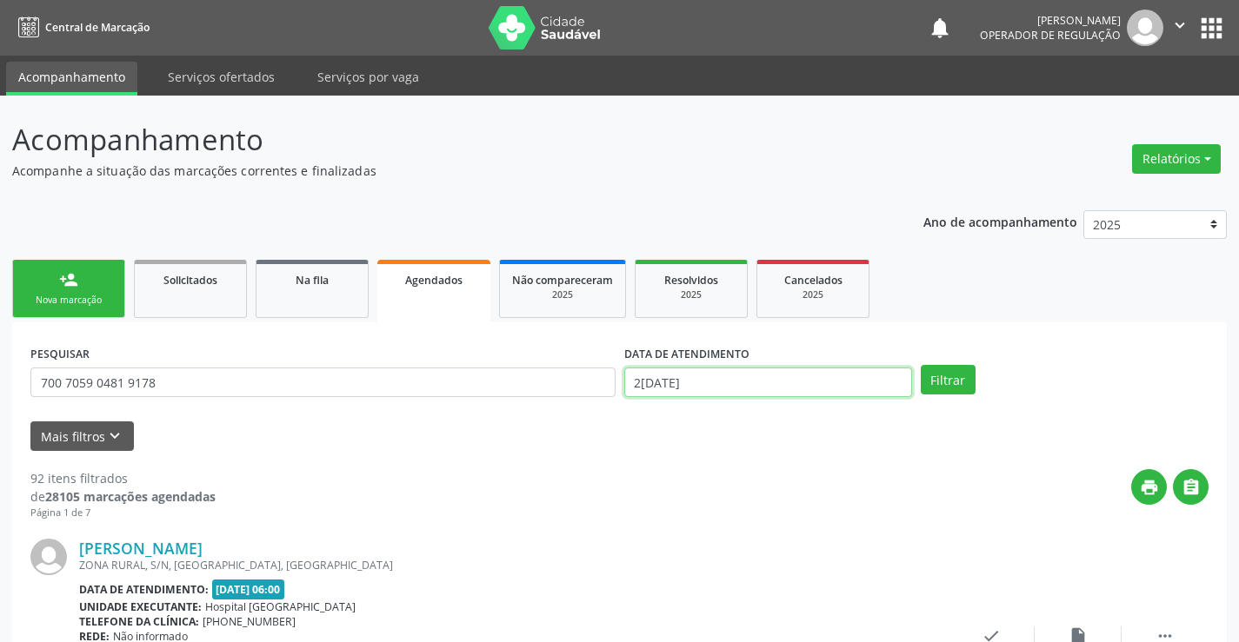
click at [762, 382] on input "2[DATE]" at bounding box center [768, 383] width 288 height 30
click at [940, 376] on button "Filtrar" at bounding box center [947, 380] width 55 height 30
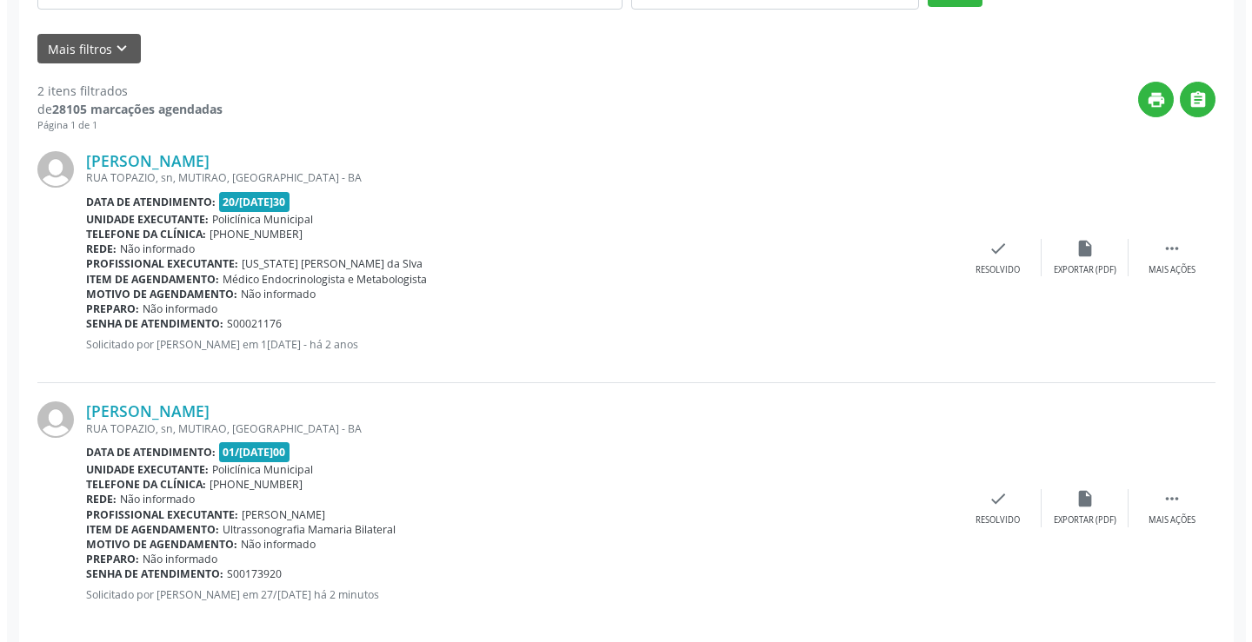
scroll to position [409, 0]
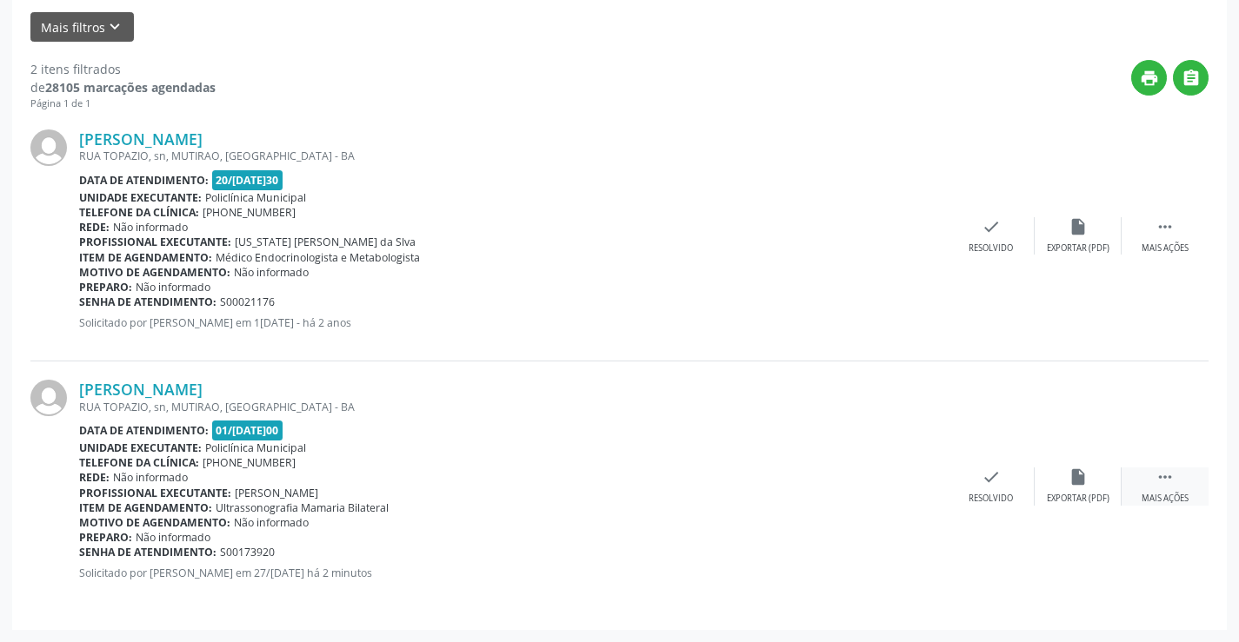
click at [1157, 486] on icon "" at bounding box center [1164, 477] width 19 height 19
click at [903, 479] on icon "cancel" at bounding box center [903, 477] width 19 height 19
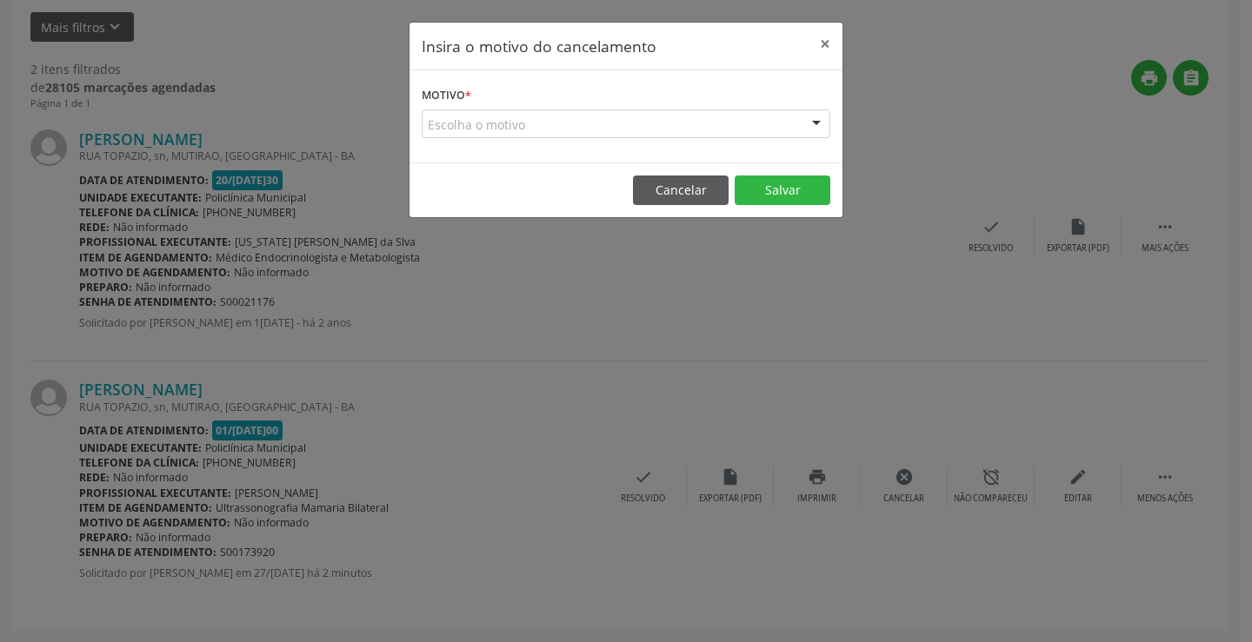
click at [764, 130] on div "Escolha o motivo" at bounding box center [626, 125] width 409 height 30
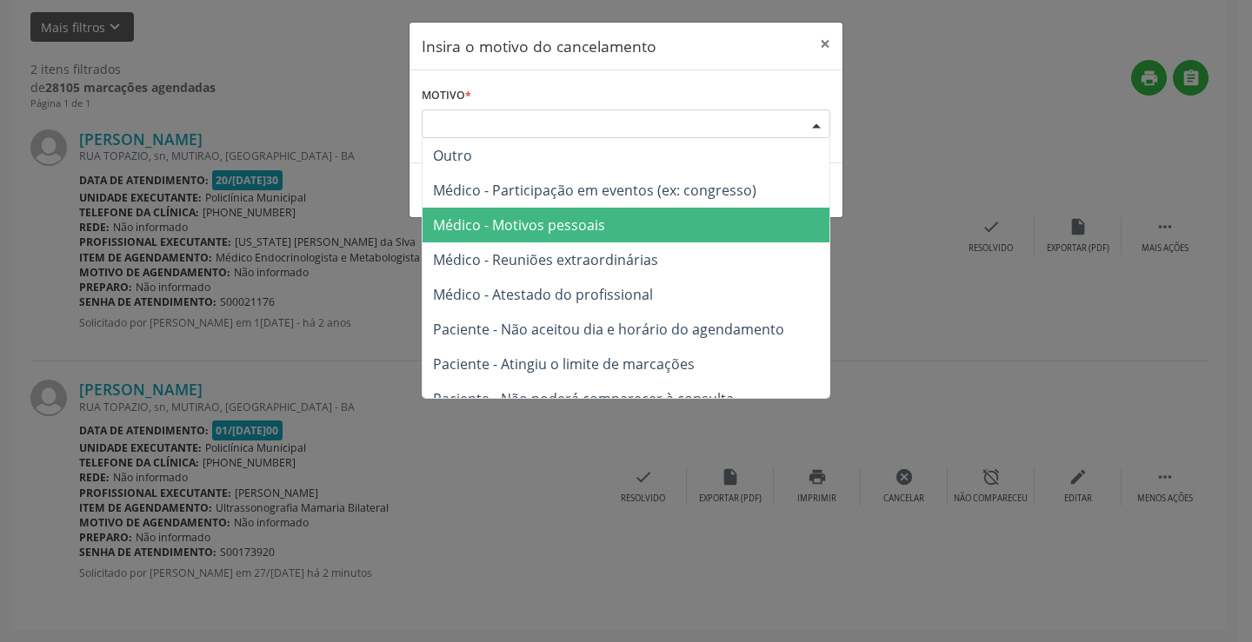
click at [546, 226] on span "Médico - Motivos pessoais" at bounding box center [519, 225] width 172 height 19
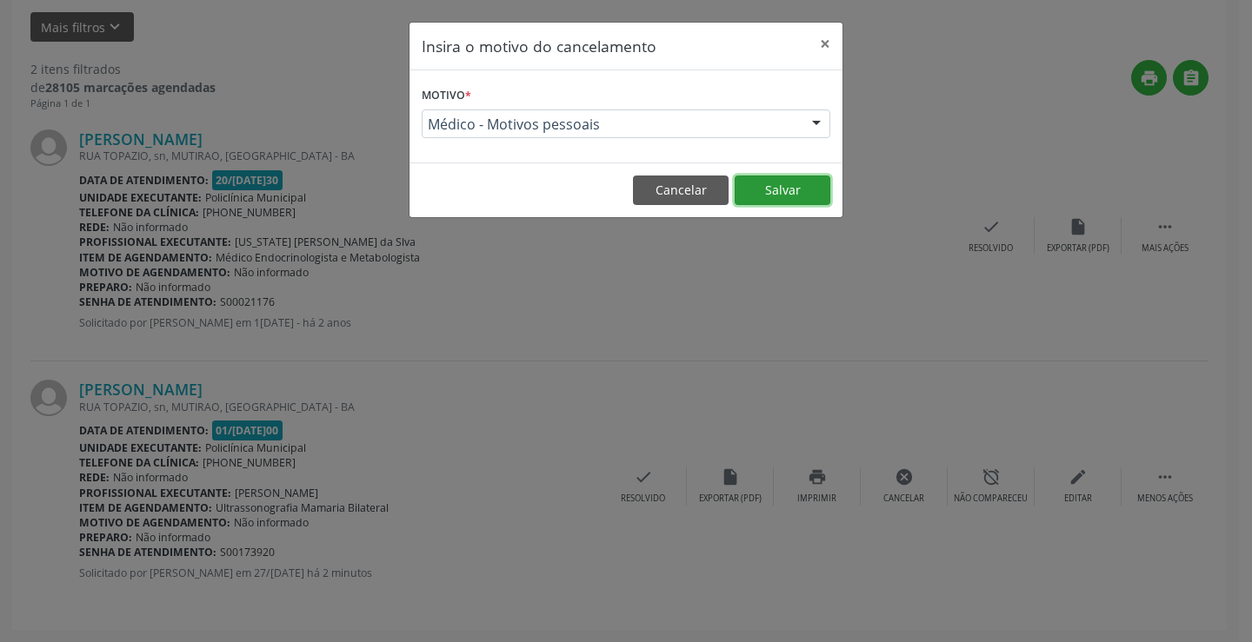
click at [792, 190] on button "Salvar" at bounding box center [782, 191] width 96 height 30
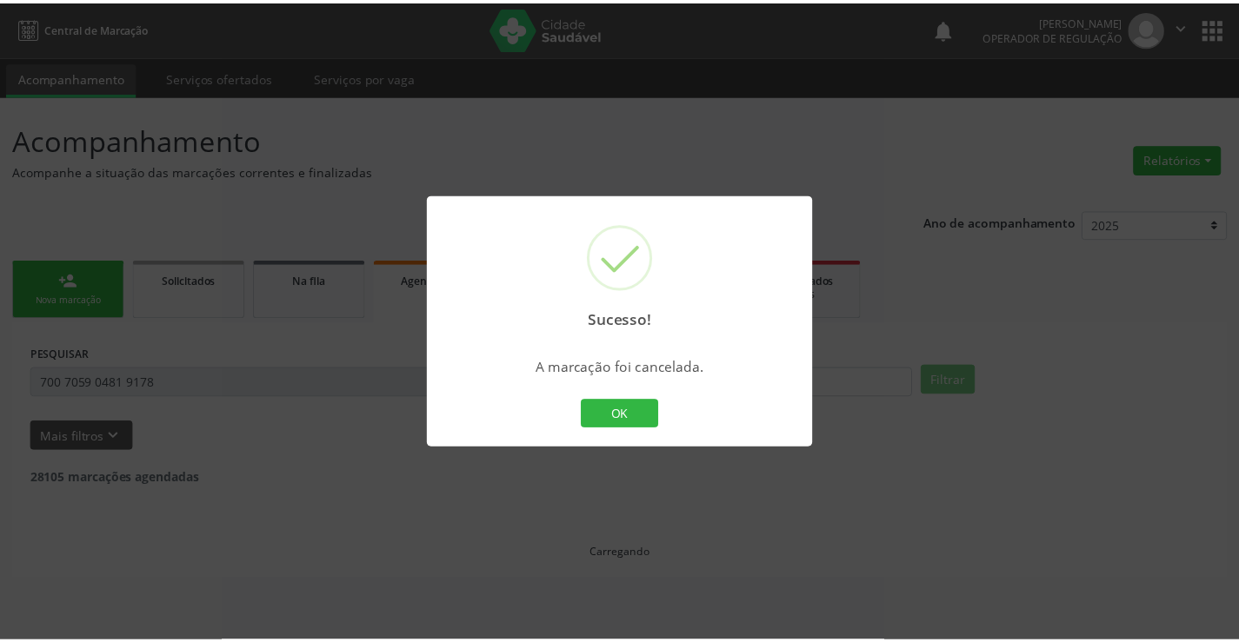
scroll to position [0, 0]
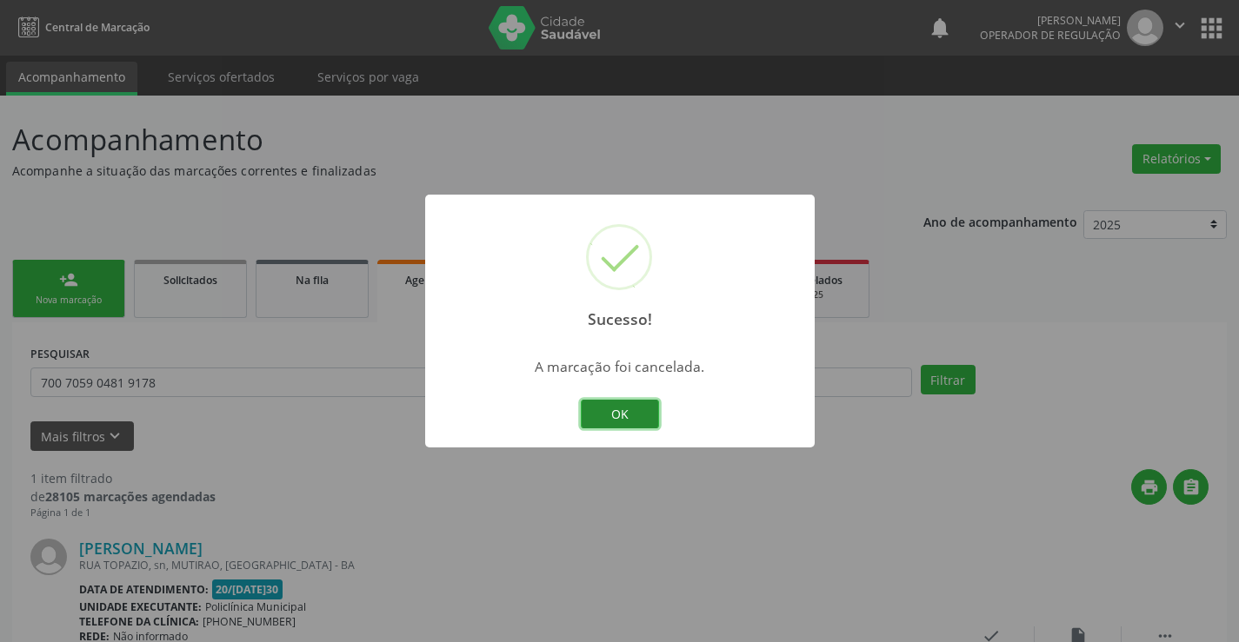
click at [621, 401] on button "OK" at bounding box center [620, 415] width 78 height 30
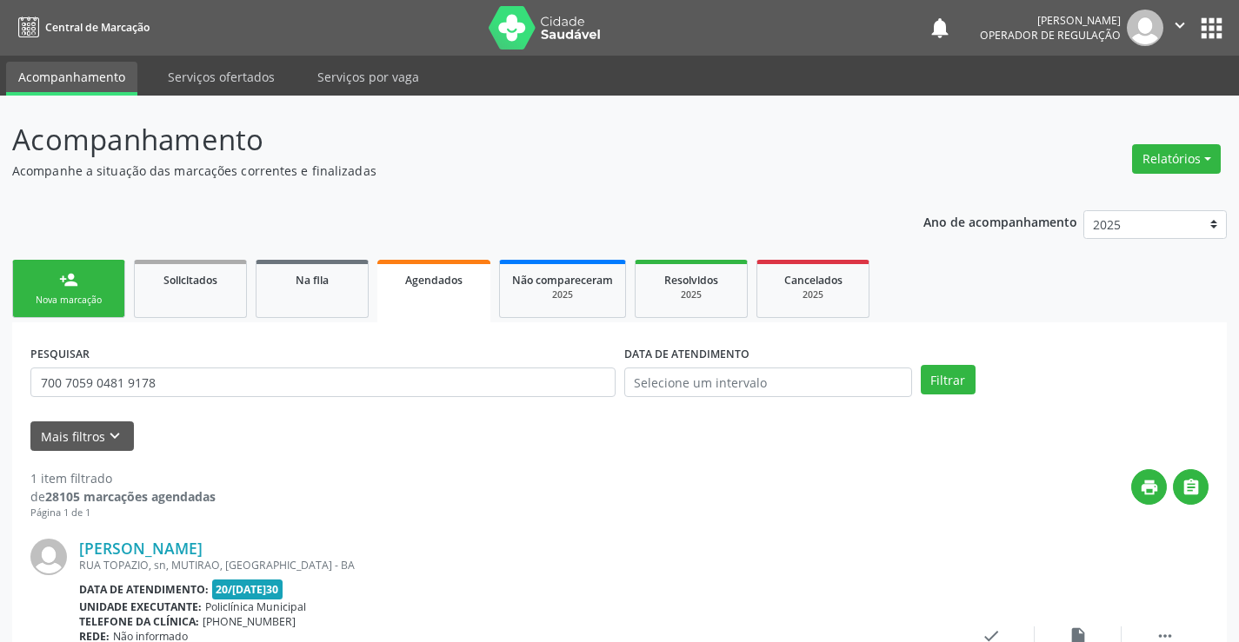
click at [94, 301] on div "Nova marcação" at bounding box center [68, 300] width 87 height 13
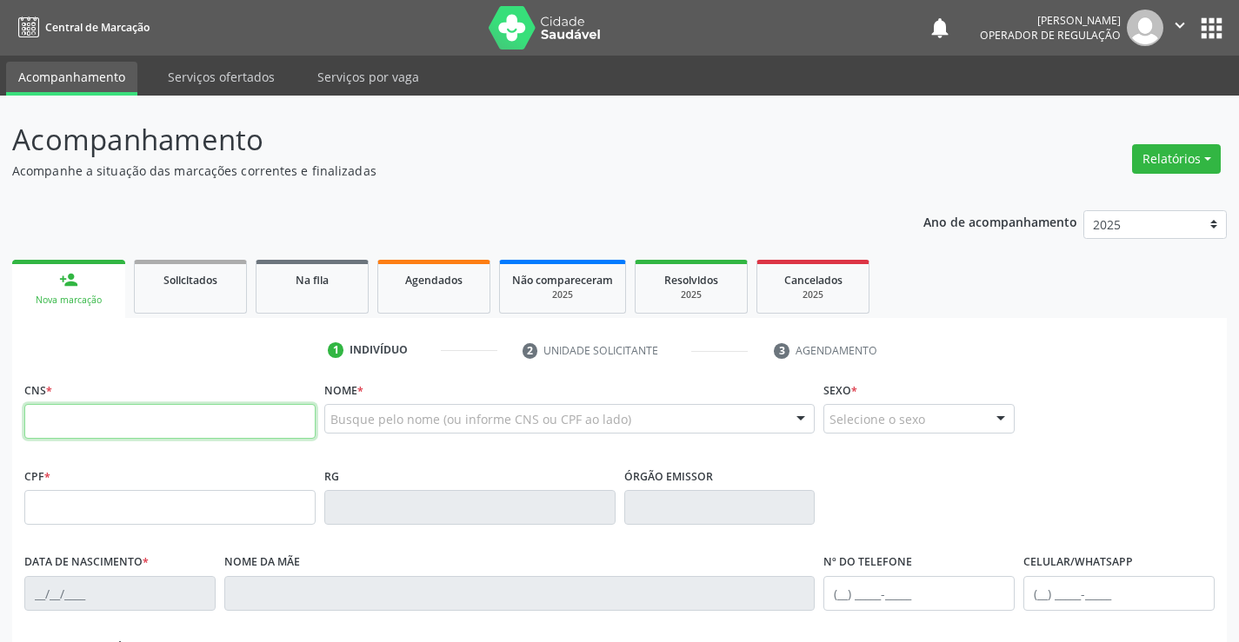
click at [88, 409] on input "text" at bounding box center [169, 421] width 291 height 35
type input "704 4023 2218 0010"
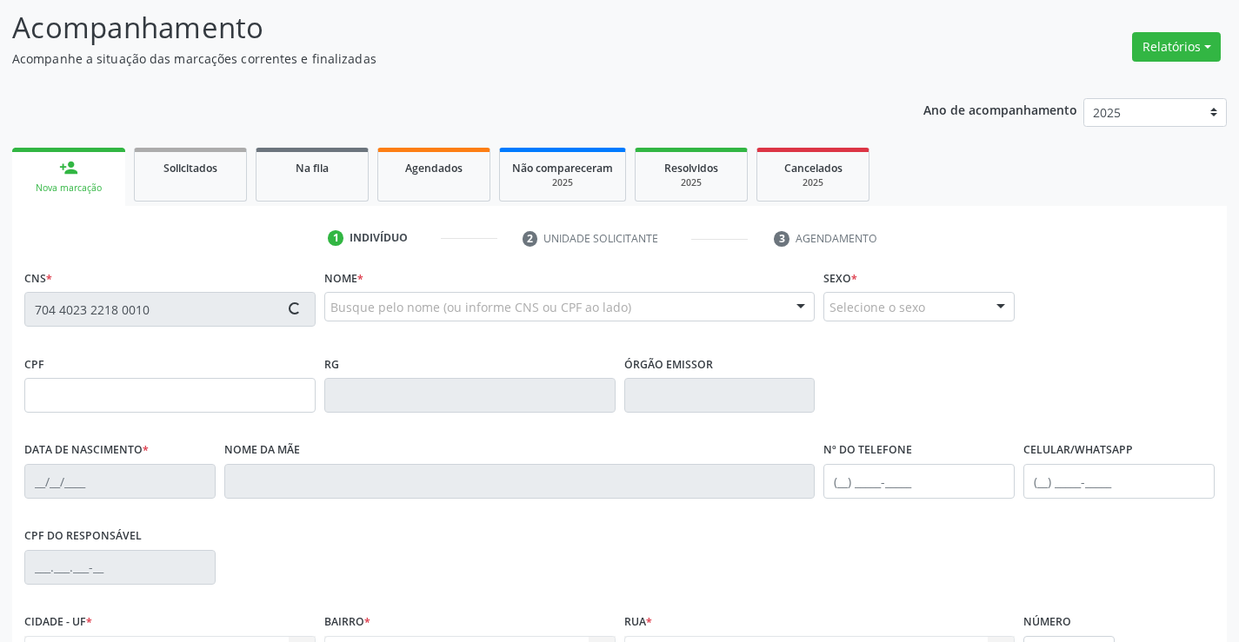
scroll to position [300, 0]
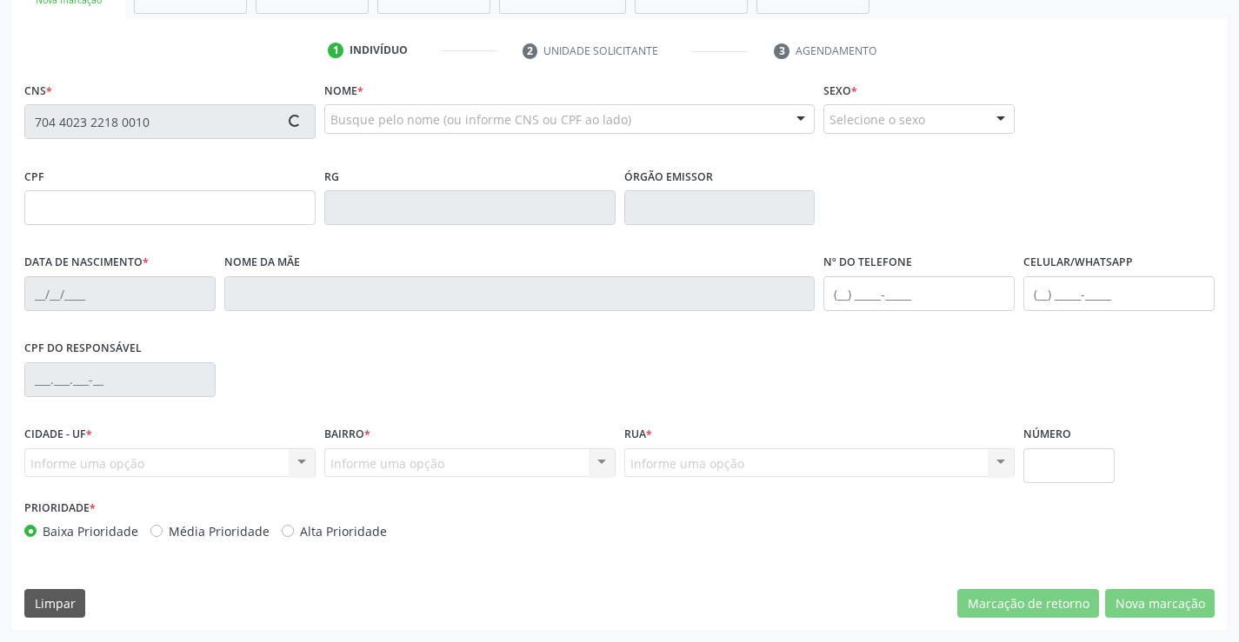
type input "0265738148"
type input "[DATE]"
type input "[PHONE_NUMBER]"
type input "SN"
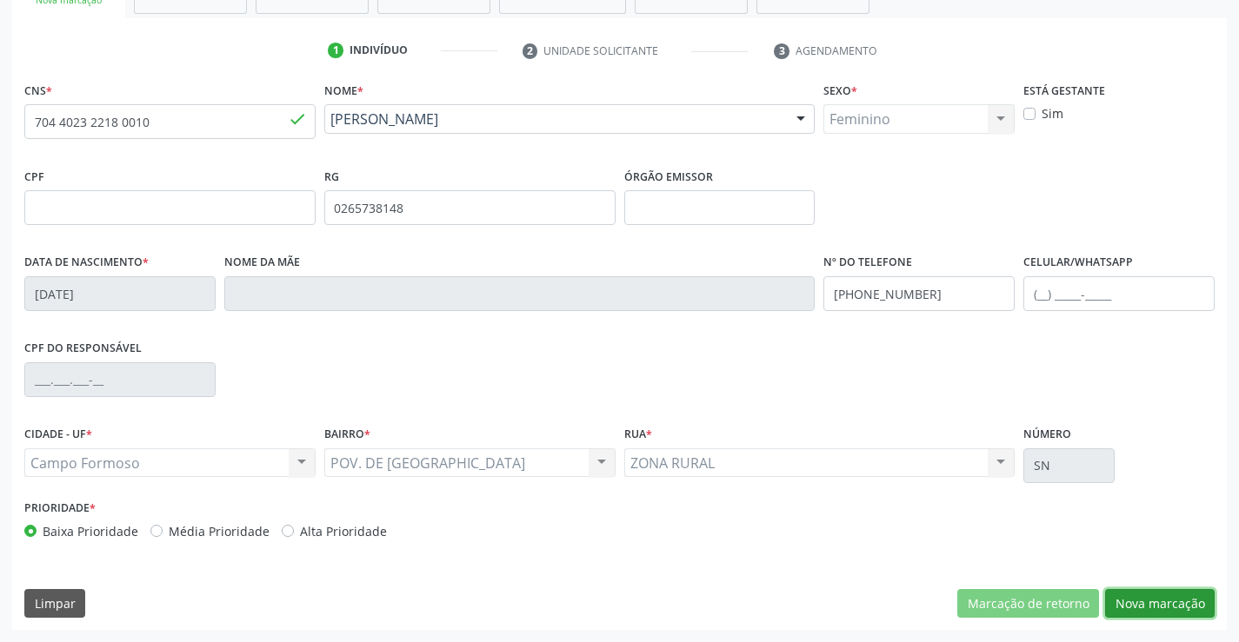
click at [1134, 605] on button "Nova marcação" at bounding box center [1160, 604] width 110 height 30
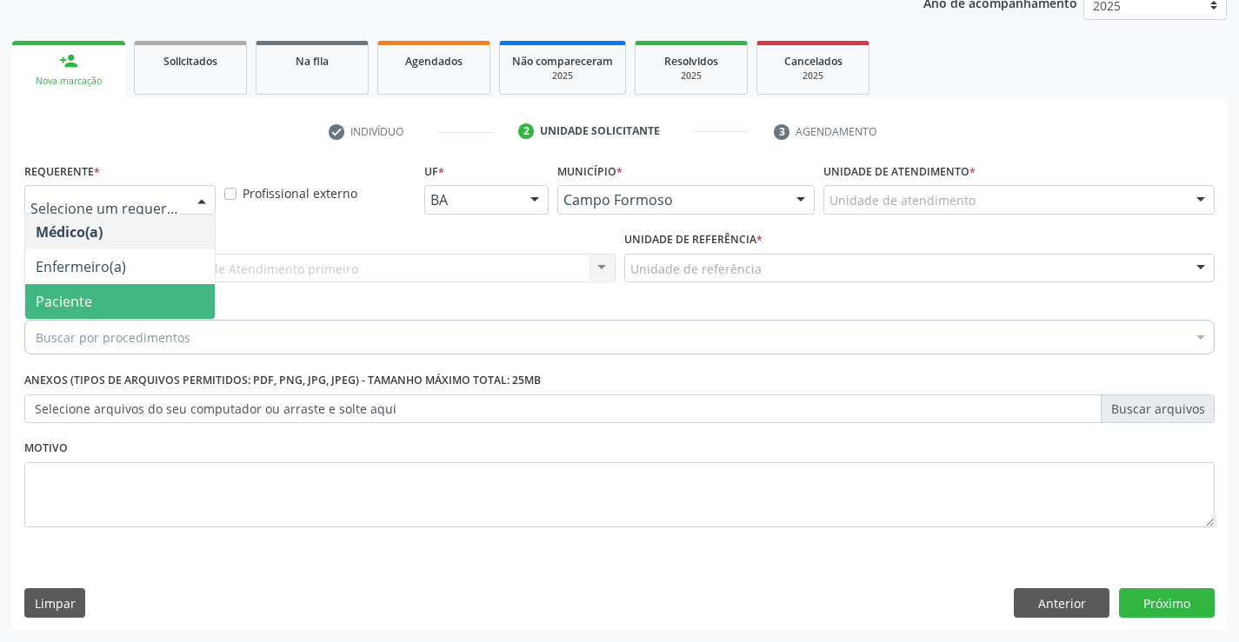
click at [73, 297] on span "Paciente" at bounding box center [64, 301] width 56 height 19
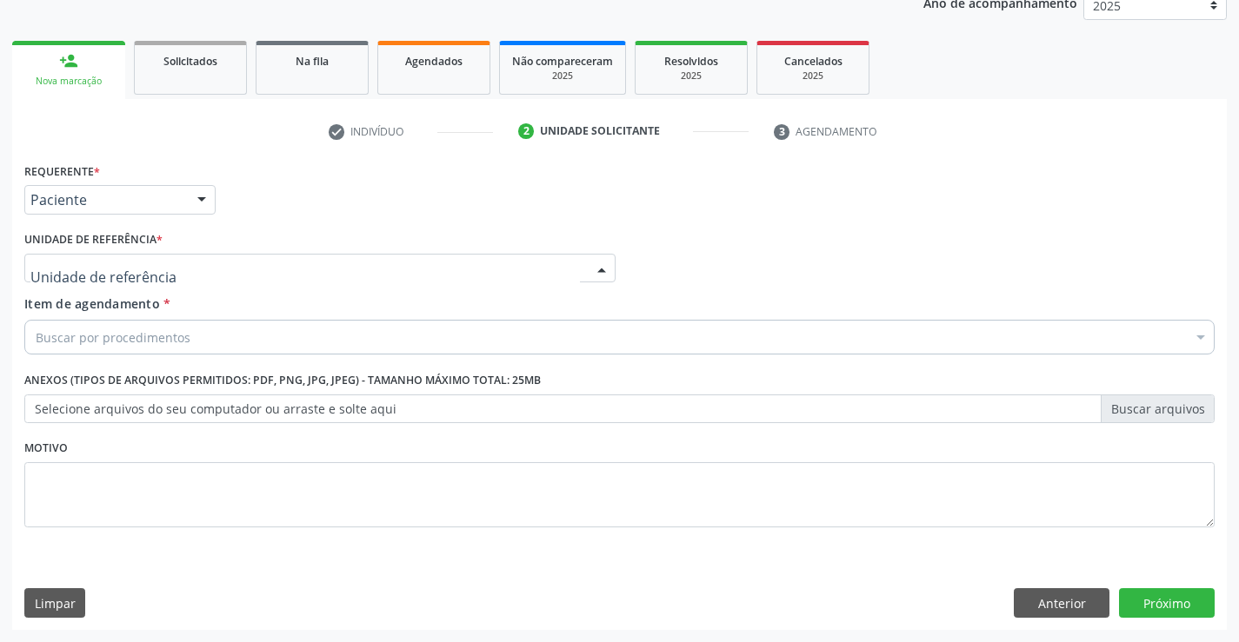
click at [256, 256] on div at bounding box center [319, 269] width 591 height 30
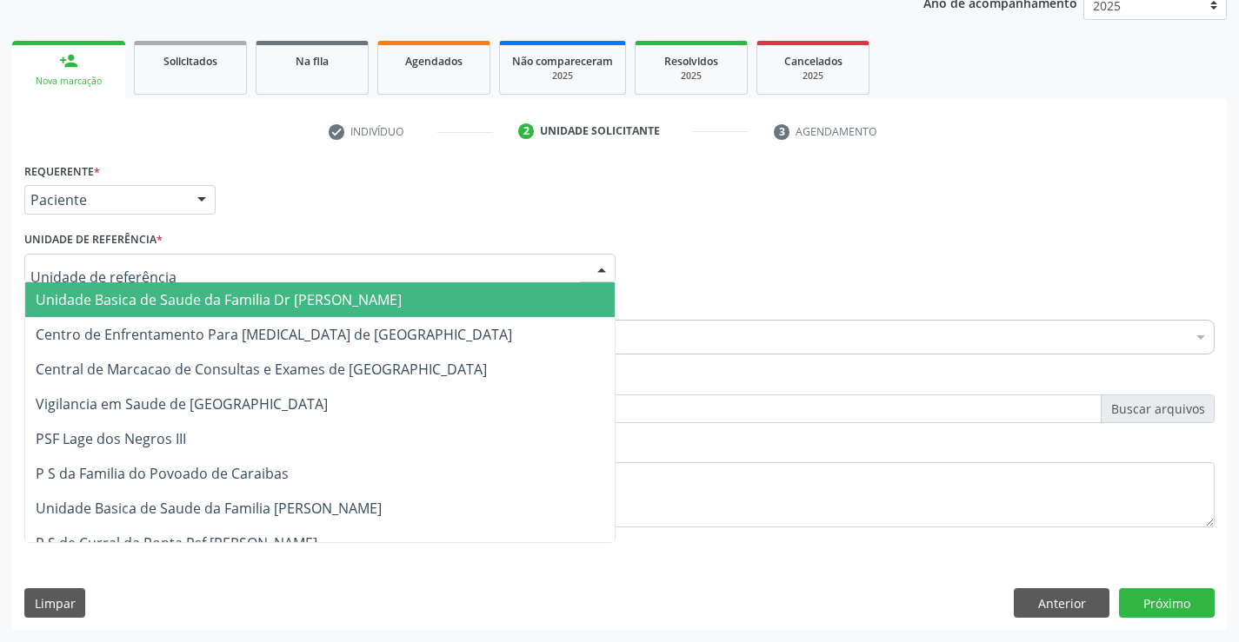
click at [170, 293] on span "Unidade Basica de Saude da Familia Dr [PERSON_NAME]" at bounding box center [219, 299] width 366 height 19
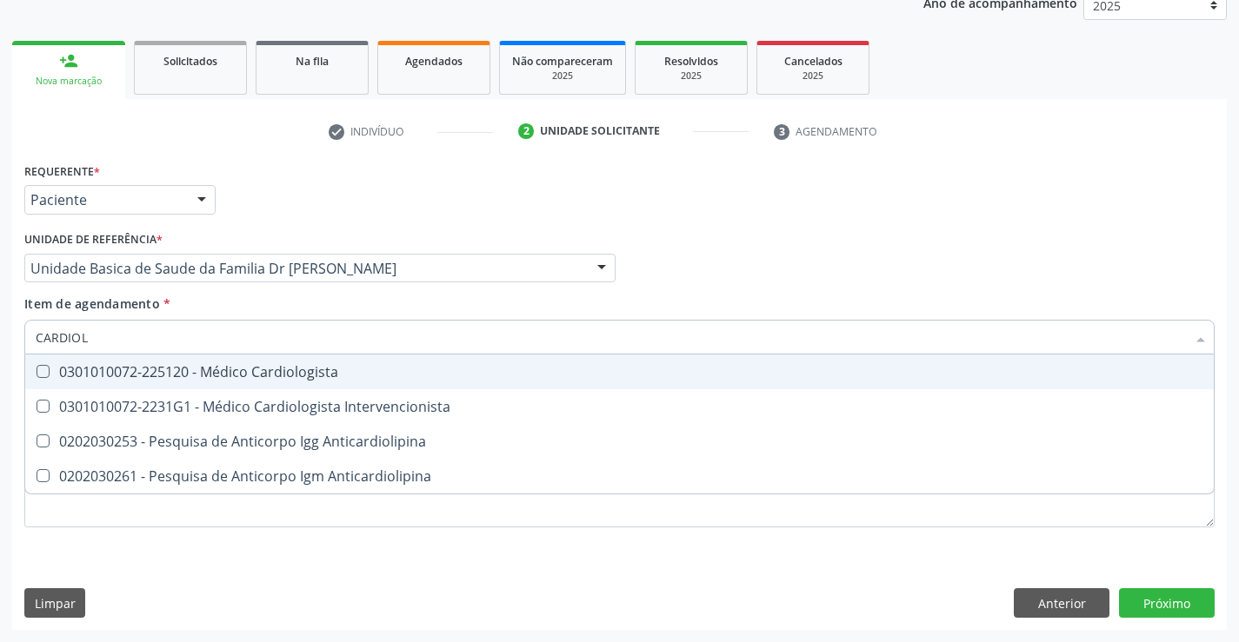
type input "CARDIOLO"
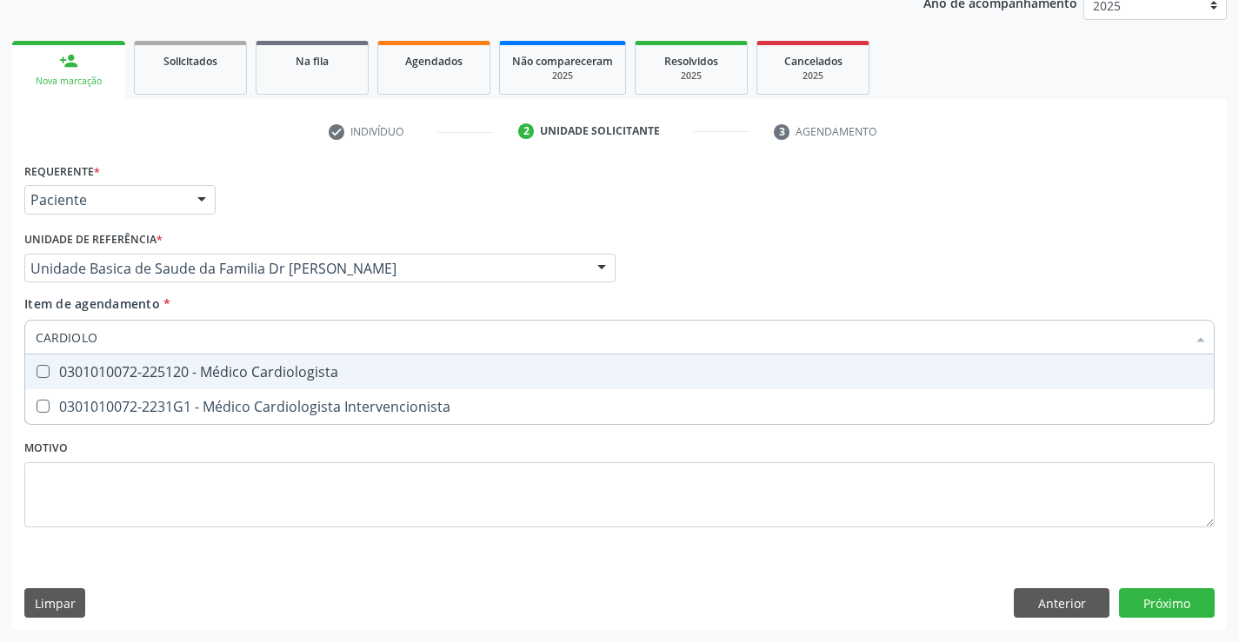
click at [230, 370] on div "0301010072-225120 - Médico Cardiologista" at bounding box center [619, 372] width 1167 height 14
checkbox Cardiologista "true"
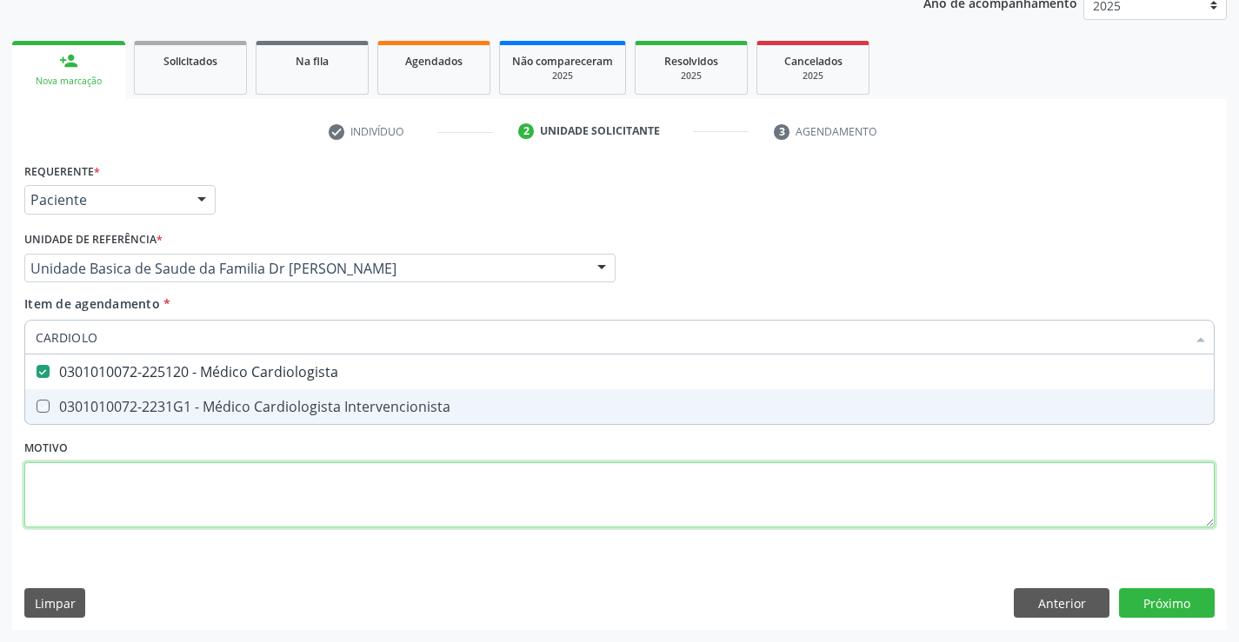
click at [362, 495] on div "Requerente * Paciente Médico(a) Enfermeiro(a) Paciente Nenhum resultado encontr…" at bounding box center [619, 355] width 1190 height 394
checkbox Intervencionista "true"
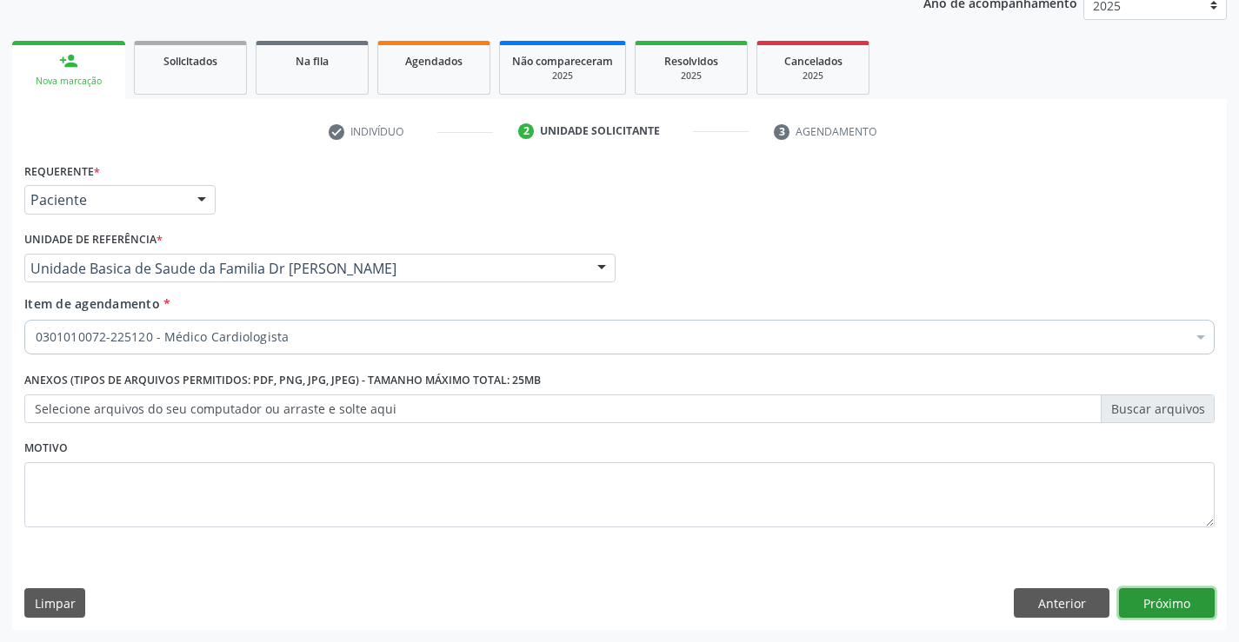
click at [1150, 596] on button "Próximo" at bounding box center [1167, 603] width 96 height 30
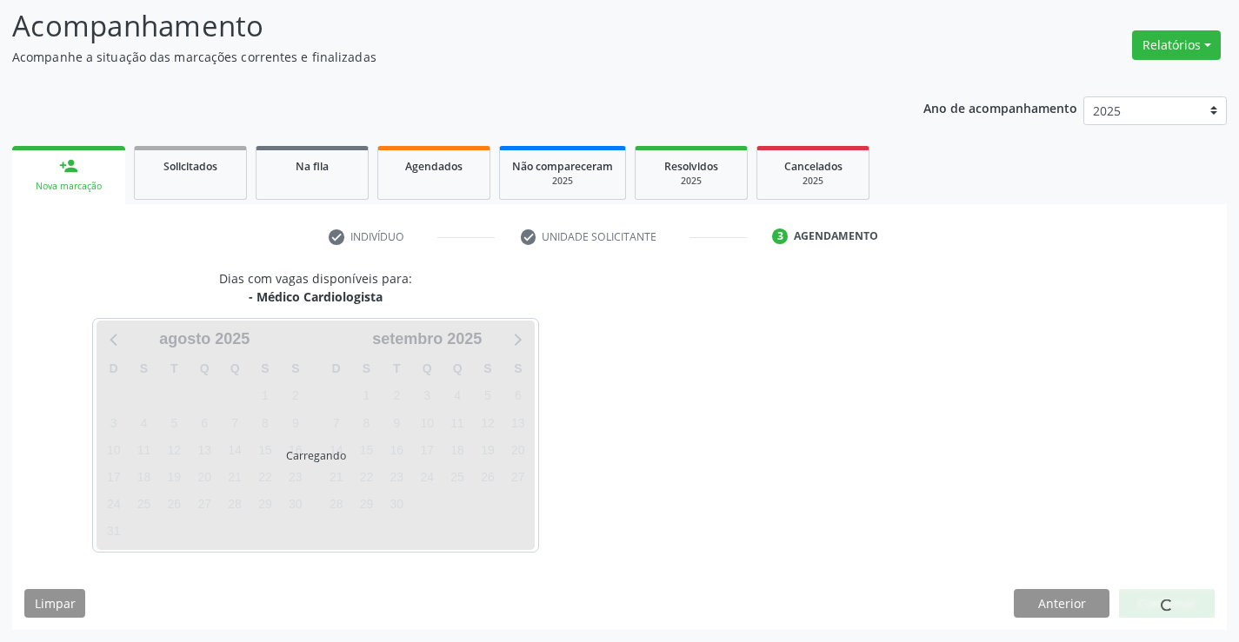
scroll to position [114, 0]
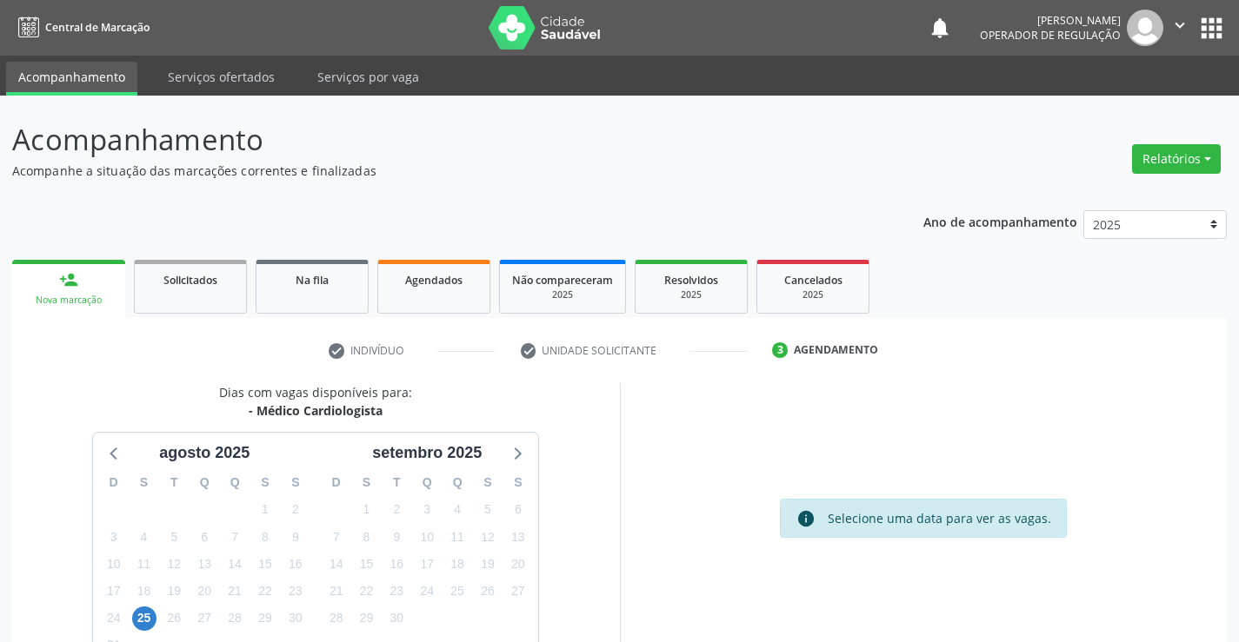
scroll to position [114, 0]
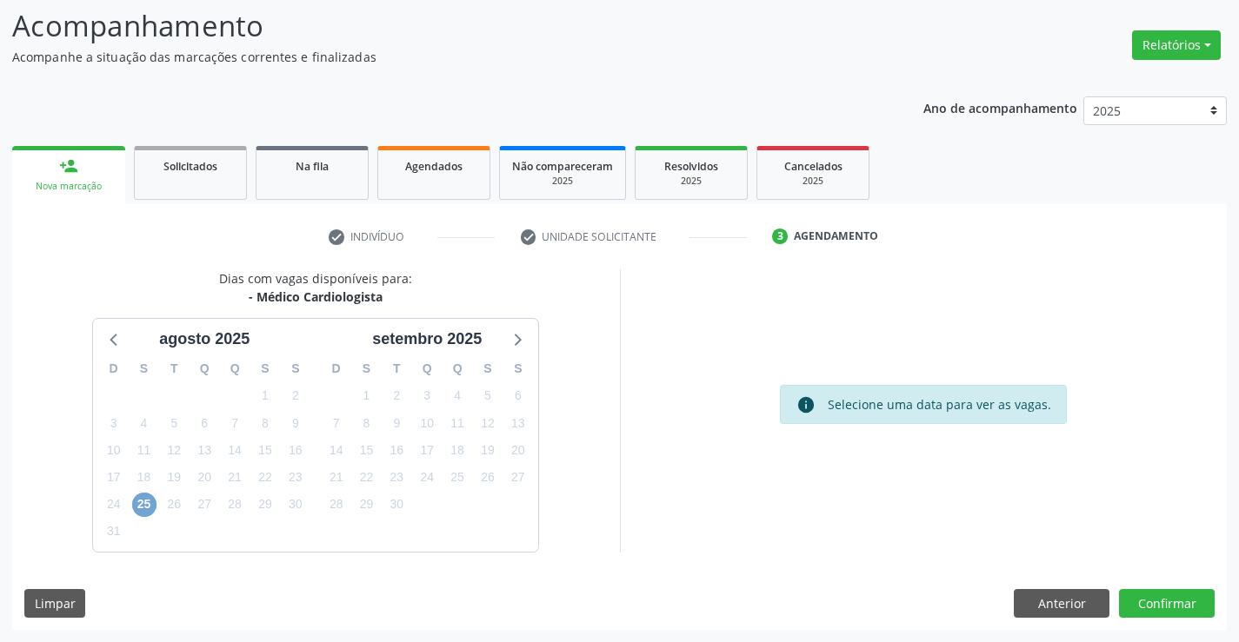
click at [142, 498] on span "25" at bounding box center [144, 505] width 24 height 24
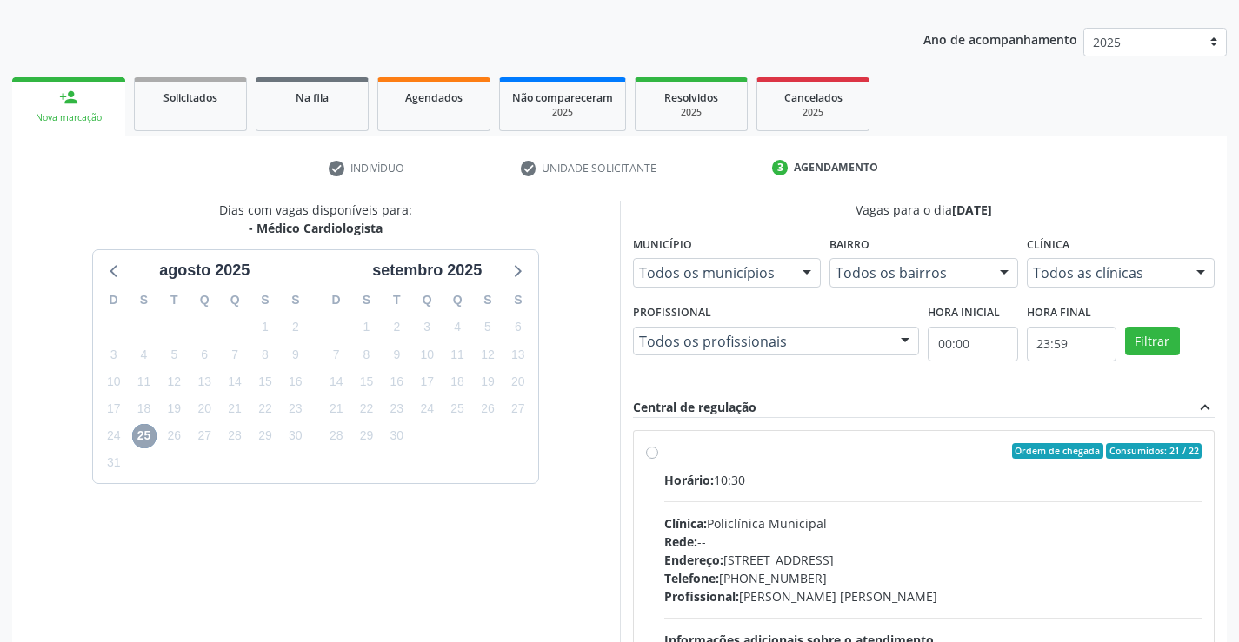
scroll to position [365, 0]
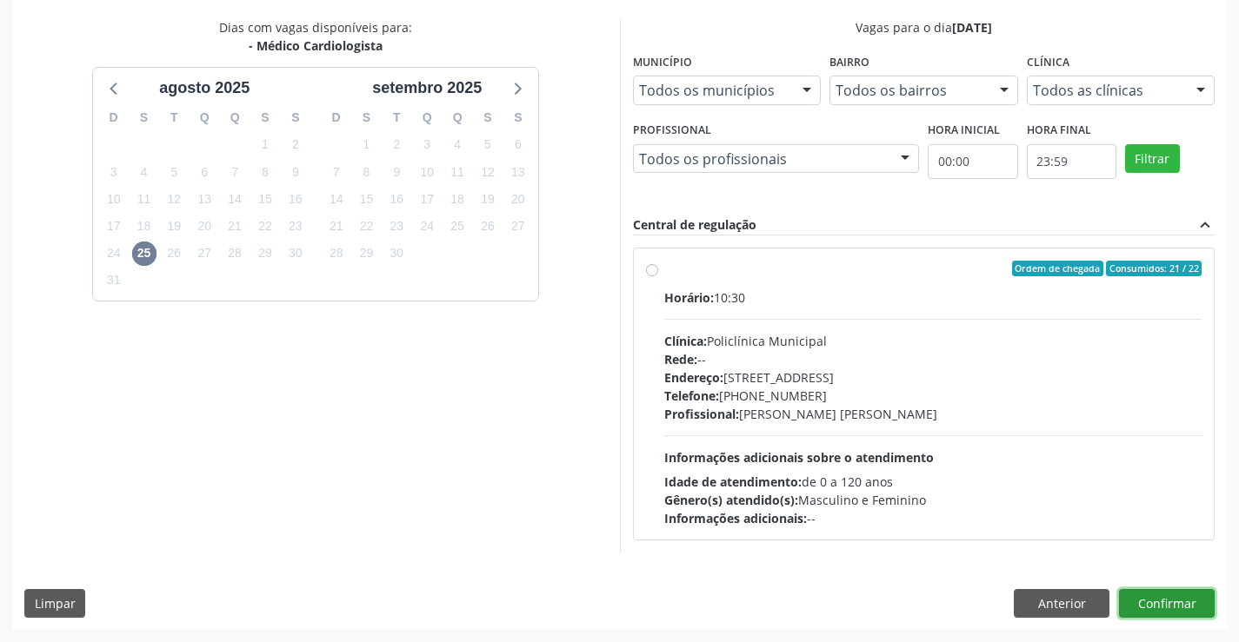
click at [1166, 593] on button "Confirmar" at bounding box center [1167, 604] width 96 height 30
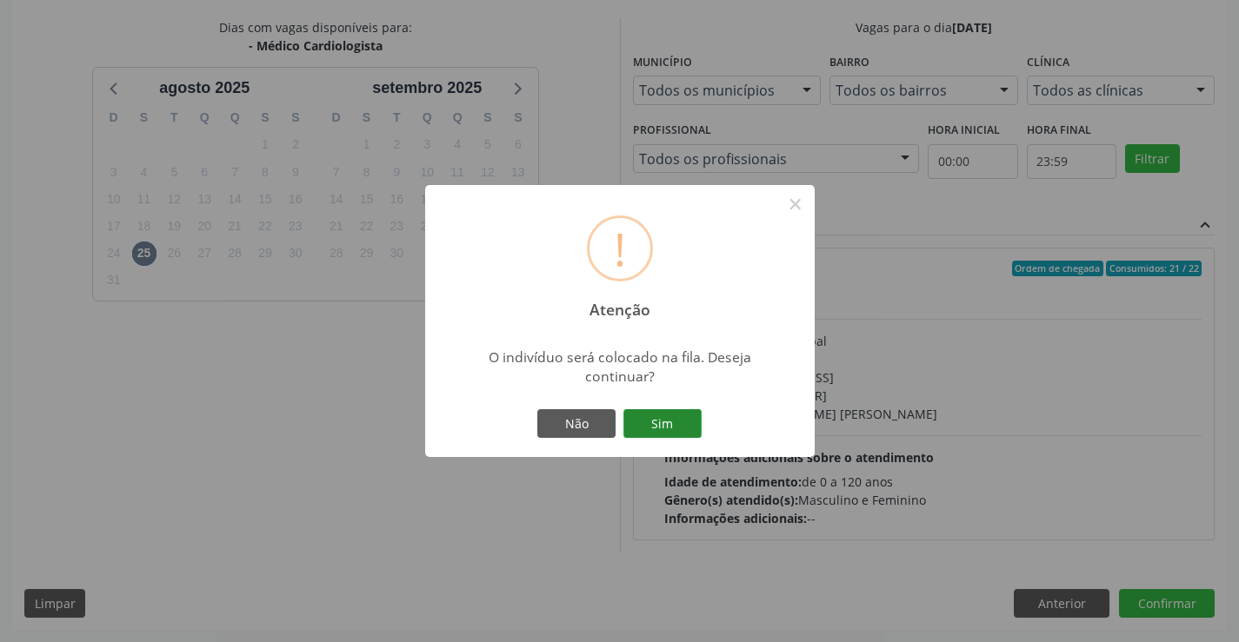
click at [683, 428] on button "Sim" at bounding box center [662, 424] width 78 height 30
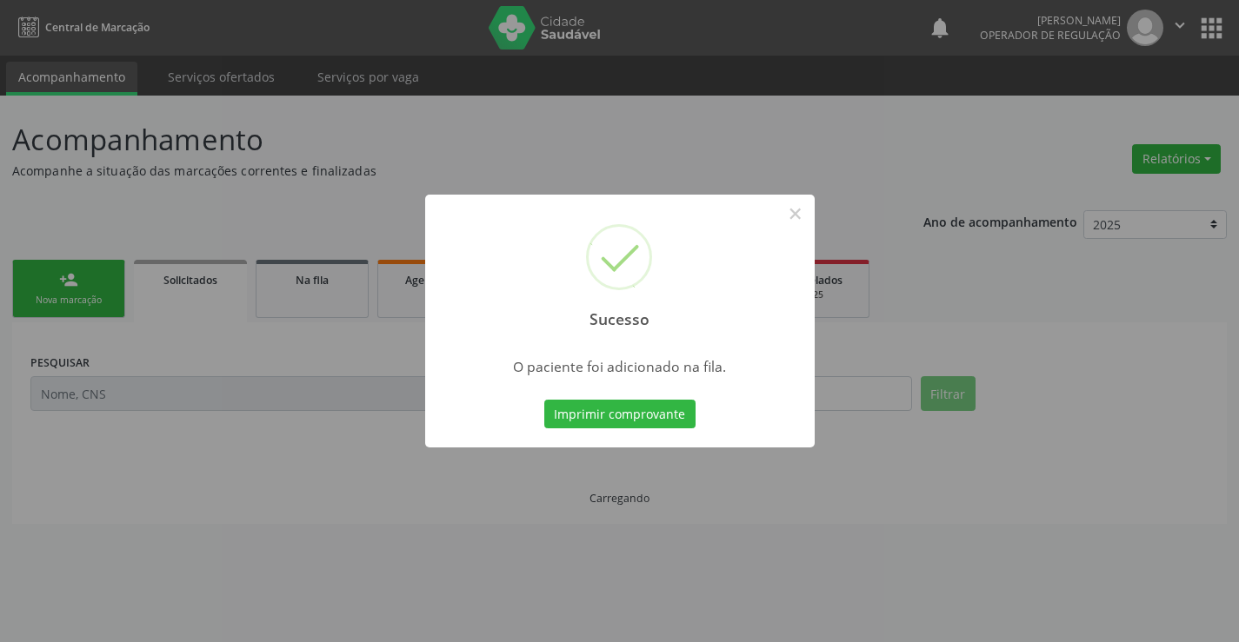
scroll to position [0, 0]
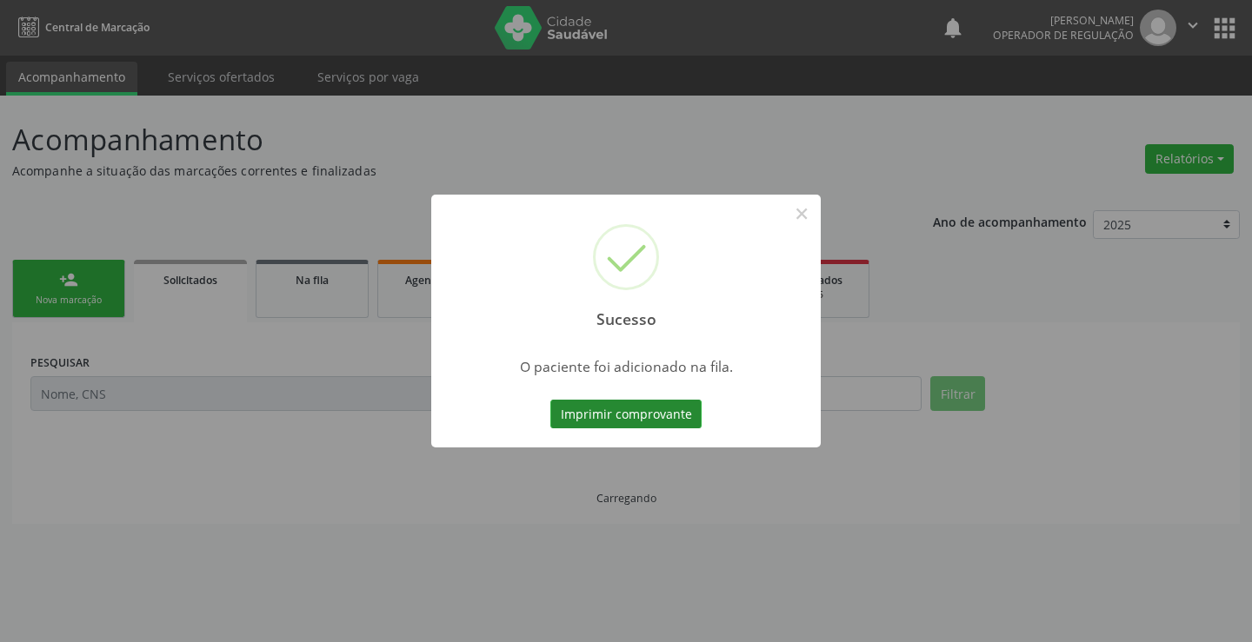
click at [635, 408] on button "Imprimir comprovante" at bounding box center [625, 415] width 151 height 30
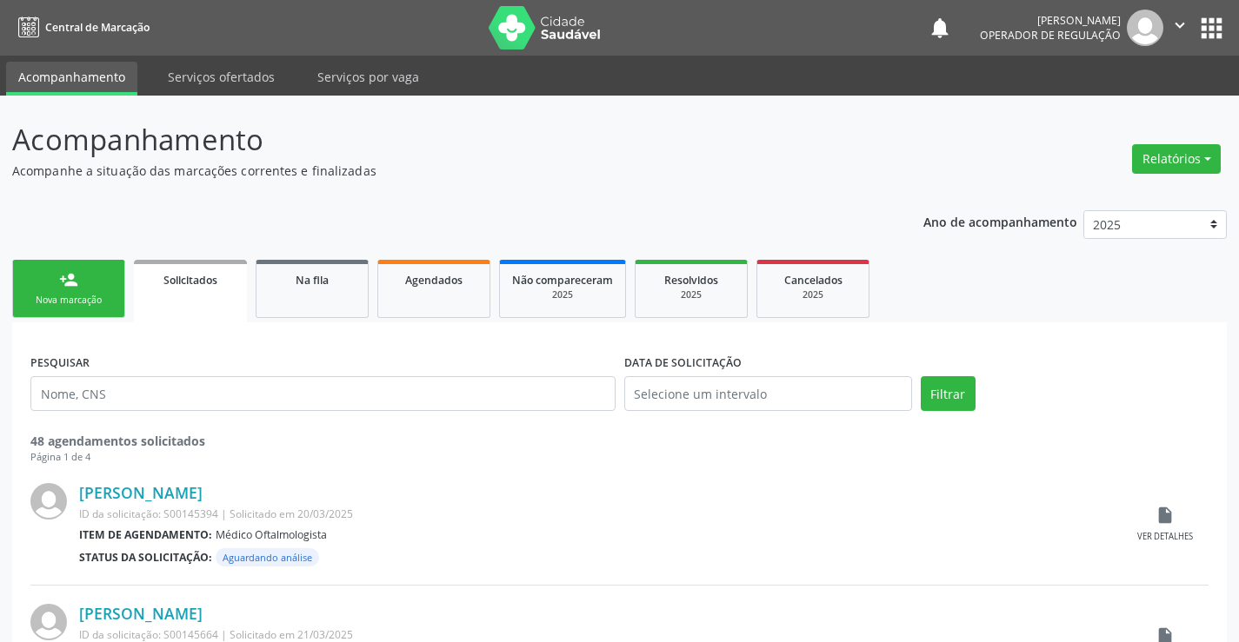
click at [96, 289] on link "person_add Nova marcação" at bounding box center [68, 289] width 113 height 58
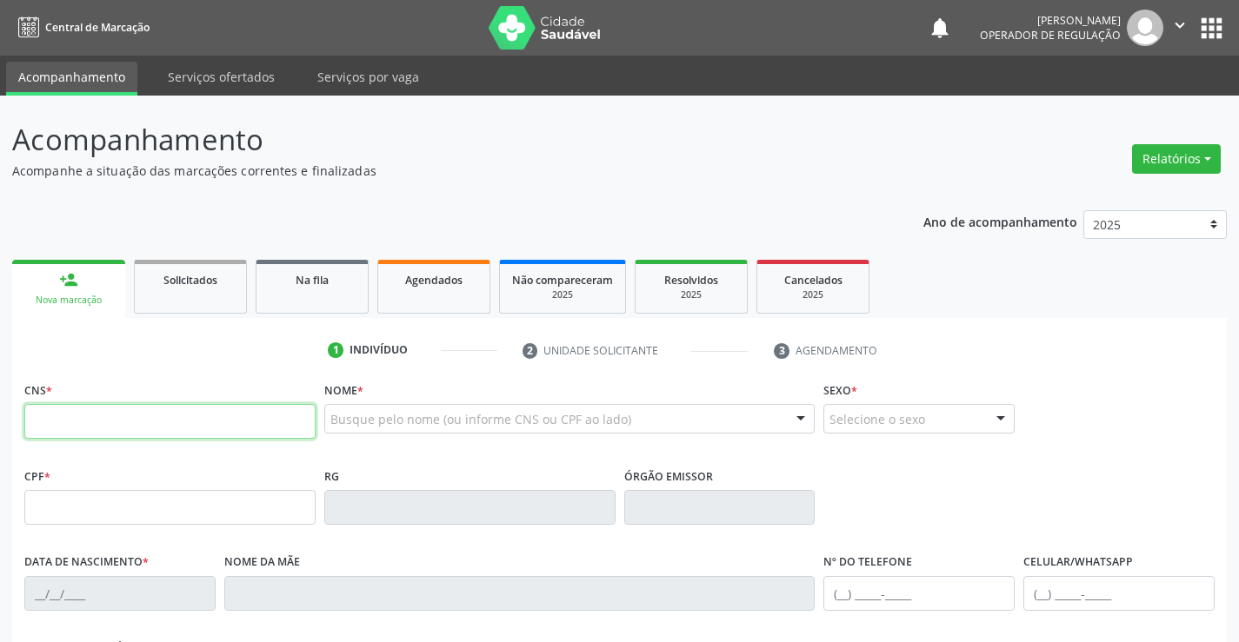
click at [164, 421] on input "text" at bounding box center [169, 421] width 291 height 35
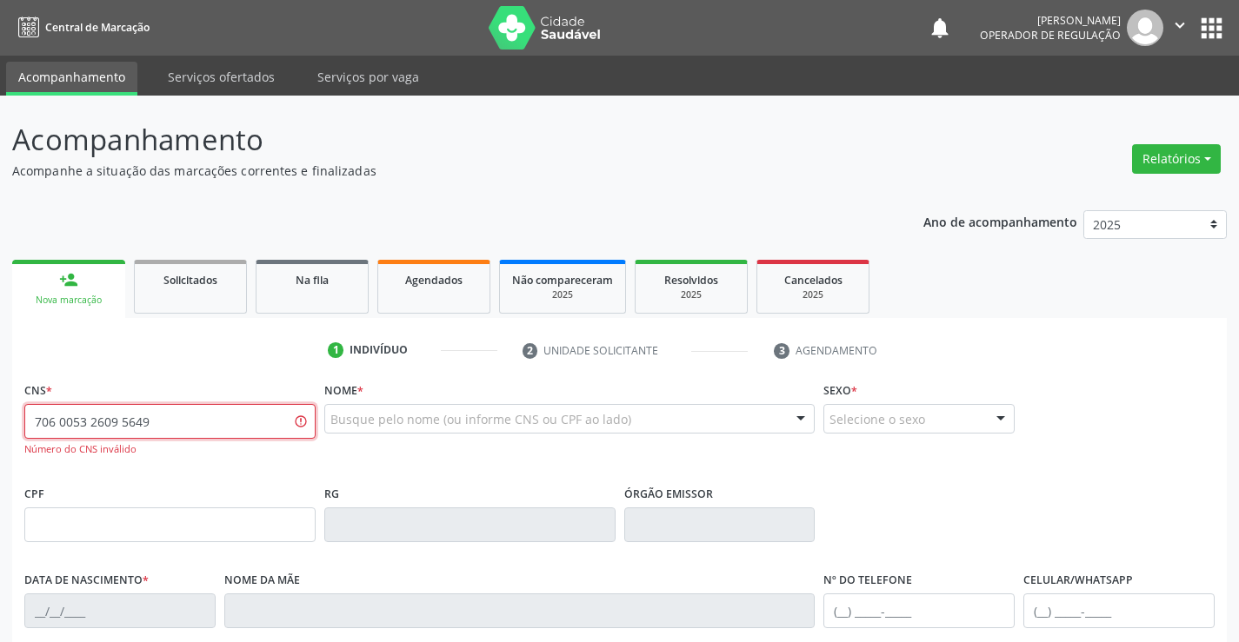
type input "706 0053 2609 5649"
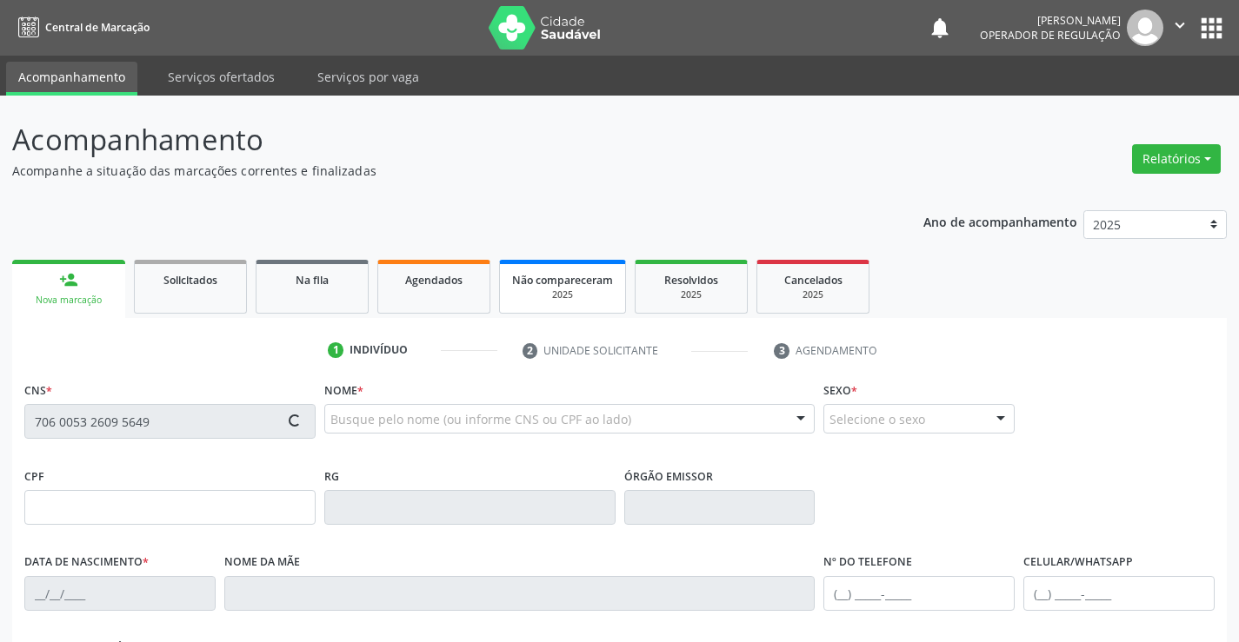
type input "26/10/2019"
type input "(74) 98809-4063"
type input "S/N"
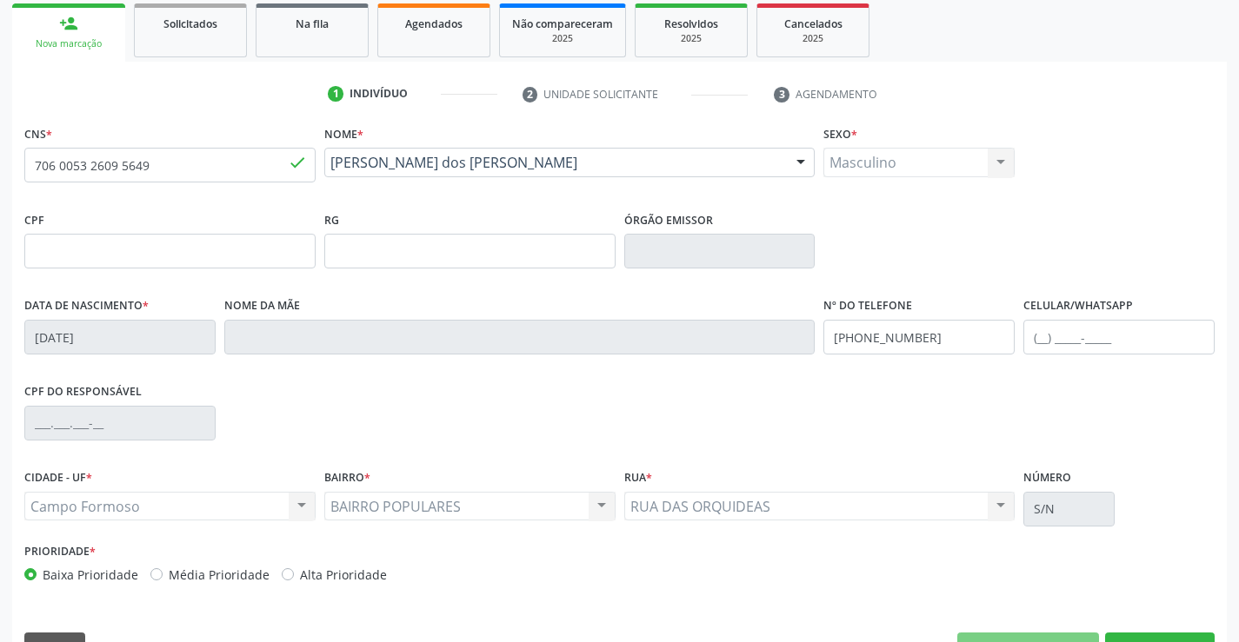
scroll to position [300, 0]
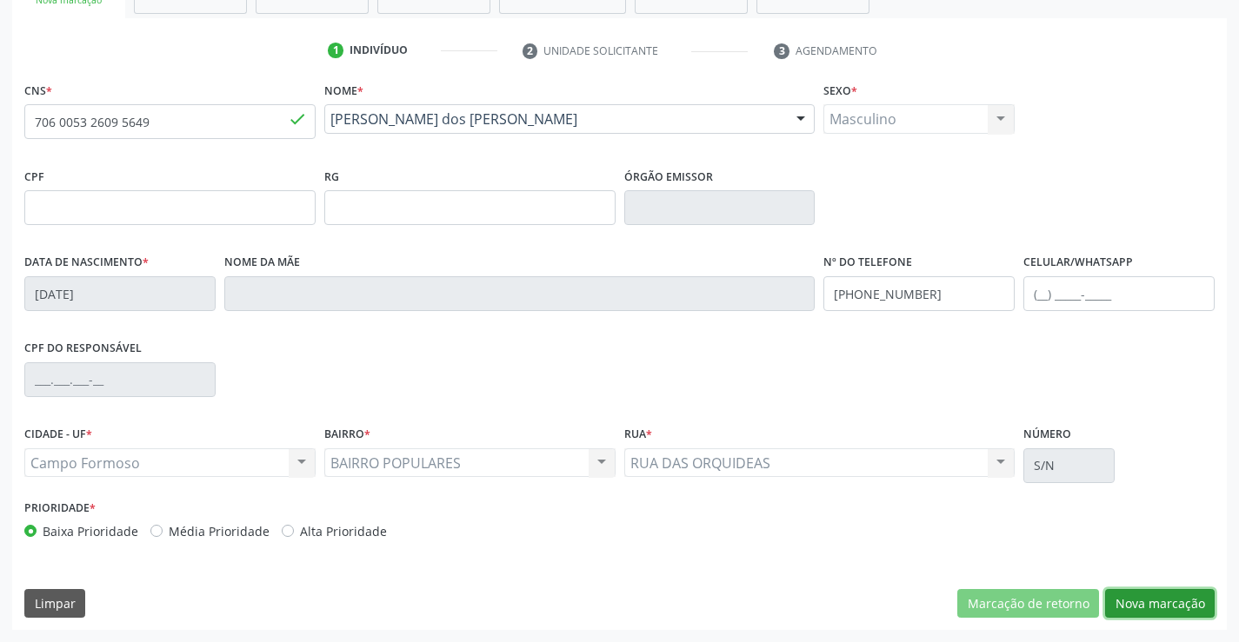
click at [1185, 602] on button "Nova marcação" at bounding box center [1160, 604] width 110 height 30
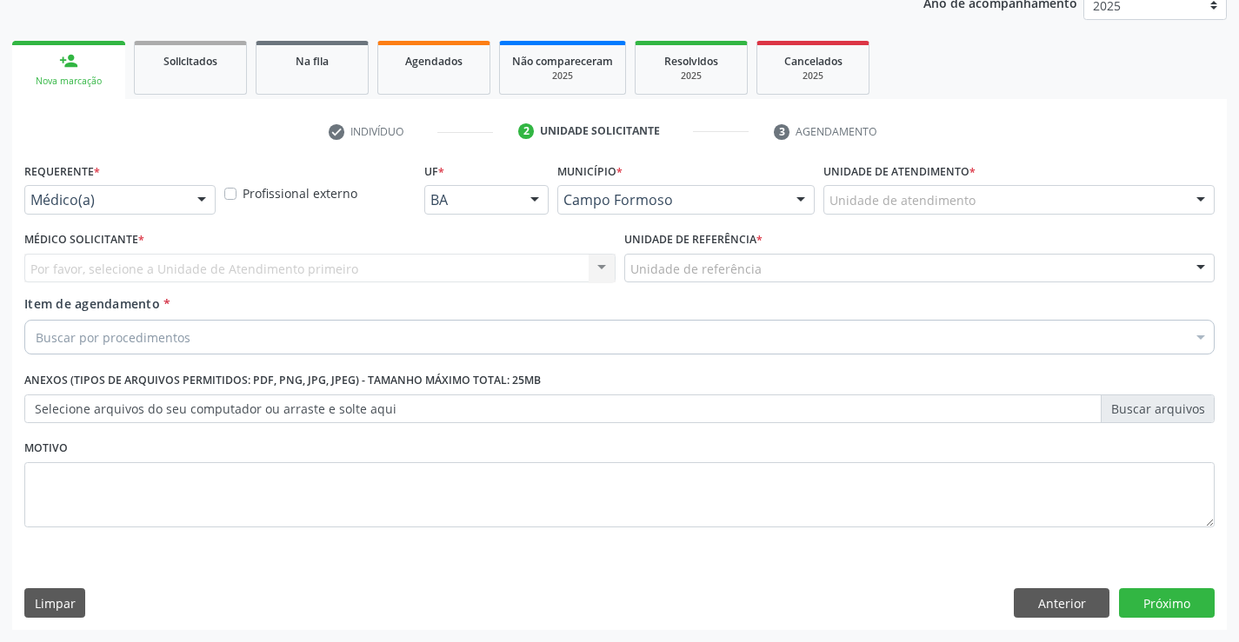
scroll to position [219, 0]
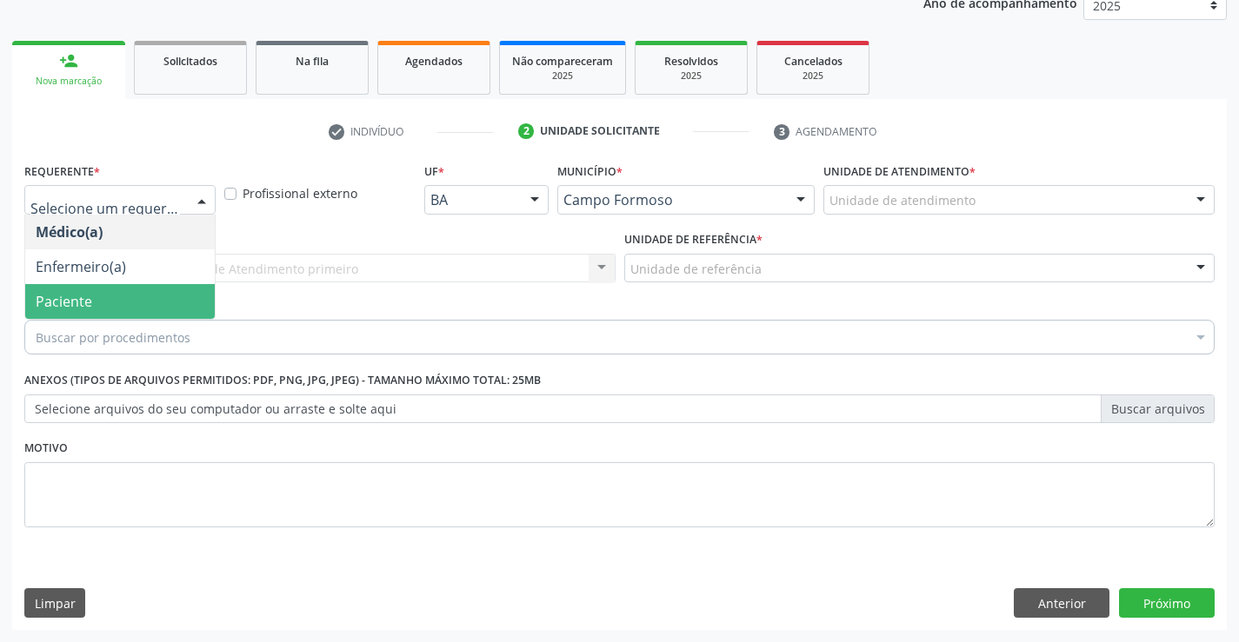
click at [99, 302] on span "Paciente" at bounding box center [119, 301] width 189 height 35
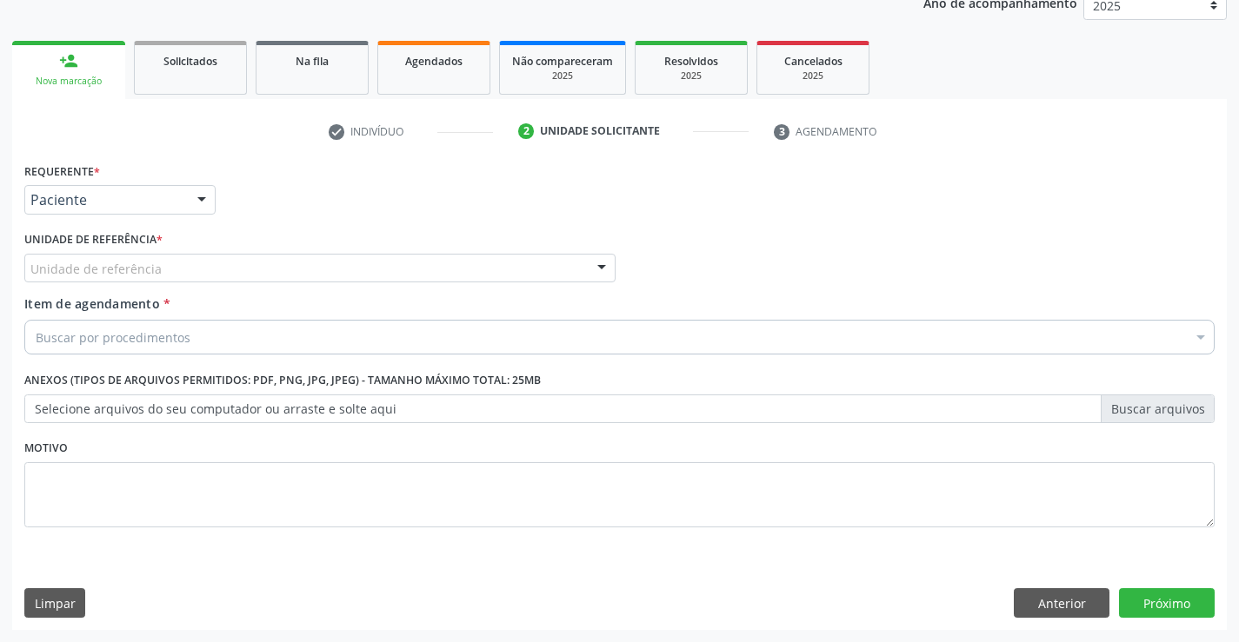
click at [291, 269] on div "Unidade de referência" at bounding box center [319, 269] width 591 height 30
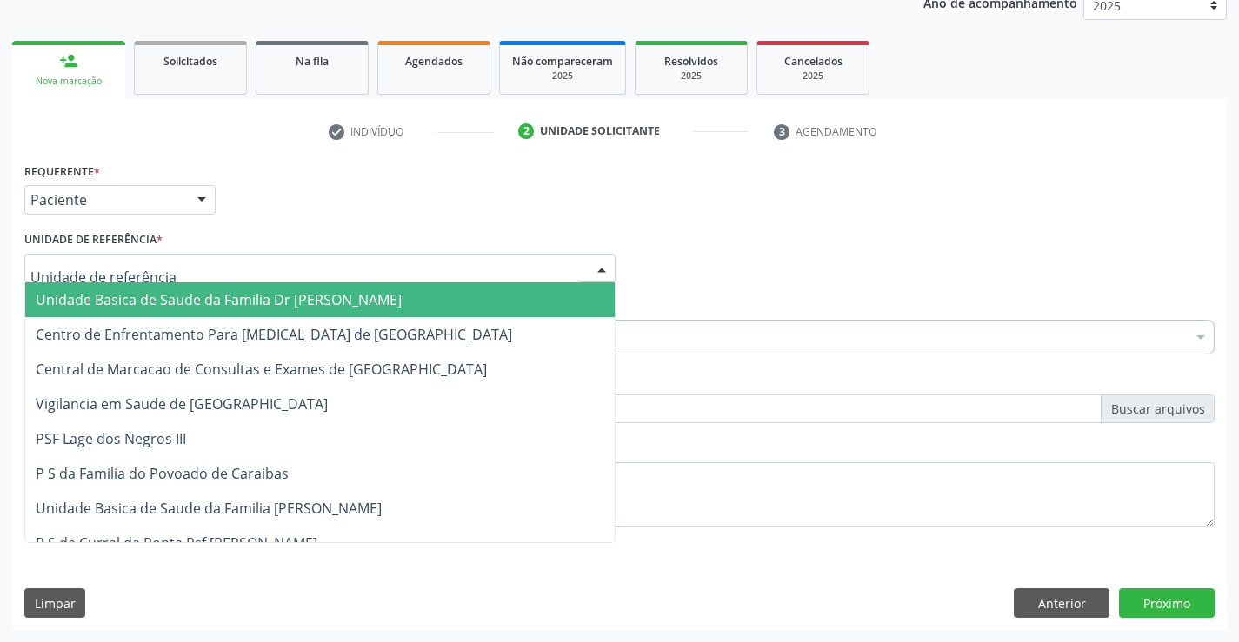
click at [190, 299] on span "Unidade Basica de Saude da Familia Dr [PERSON_NAME]" at bounding box center [219, 299] width 366 height 19
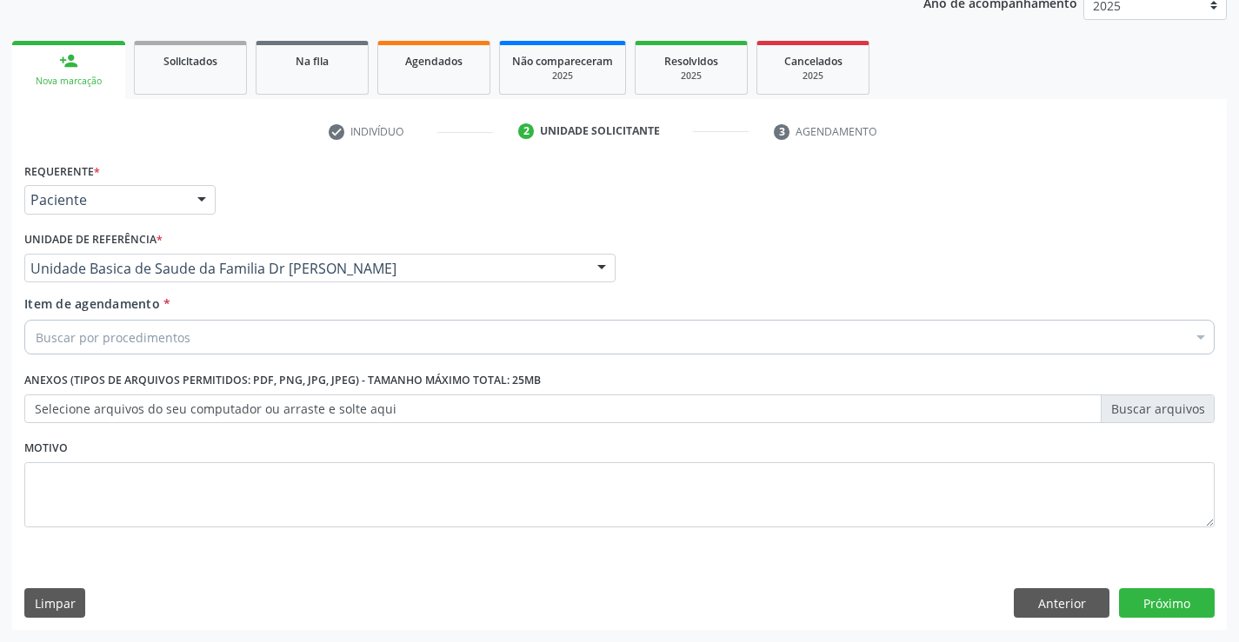
click at [203, 317] on div "Item de agendamento * Buscar por procedimentos Selecionar todos 0202040089 - 3X…" at bounding box center [619, 322] width 1190 height 55
click at [217, 334] on div "Buscar por procedimentos" at bounding box center [619, 337] width 1190 height 35
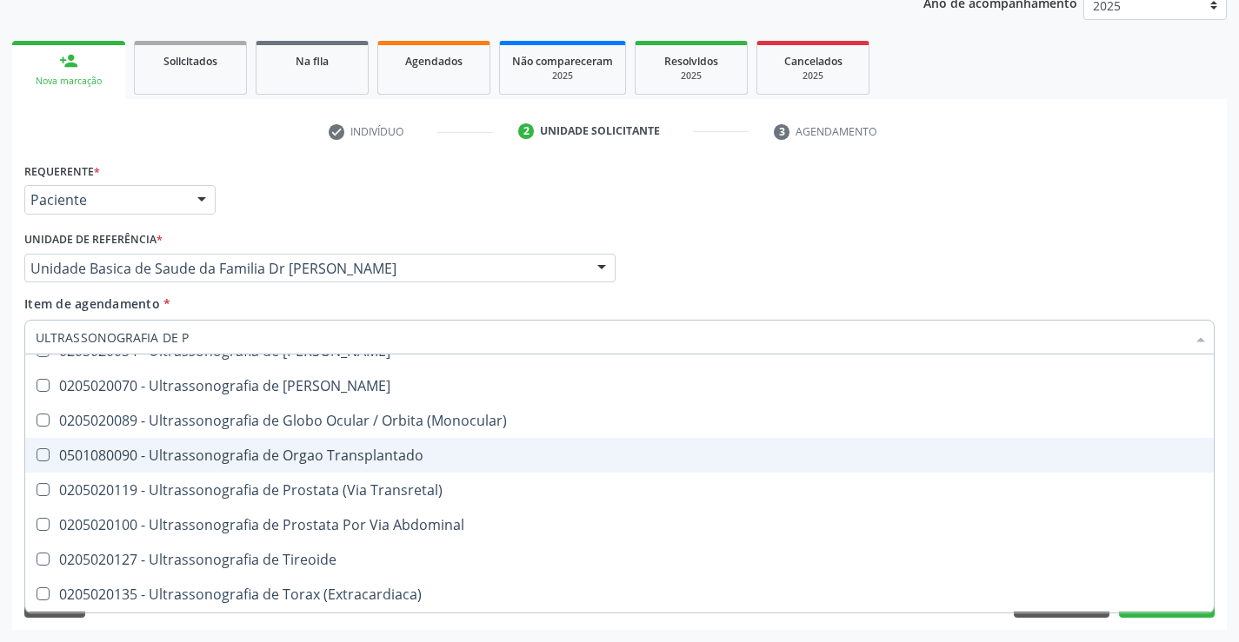
scroll to position [0, 0]
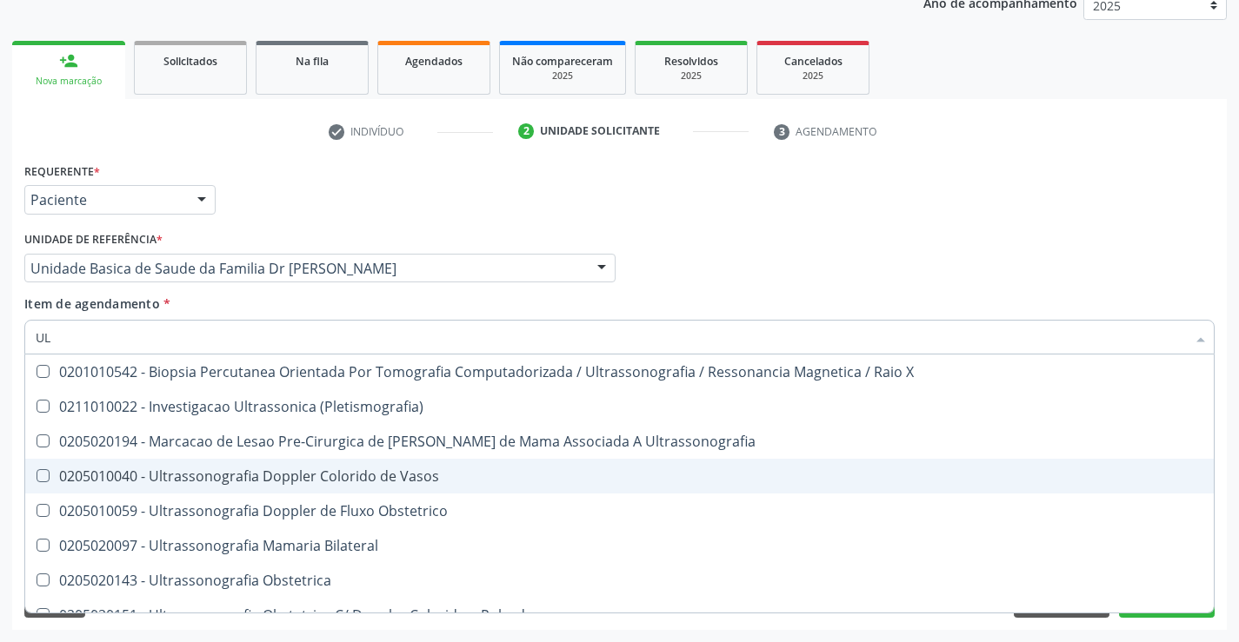
type input "U"
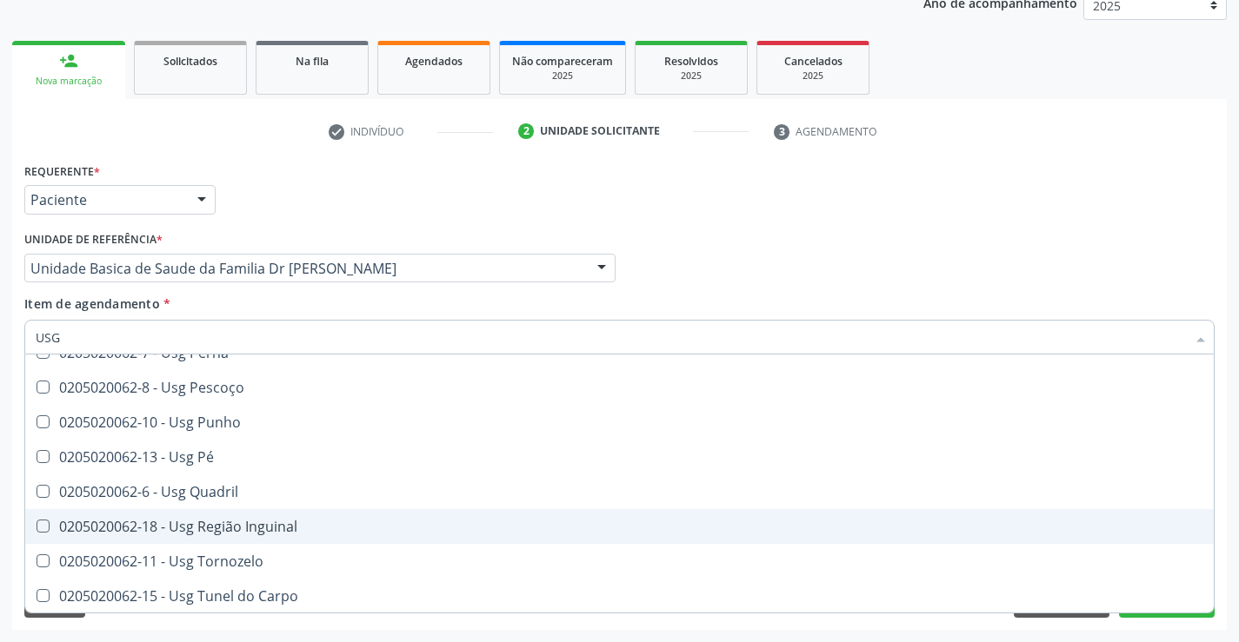
scroll to position [402, 0]
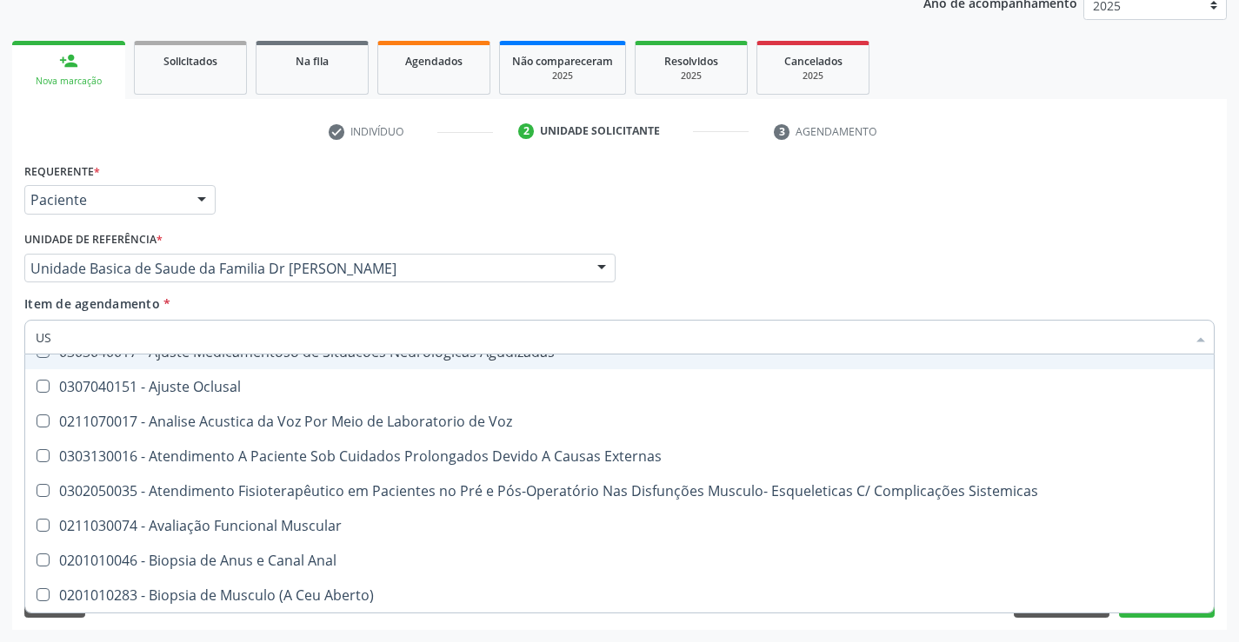
type input "U"
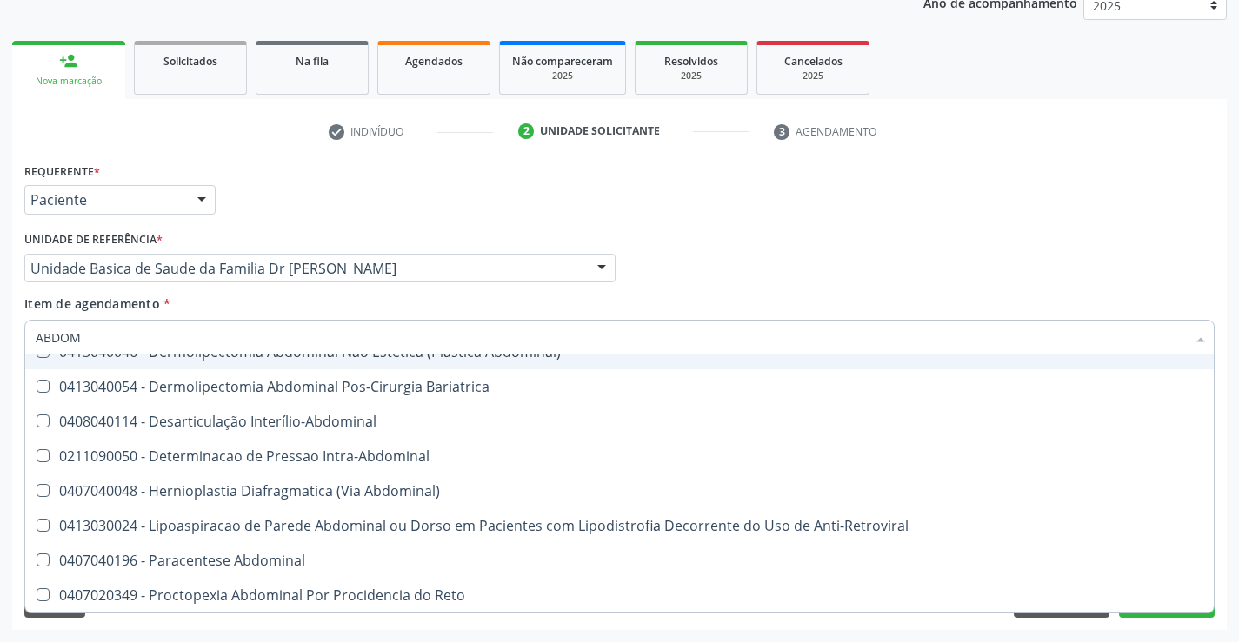
type input "ABDOME"
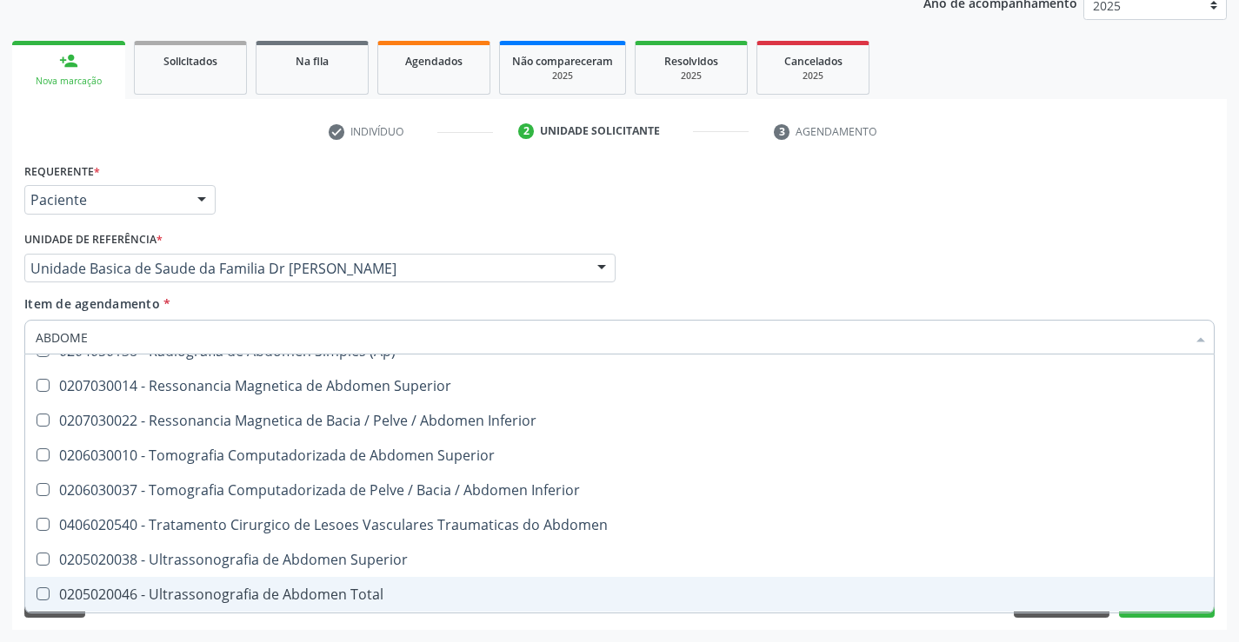
scroll to position [90, 0]
click at [253, 598] on div "0205020046 - Ultrassonografia de Abdomen Total" at bounding box center [619, 595] width 1167 height 14
checkbox Total "true"
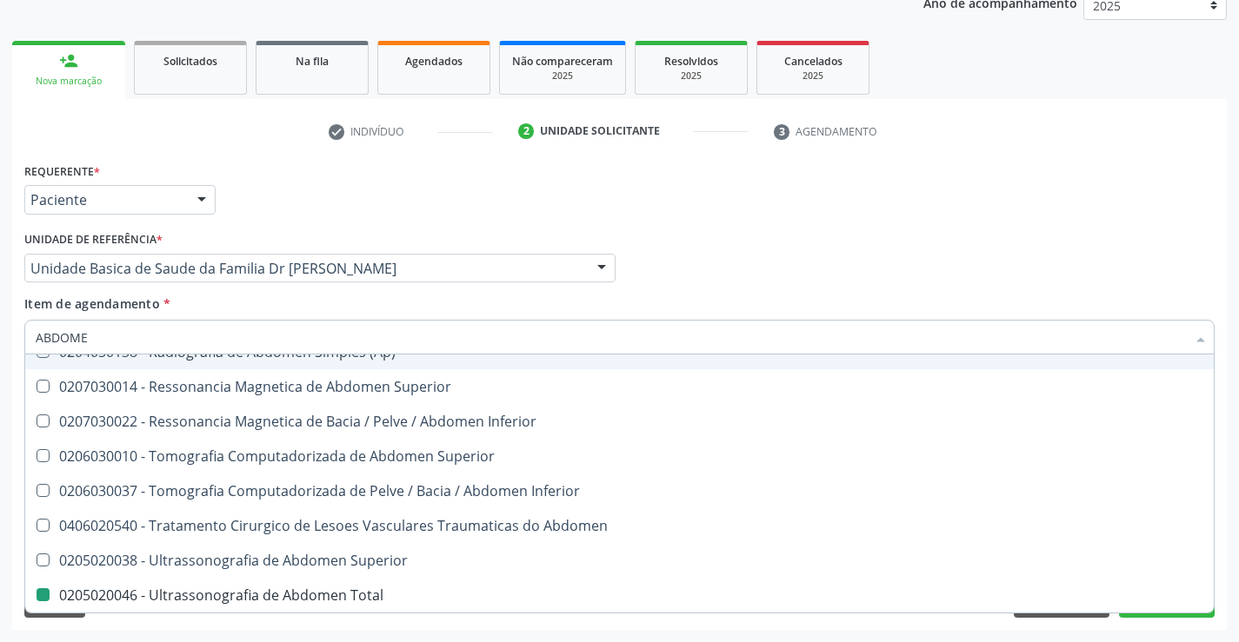
click at [736, 294] on div "Médico Solicitante Por favor, selecione a Unidade de Atendimento primeiro Nenhu…" at bounding box center [619, 261] width 1199 height 68
checkbox Incidencias\) "true"
checkbox Total "false"
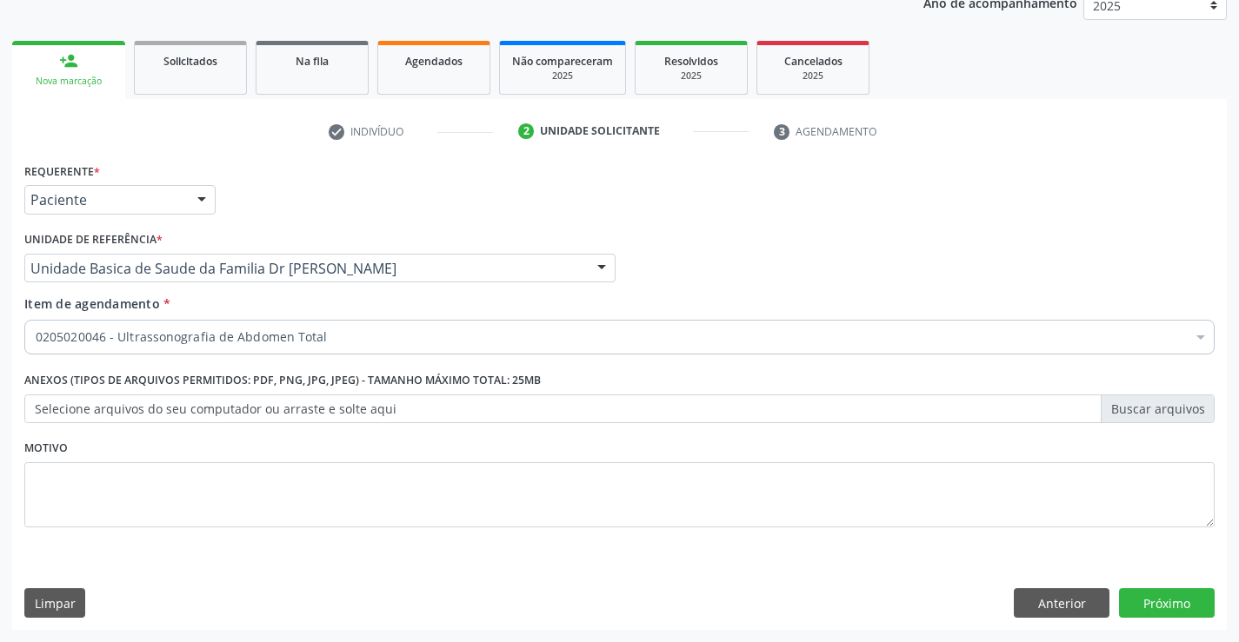
scroll to position [0, 0]
click at [1166, 594] on button "Próximo" at bounding box center [1167, 603] width 96 height 30
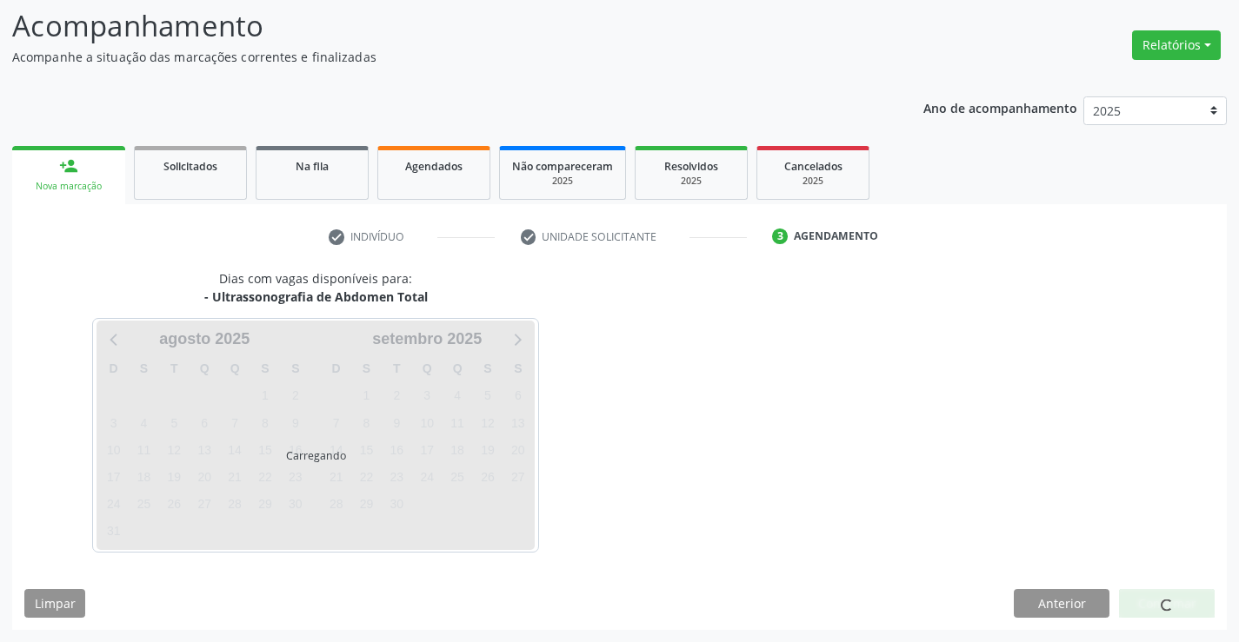
scroll to position [114, 0]
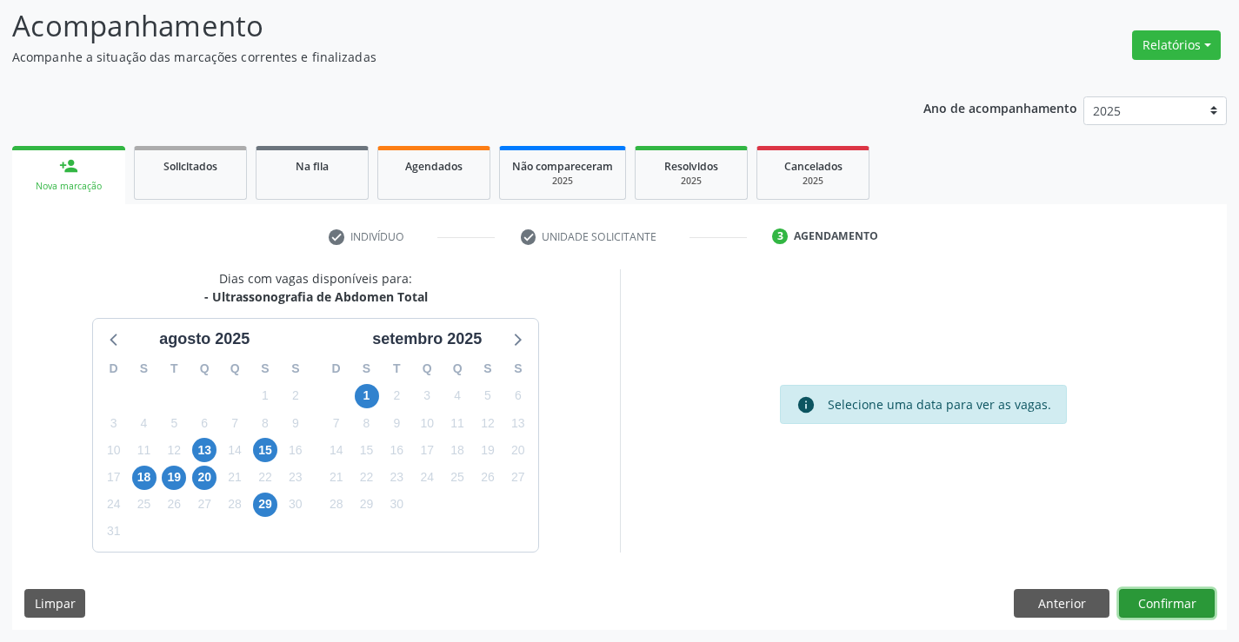
click at [1164, 608] on button "Confirmar" at bounding box center [1167, 604] width 96 height 30
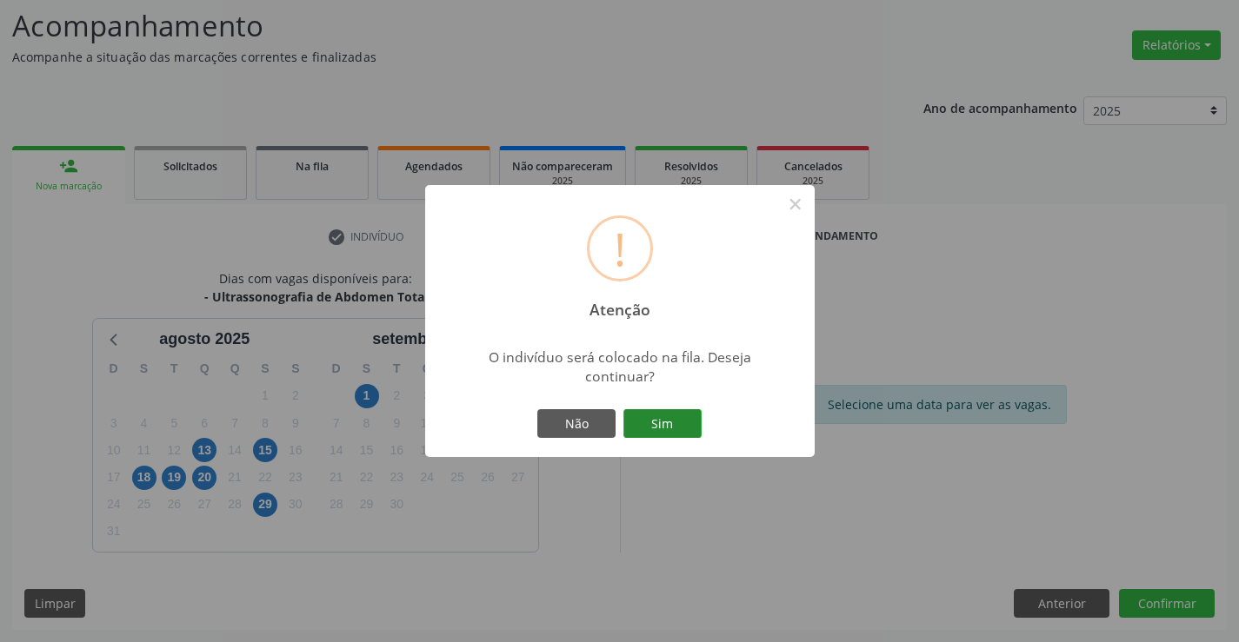
click at [663, 429] on button "Sim" at bounding box center [662, 424] width 78 height 30
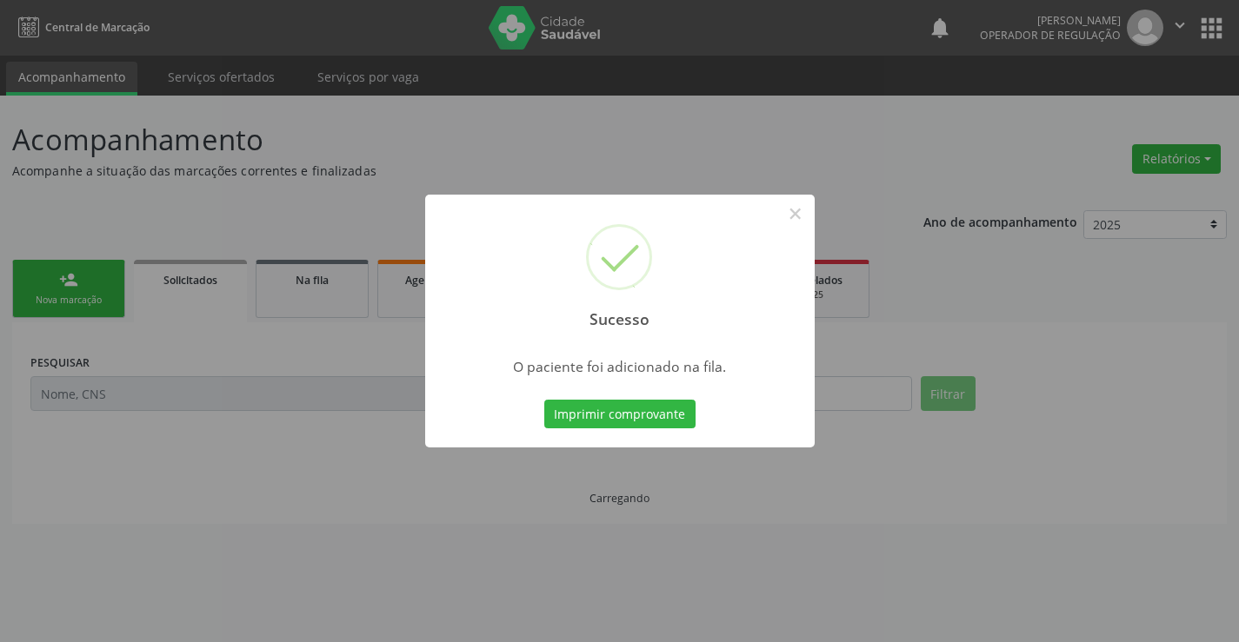
scroll to position [0, 0]
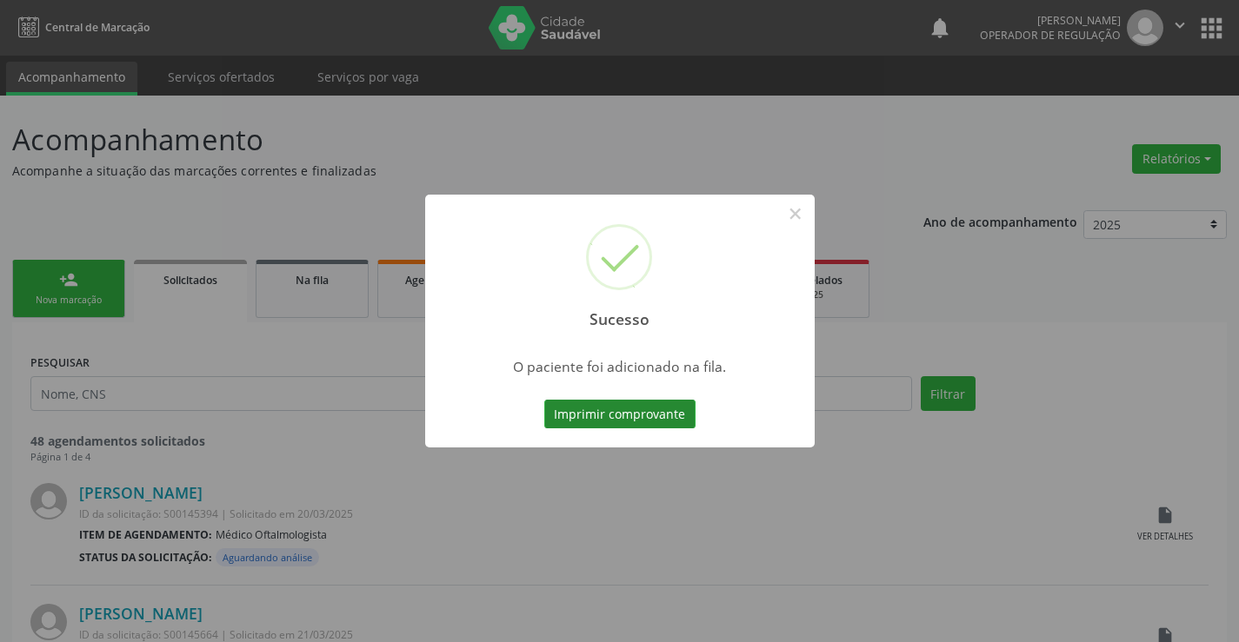
click at [657, 419] on button "Imprimir comprovante" at bounding box center [619, 415] width 151 height 30
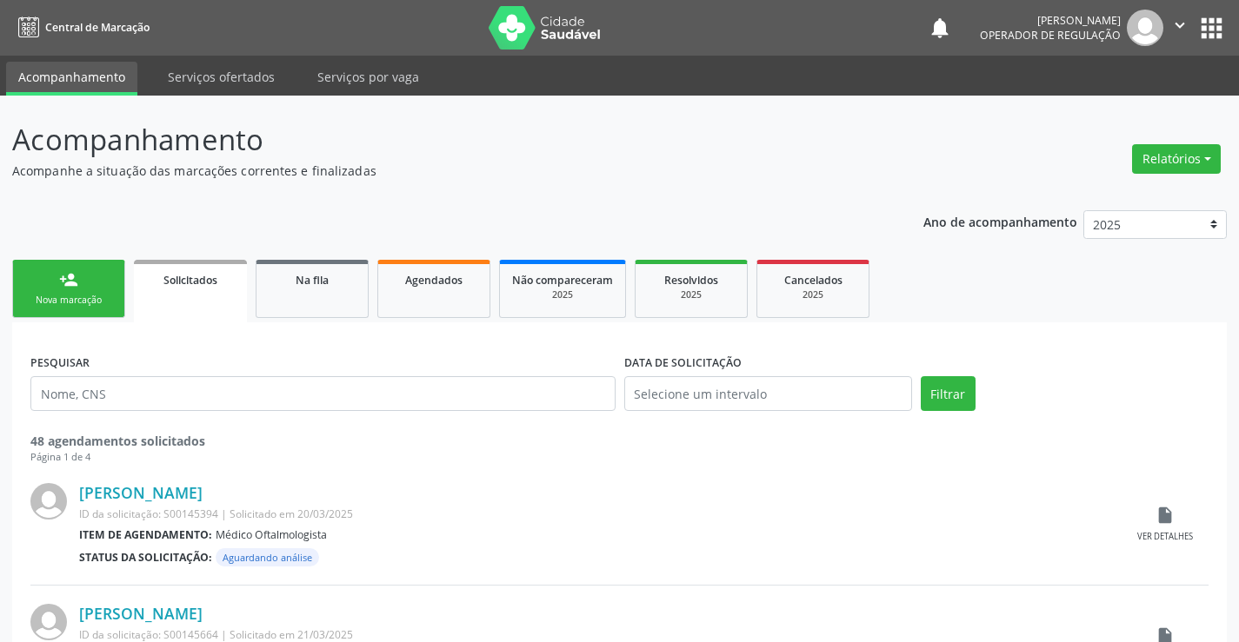
click at [57, 298] on div "Nova marcação" at bounding box center [68, 300] width 87 height 13
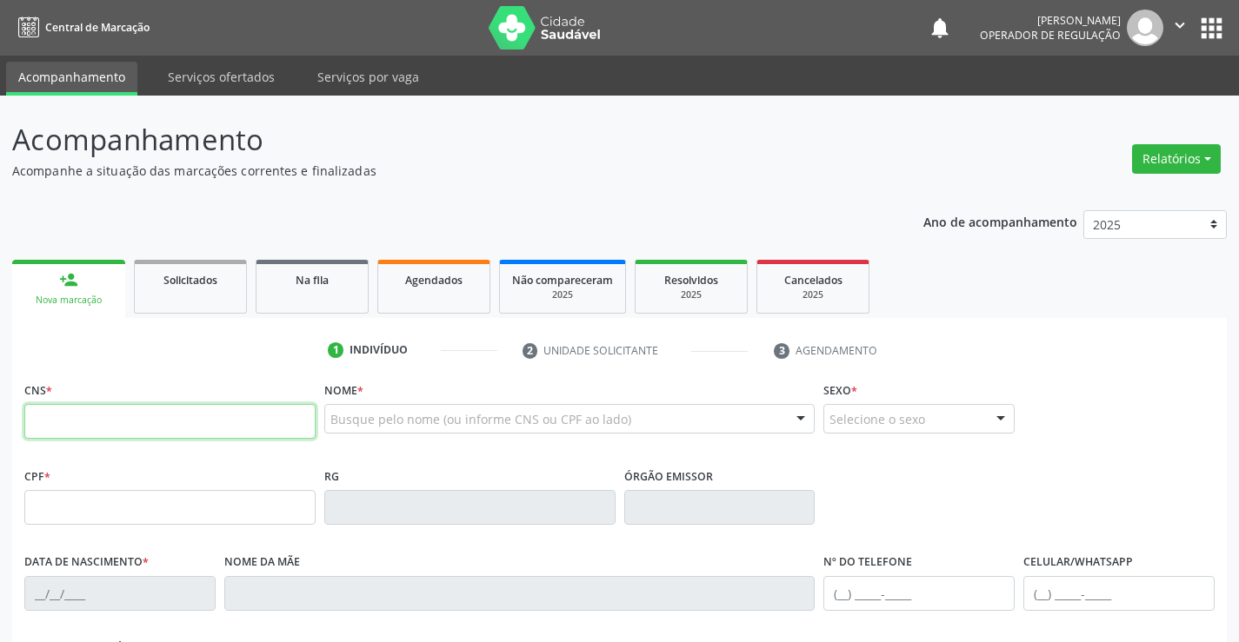
drag, startPoint x: 100, startPoint y: 419, endPoint x: 162, endPoint y: 419, distance: 61.7
click at [100, 419] on input "text" at bounding box center [169, 421] width 291 height 35
type input "706 4056 9746 9381"
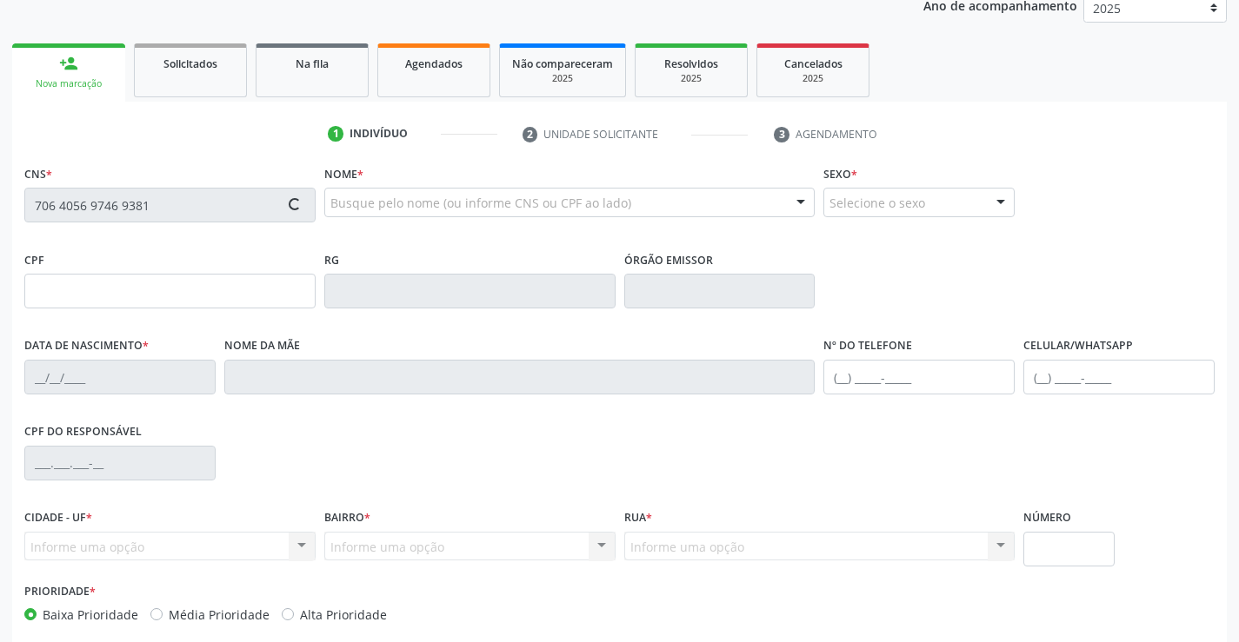
scroll to position [300, 0]
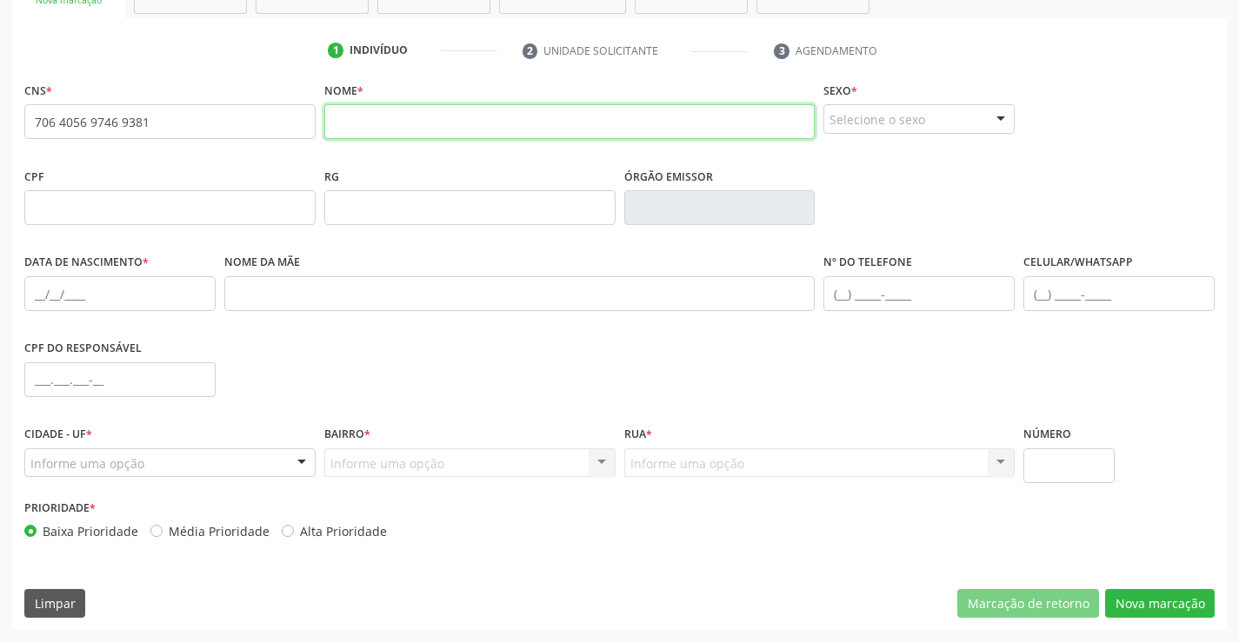
click at [362, 123] on input "text" at bounding box center [569, 121] width 491 height 35
type input "ERNANDO ALVES MARQUES"
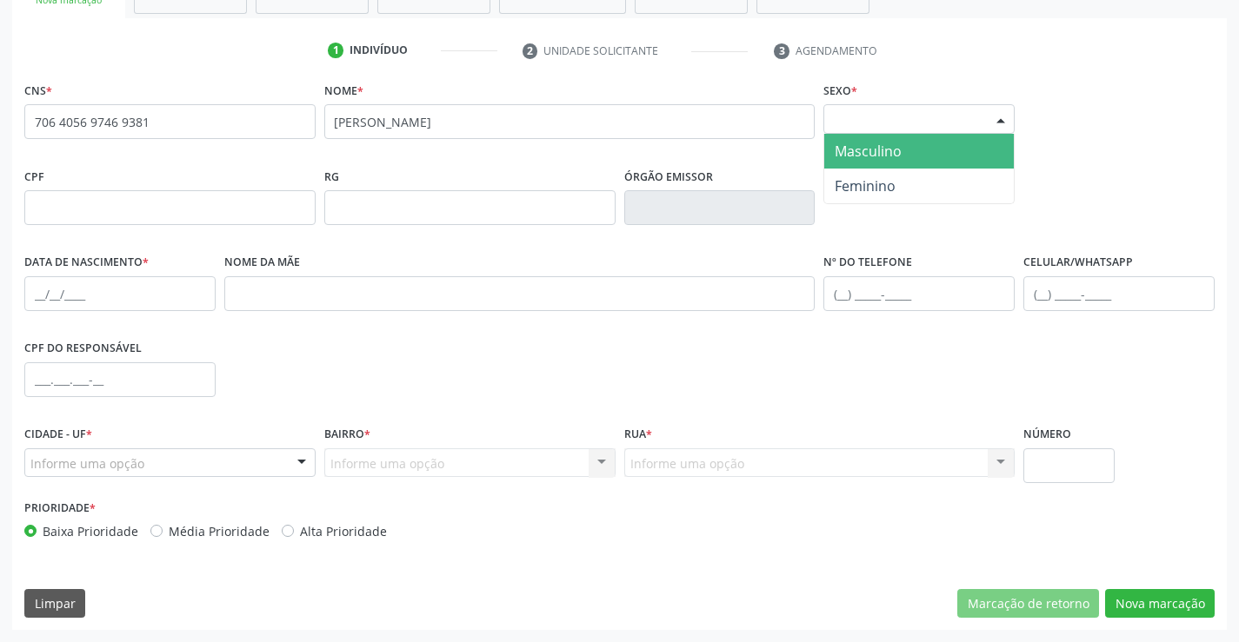
click at [951, 122] on div "Selecione o sexo" at bounding box center [918, 119] width 191 height 30
click at [861, 153] on span "Masculino" at bounding box center [867, 151] width 67 height 19
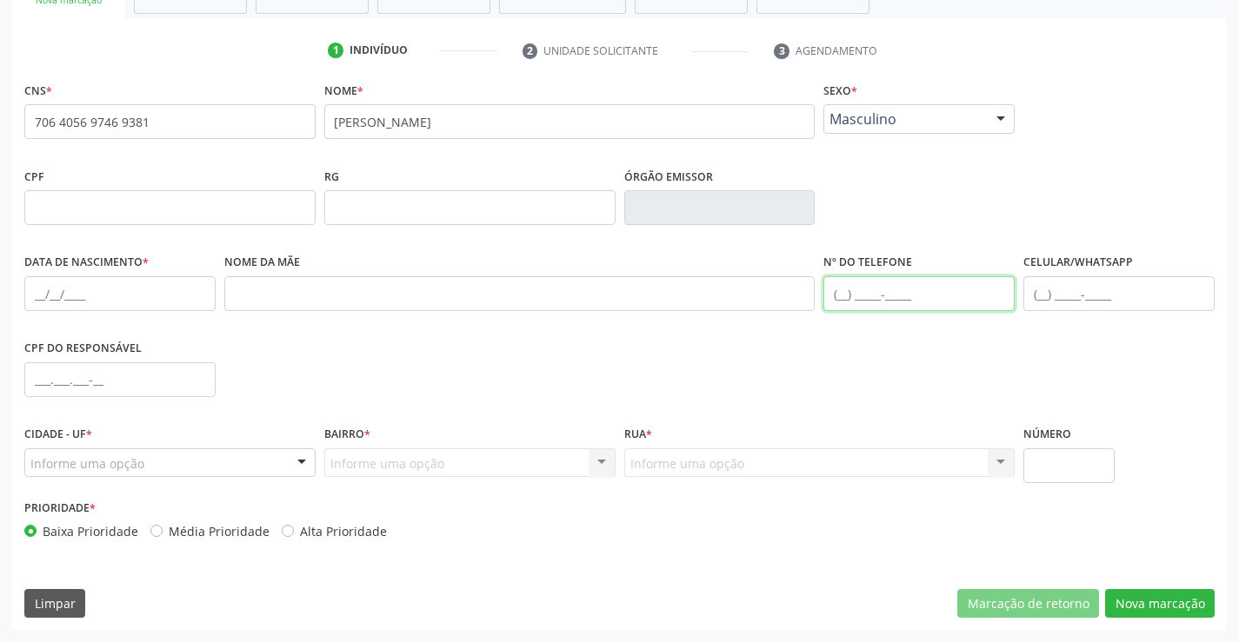
click at [873, 284] on input "text" at bounding box center [918, 293] width 191 height 35
type input "(74) 98141-5669"
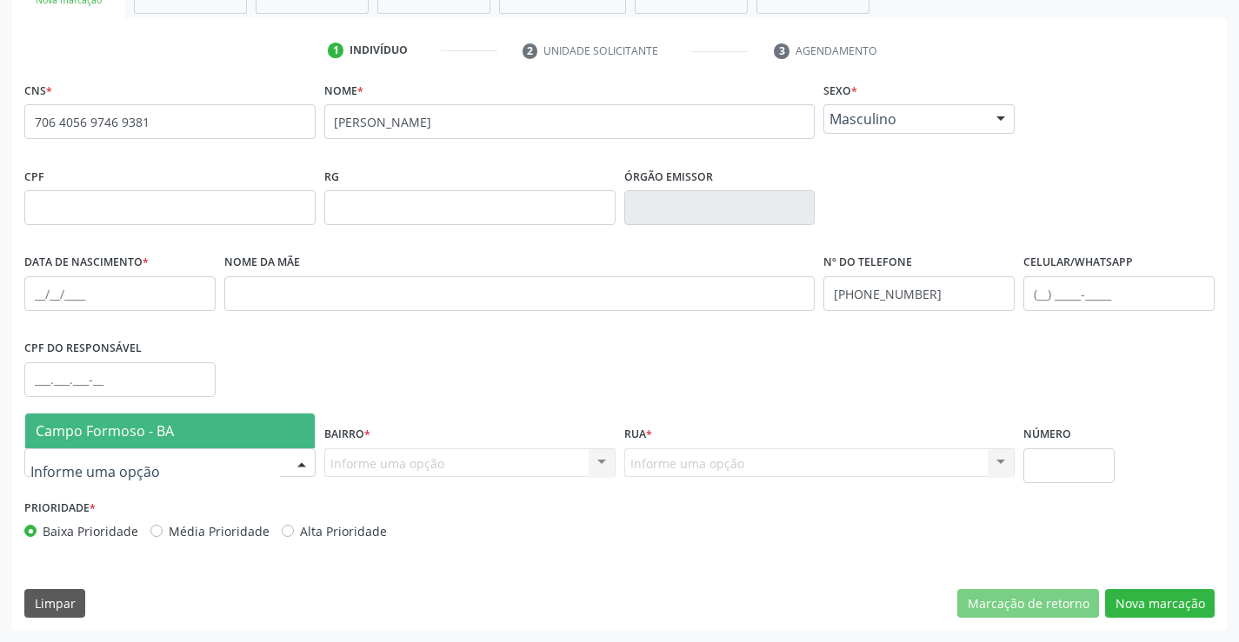
click at [296, 467] on div at bounding box center [302, 464] width 26 height 30
click at [178, 437] on span "Campo Formoso - BA" at bounding box center [169, 431] width 289 height 35
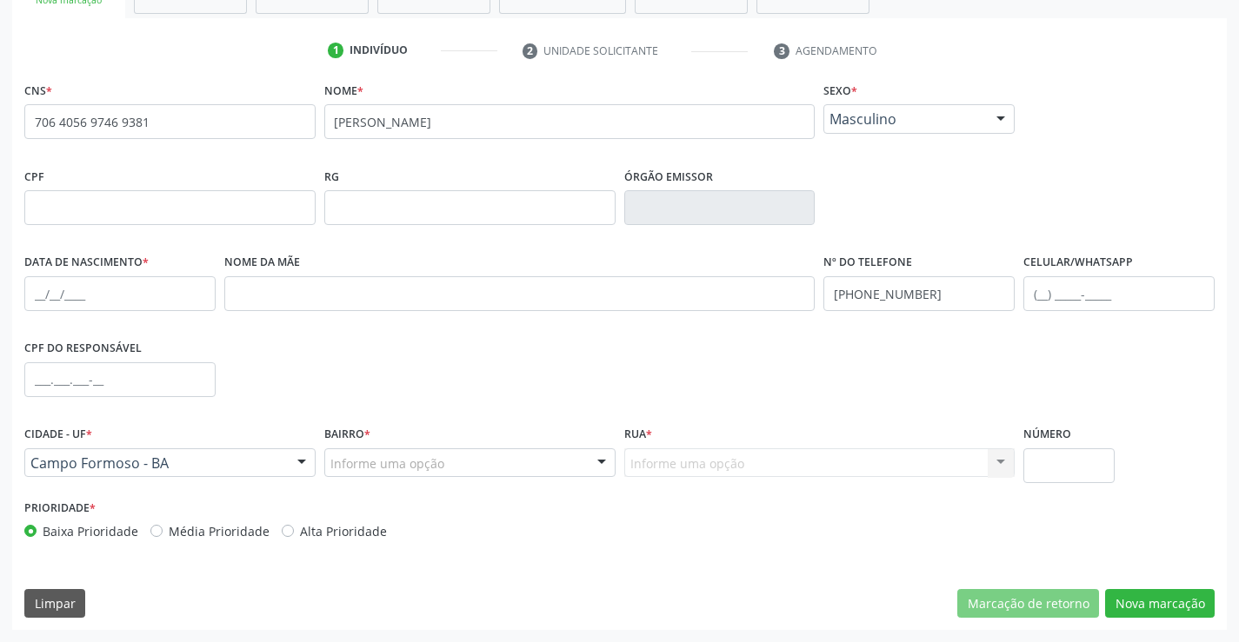
click at [600, 462] on div at bounding box center [601, 464] width 26 height 30
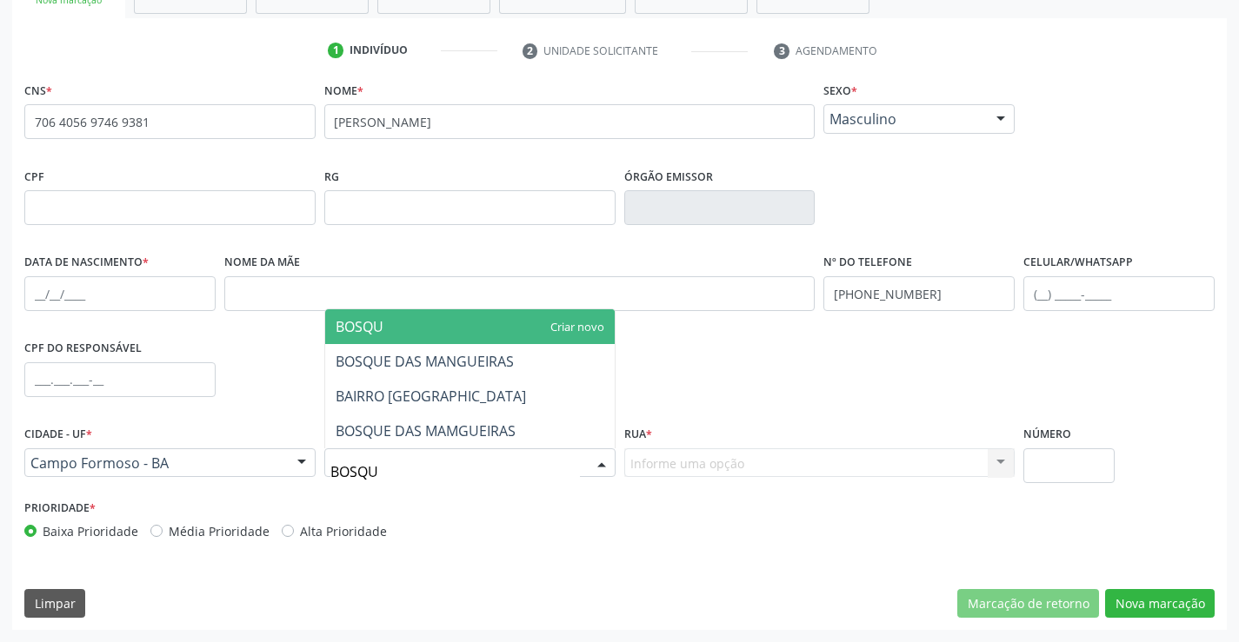
type input "BOSQUE"
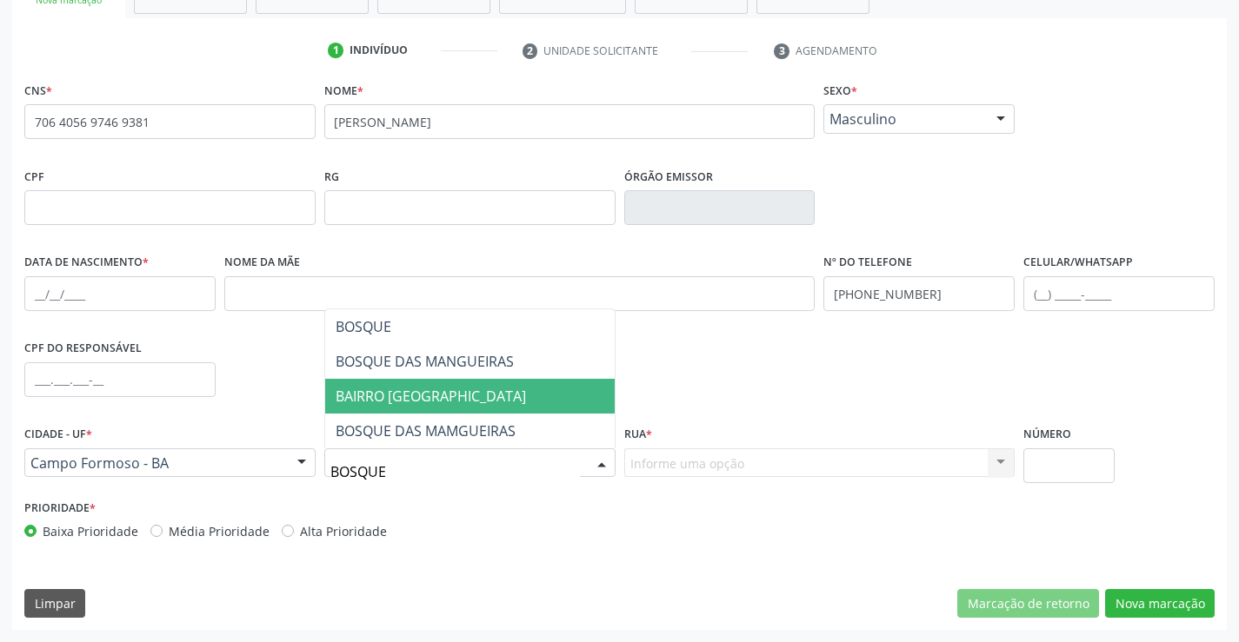
click at [428, 393] on span "BAIRRO BOSQUE DAS MANGUEIRAS" at bounding box center [430, 396] width 190 height 19
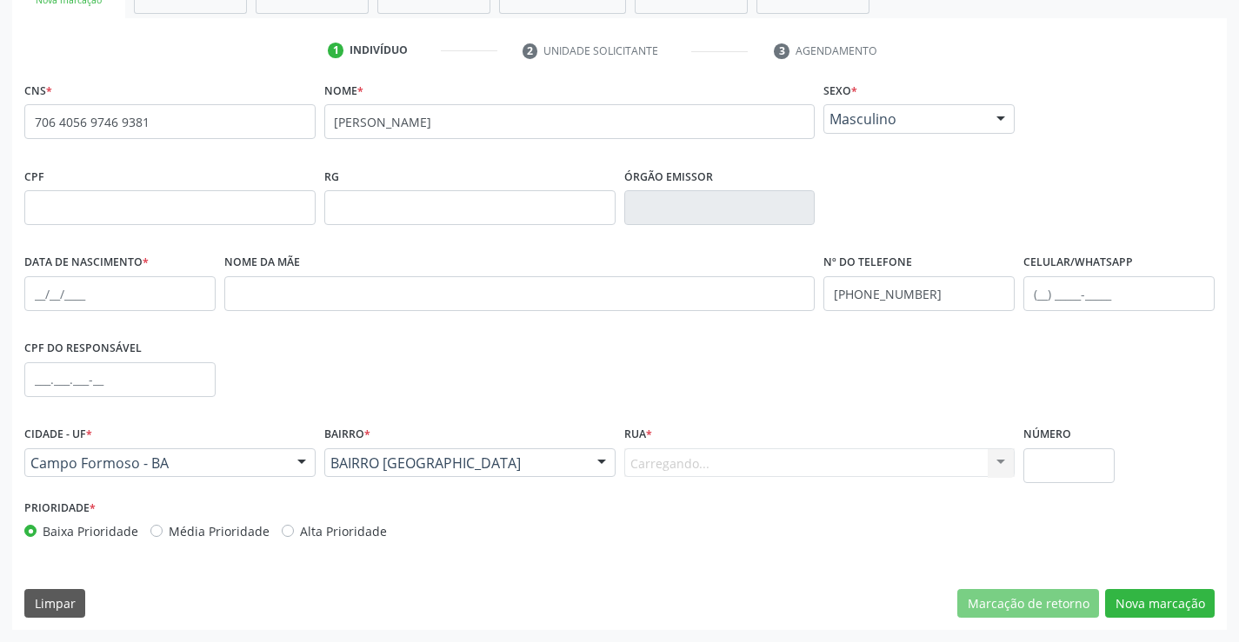
click at [794, 458] on div "Carregando... Nenhum resultado encontrado para: " " Nenhuma opção encontrada. D…" at bounding box center [819, 463] width 391 height 30
click at [1000, 457] on div at bounding box center [1000, 464] width 26 height 30
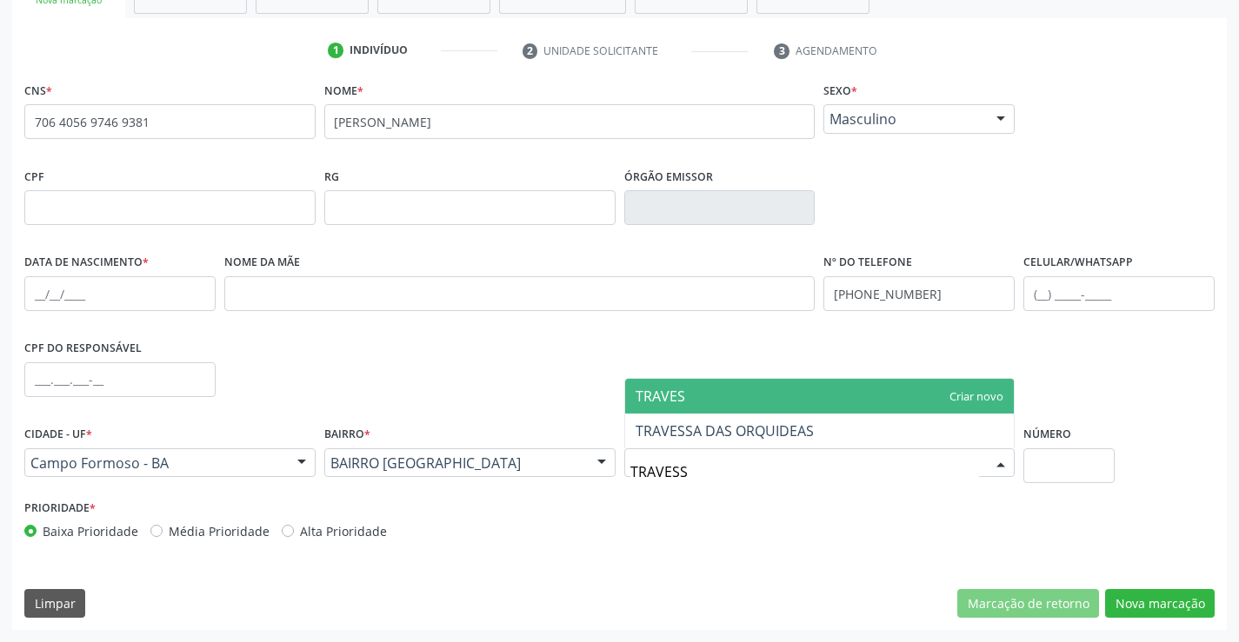
type input "TRAVESSA"
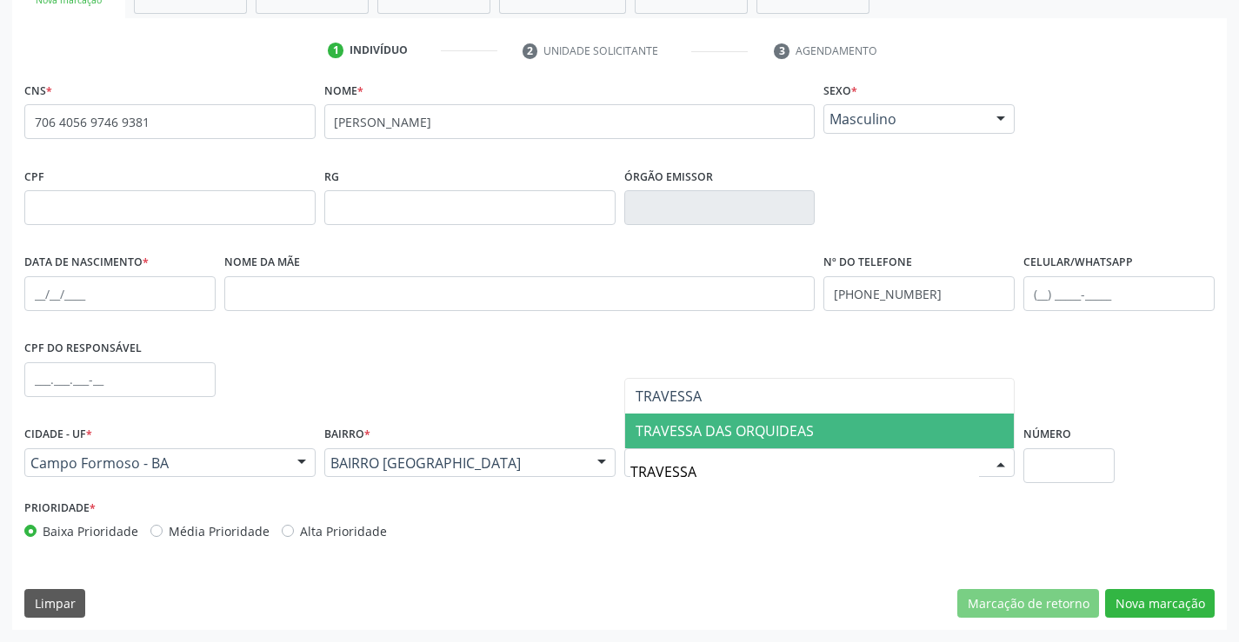
click at [717, 433] on span "TRAVESSA DAS ORQUIDEAS" at bounding box center [724, 431] width 178 height 19
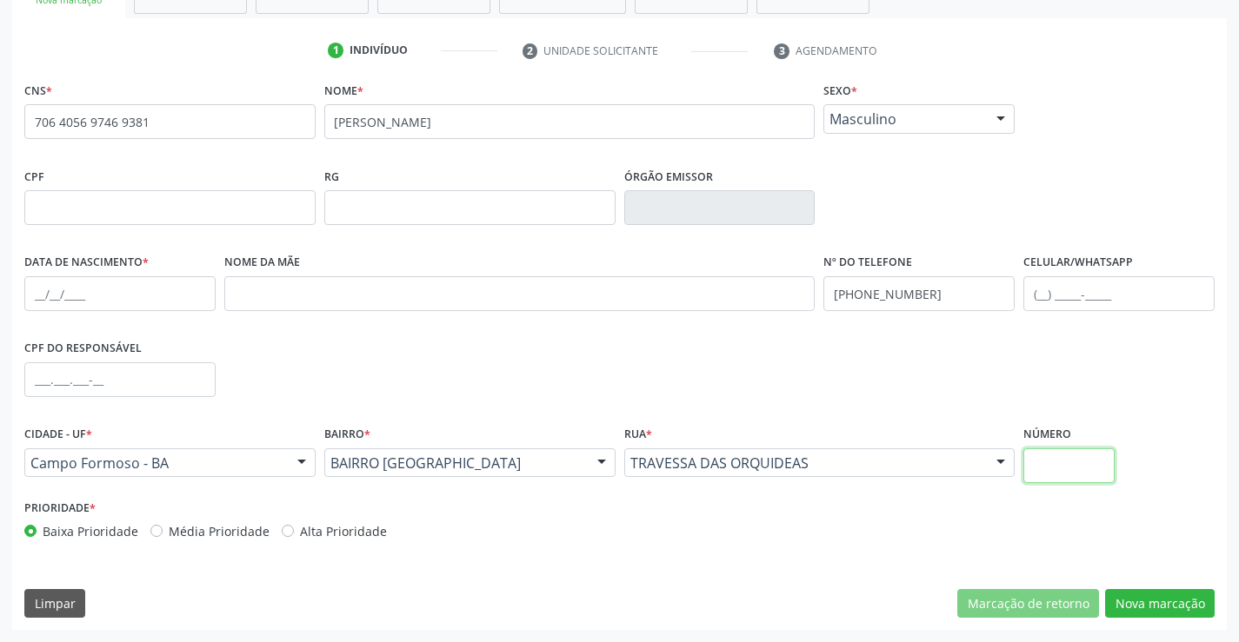
click at [1072, 458] on input "text" at bounding box center [1068, 465] width 91 height 35
type input "352"
click at [1162, 587] on div "CNS * 706 4056 9746 9381 none Nome * ERNANDO ALVES MARQUES Sexo * Masculino Mas…" at bounding box center [619, 353] width 1214 height 553
click at [1162, 595] on button "Nova marcação" at bounding box center [1160, 604] width 110 height 30
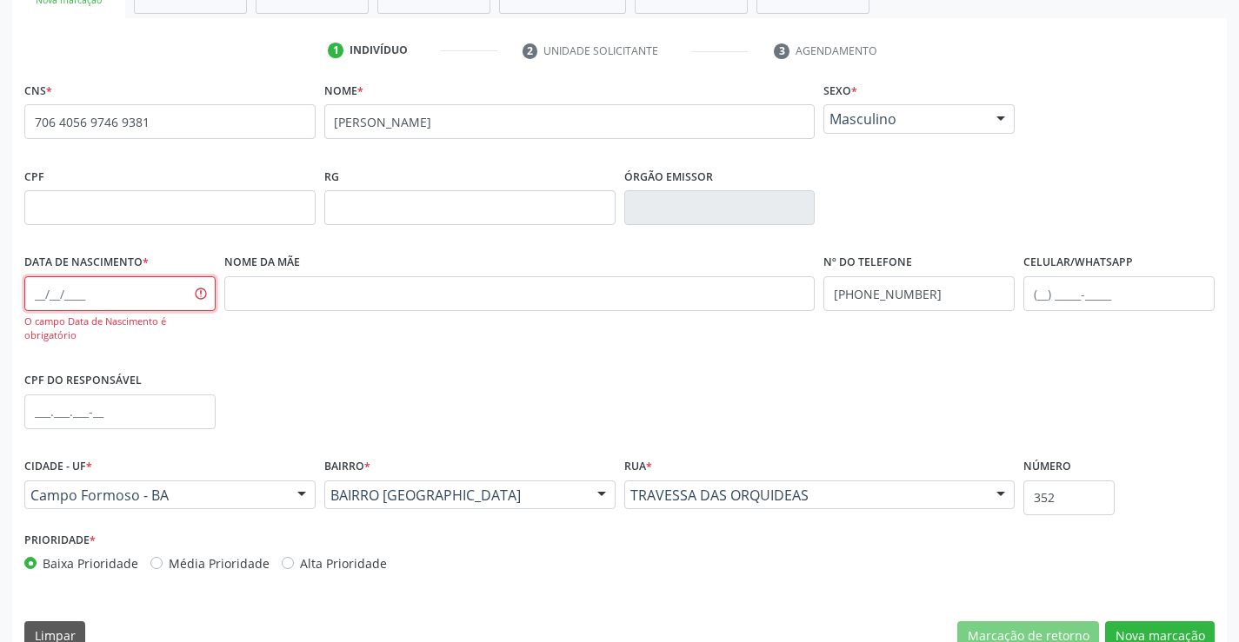
click at [48, 289] on input "text" at bounding box center [119, 293] width 191 height 35
type input "05/01/1989"
click at [286, 394] on div "CPF do responsável" at bounding box center [619, 411] width 1199 height 86
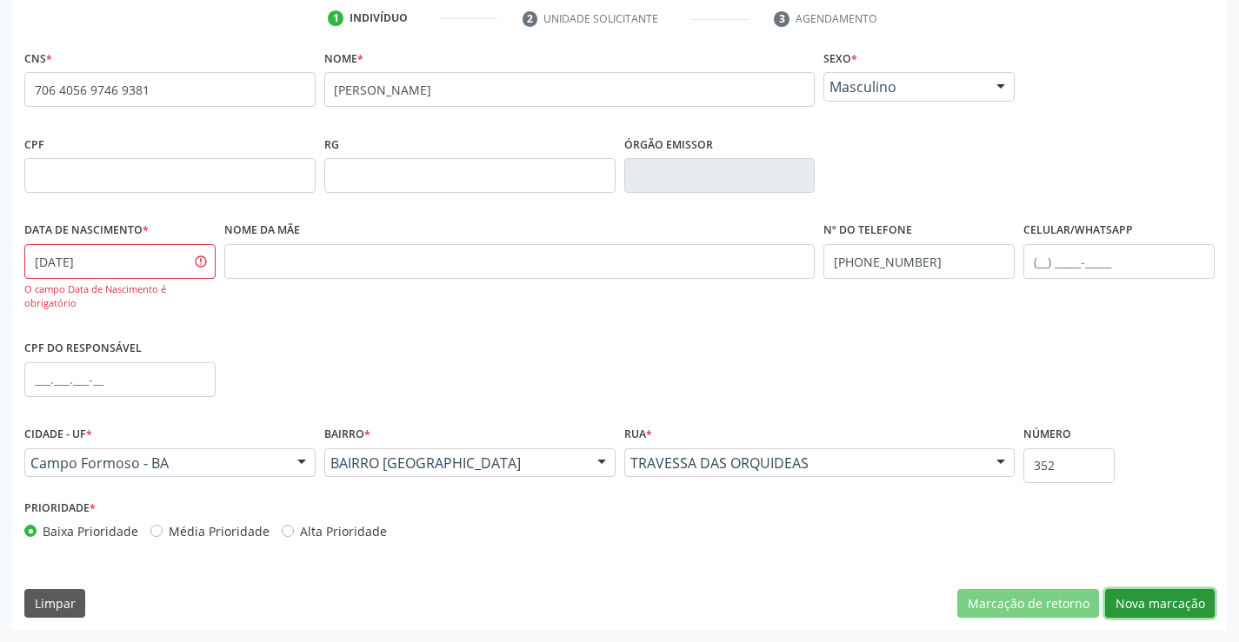
click at [1158, 594] on button "Nova marcação" at bounding box center [1160, 604] width 110 height 30
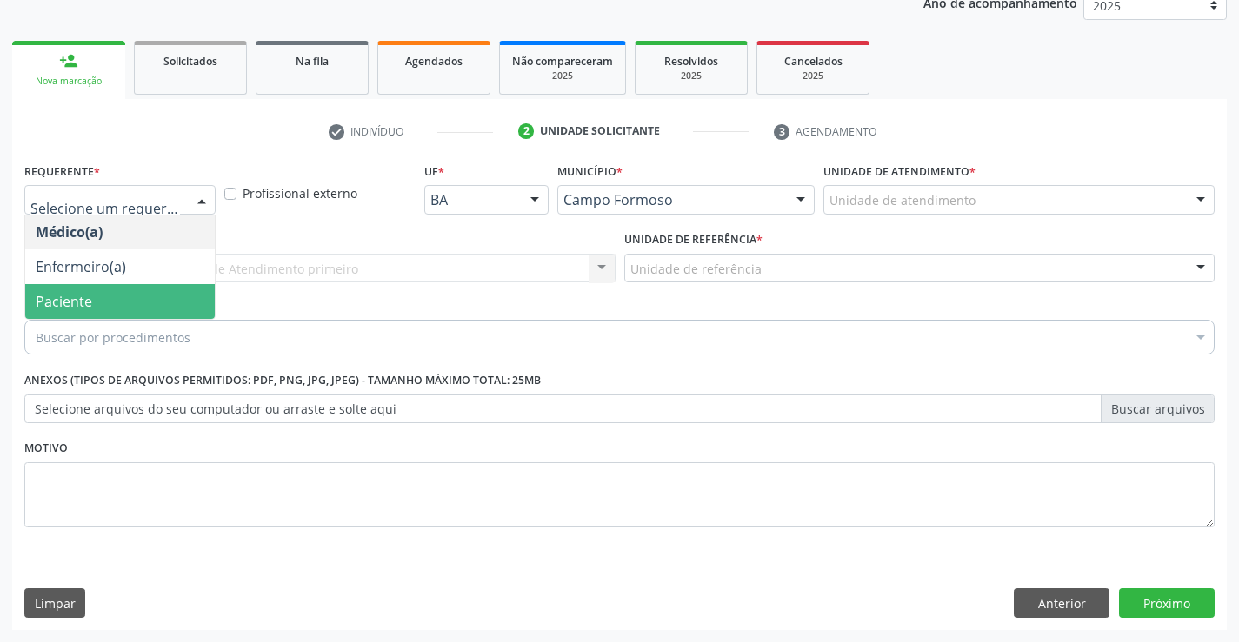
click at [68, 292] on span "Paciente" at bounding box center [64, 301] width 56 height 19
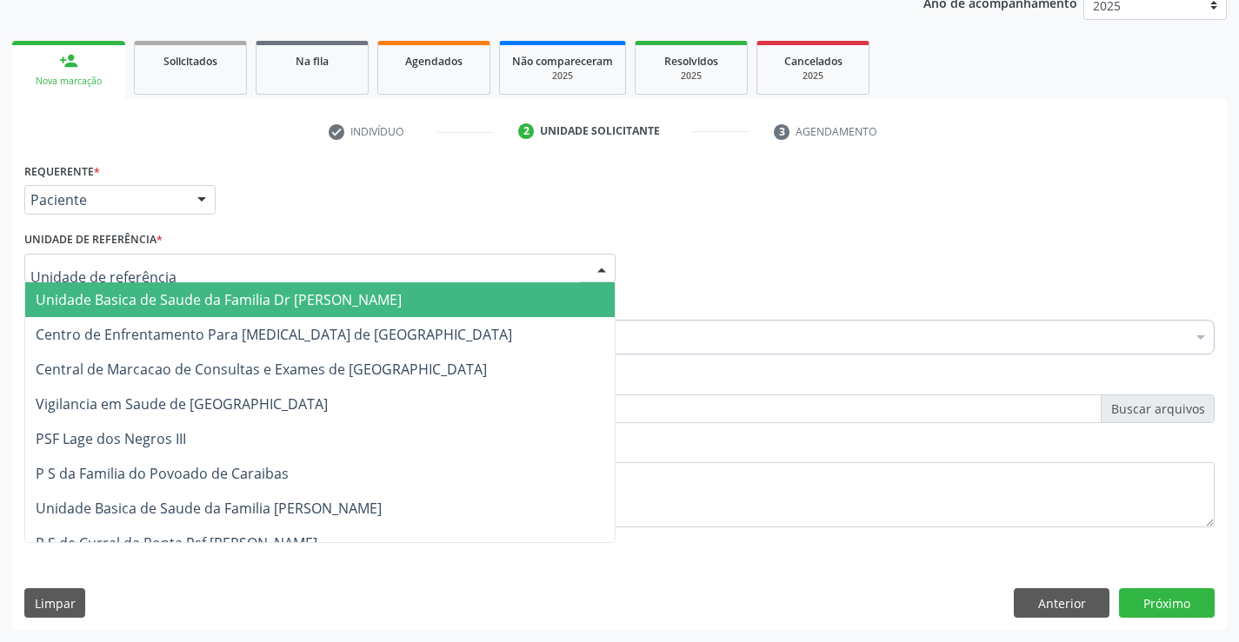
click at [272, 273] on div at bounding box center [319, 269] width 591 height 30
click at [197, 302] on span "Unidade Basica de Saude da Familia Dr [PERSON_NAME]" at bounding box center [219, 299] width 366 height 19
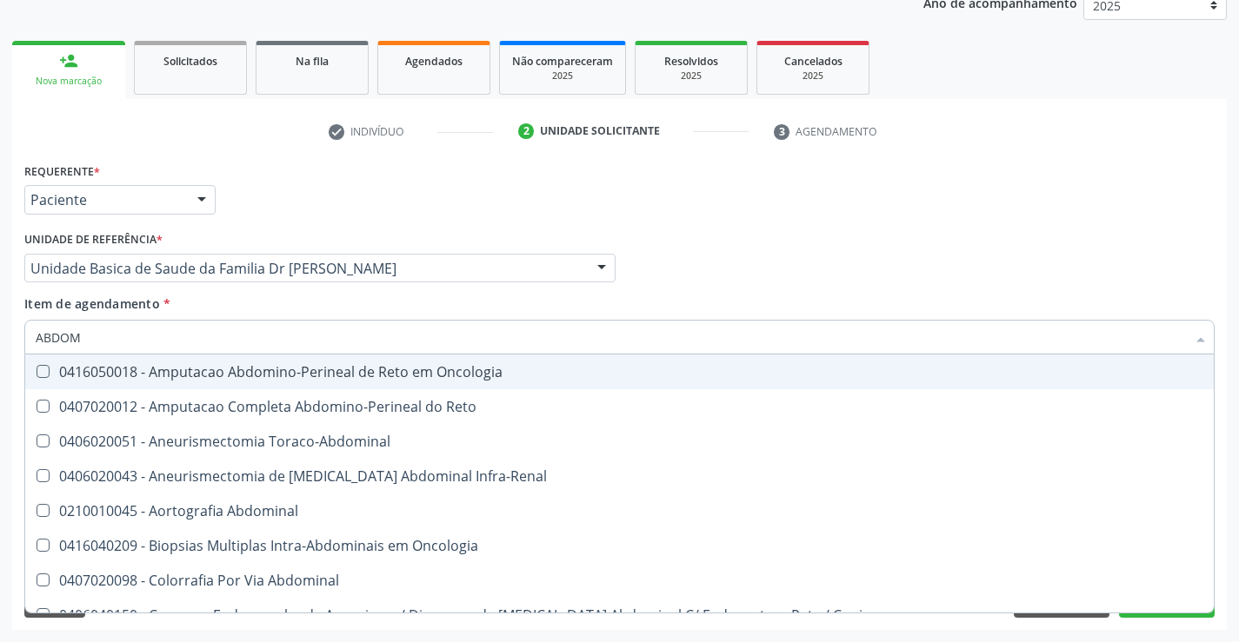
type input "ABDOME"
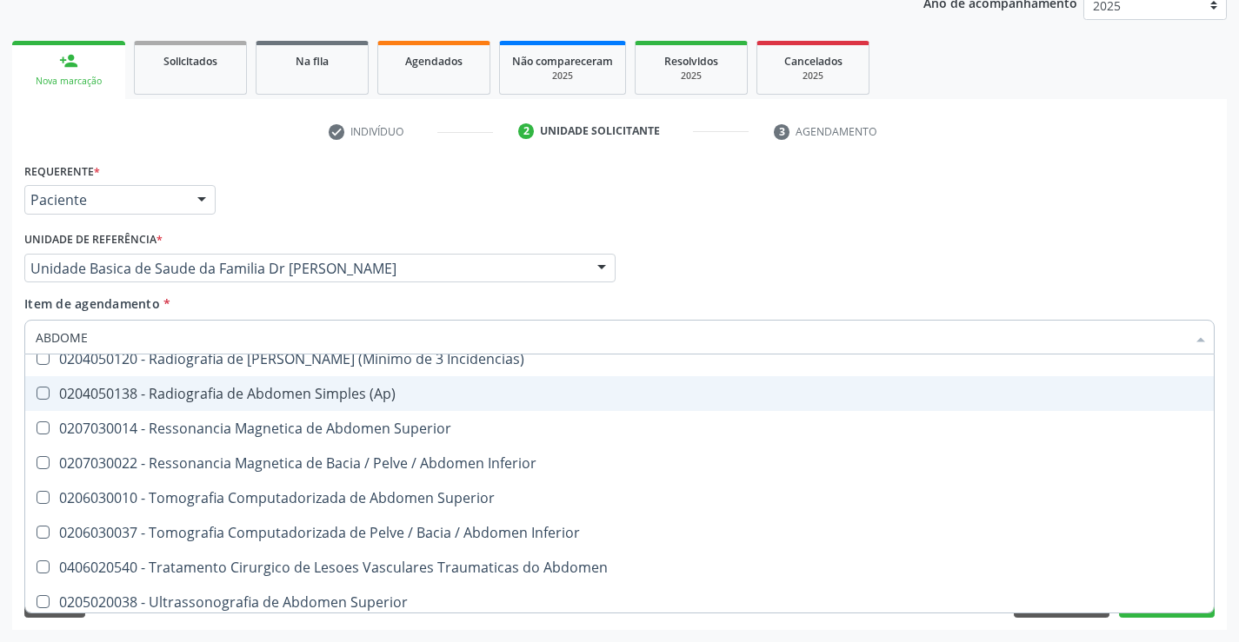
scroll to position [90, 0]
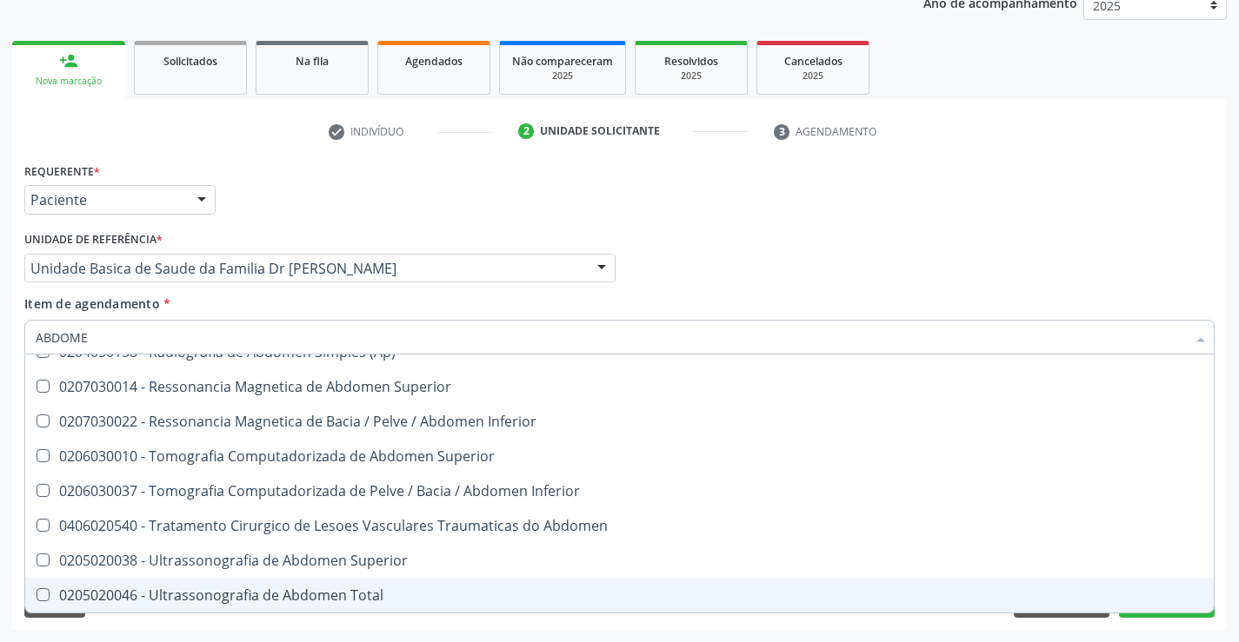
click at [295, 597] on div "0205020046 - Ultrassonografia de Abdomen Total" at bounding box center [619, 595] width 1167 height 14
checkbox Total "true"
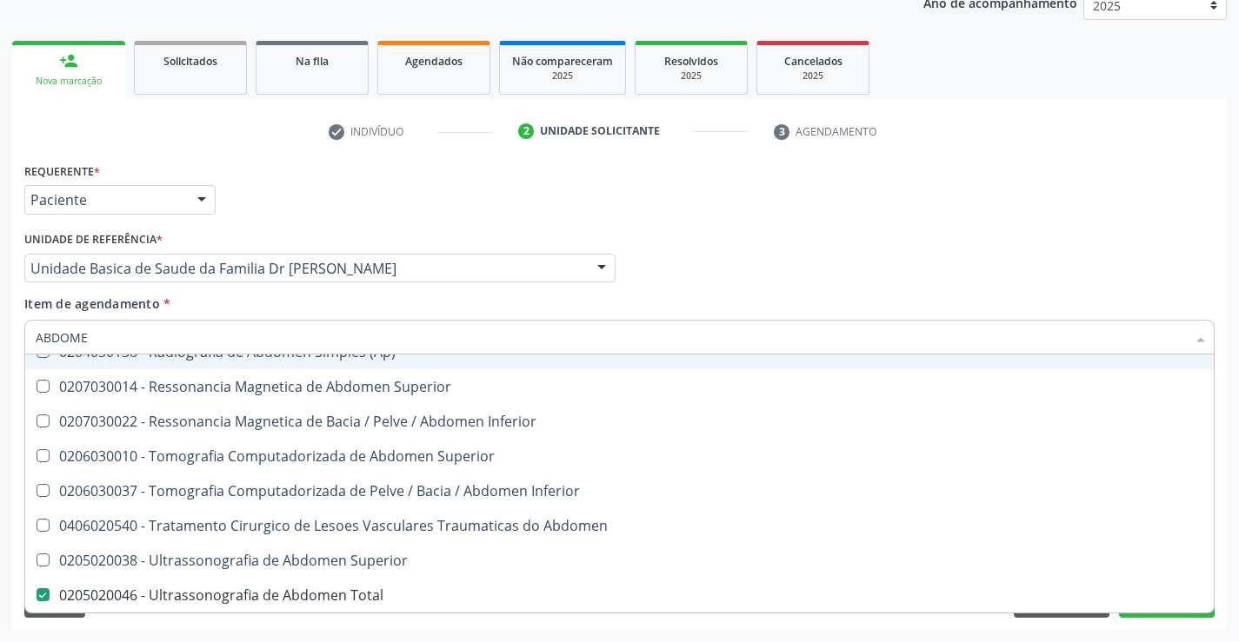
click at [811, 282] on div "Médico Solicitante Por favor, selecione a Unidade de Atendimento primeiro Nenhu…" at bounding box center [619, 261] width 1199 height 68
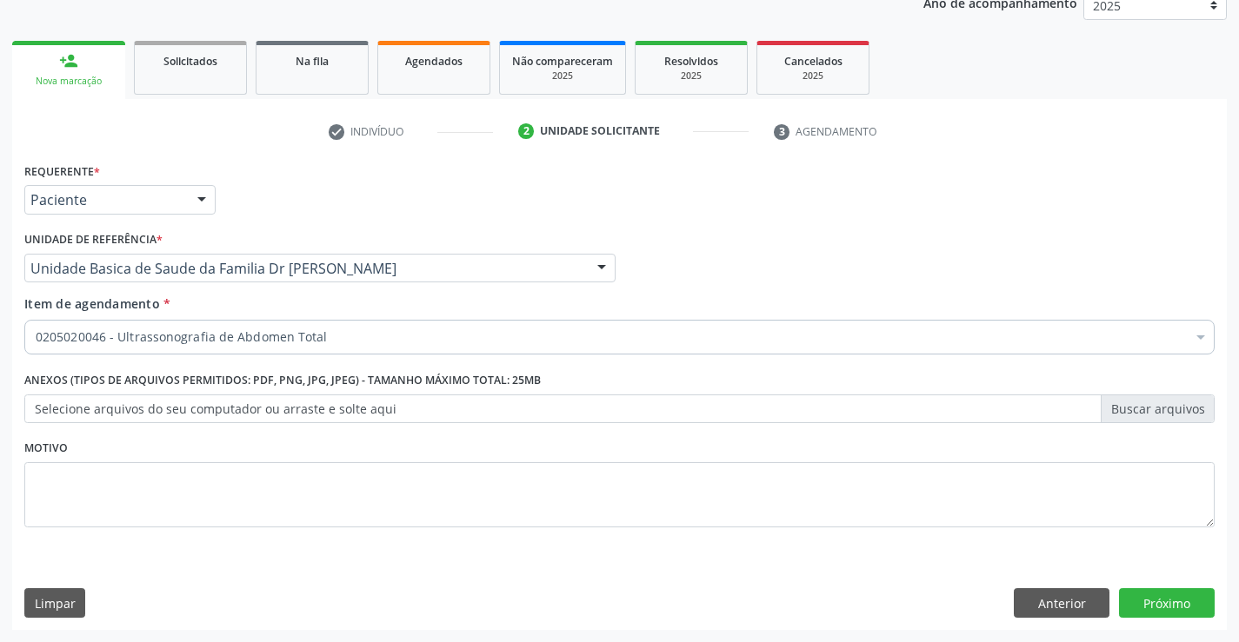
scroll to position [0, 0]
click at [1177, 607] on button "Próximo" at bounding box center [1167, 603] width 96 height 30
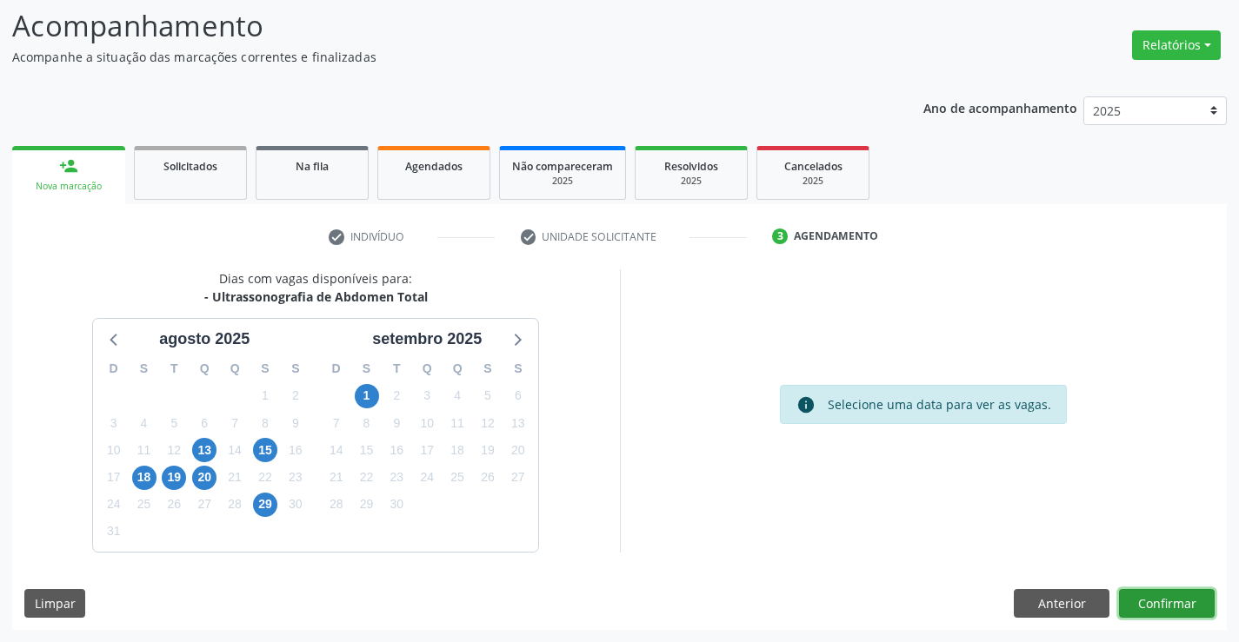
click at [1192, 607] on button "Confirmar" at bounding box center [1167, 604] width 96 height 30
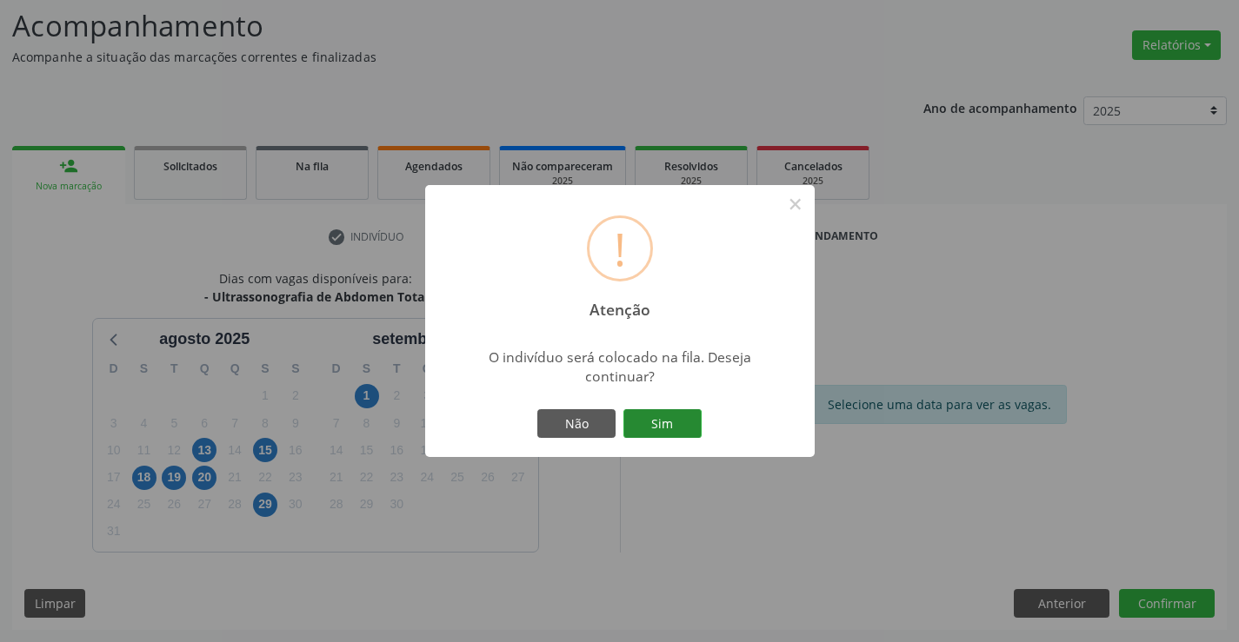
click at [688, 422] on button "Sim" at bounding box center [662, 424] width 78 height 30
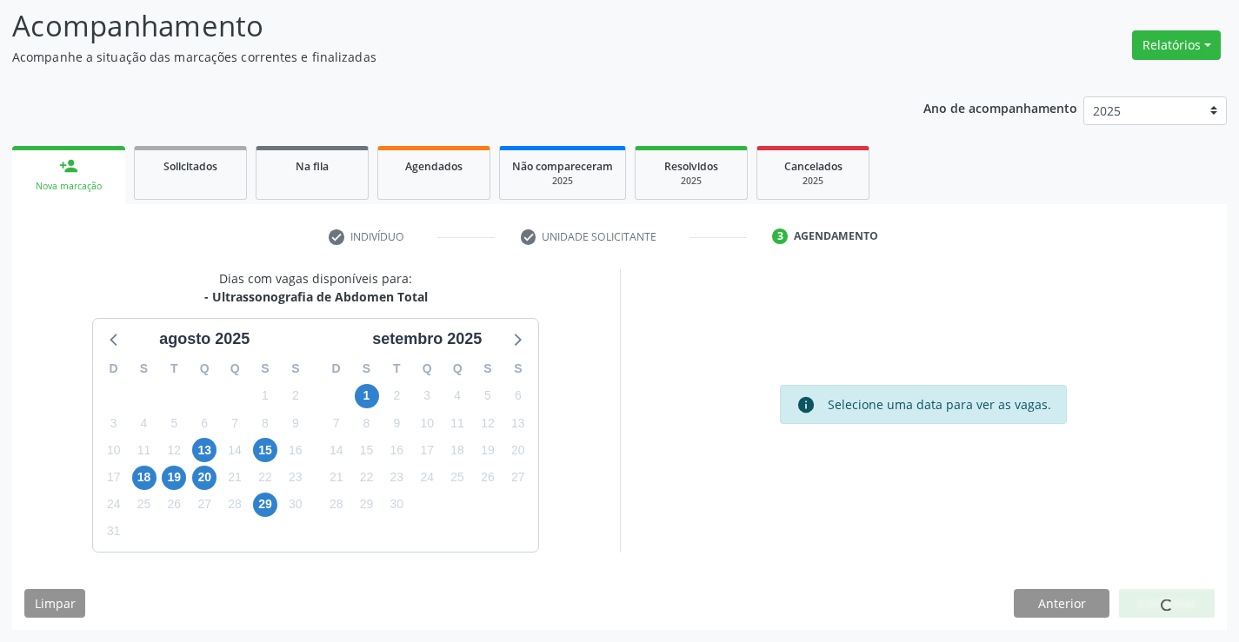
scroll to position [0, 0]
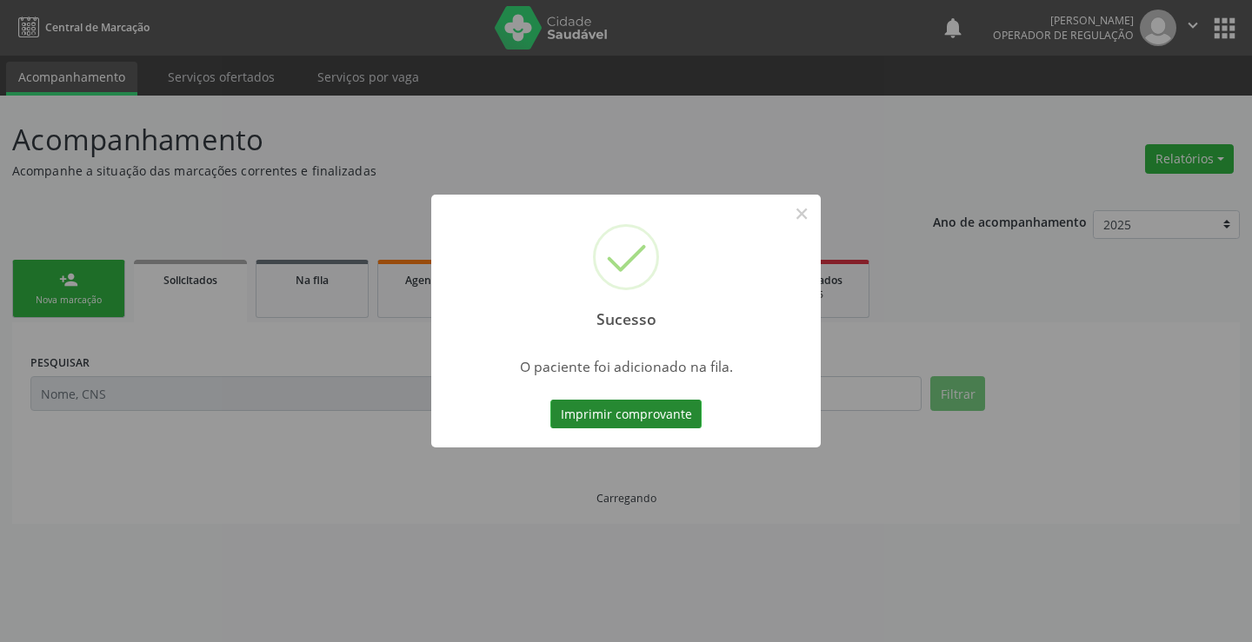
click at [618, 413] on button "Imprimir comprovante" at bounding box center [625, 415] width 151 height 30
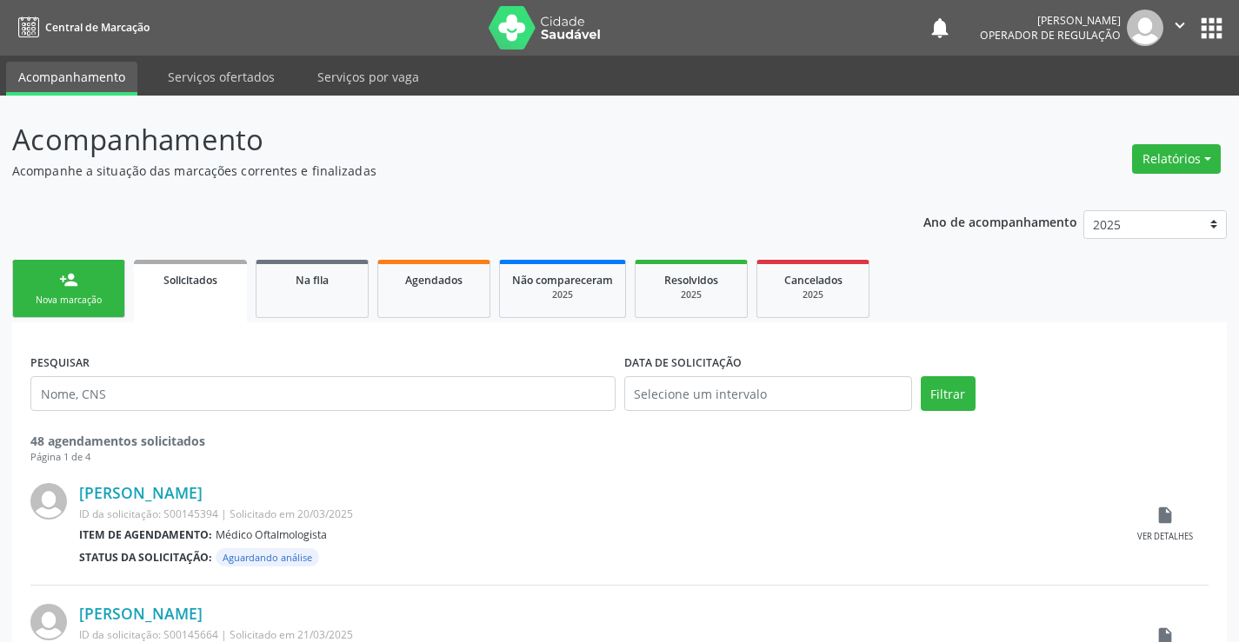
click at [1186, 23] on icon "" at bounding box center [1179, 25] width 19 height 19
click at [1106, 103] on link "Sair" at bounding box center [1135, 106] width 120 height 24
